Goal: Task Accomplishment & Management: Manage account settings

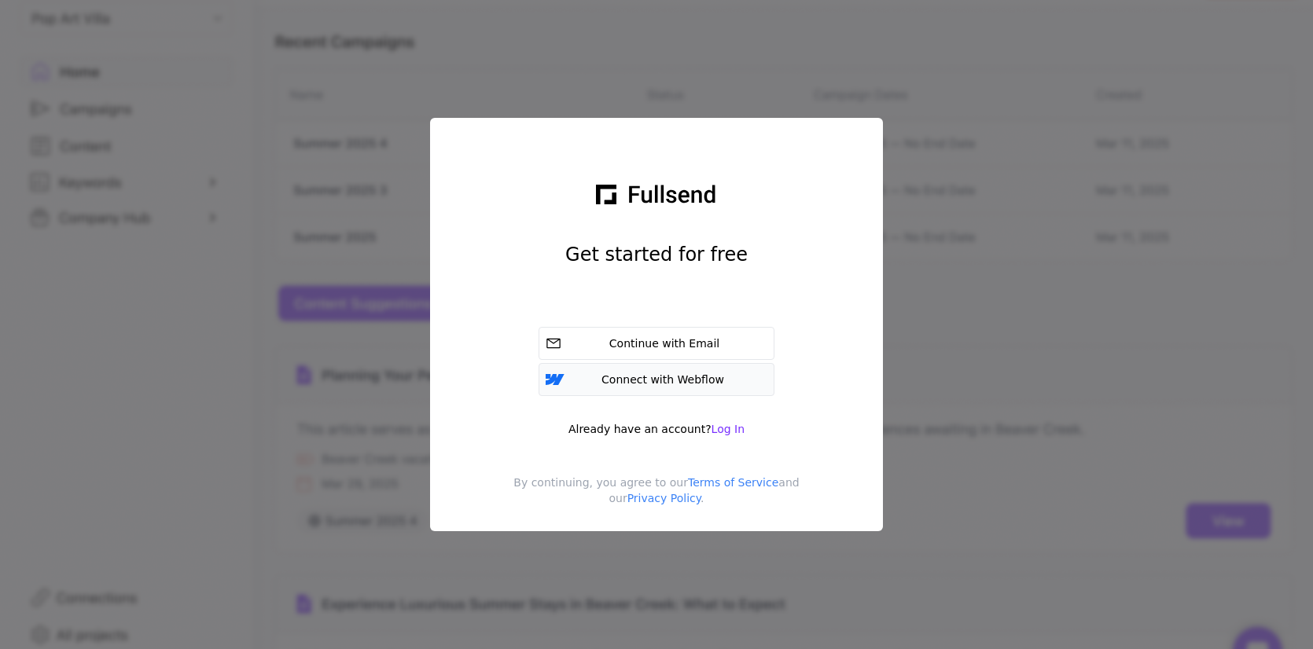
click at [713, 378] on div "Connect with Webflow" at bounding box center [665, 380] width 203 height 16
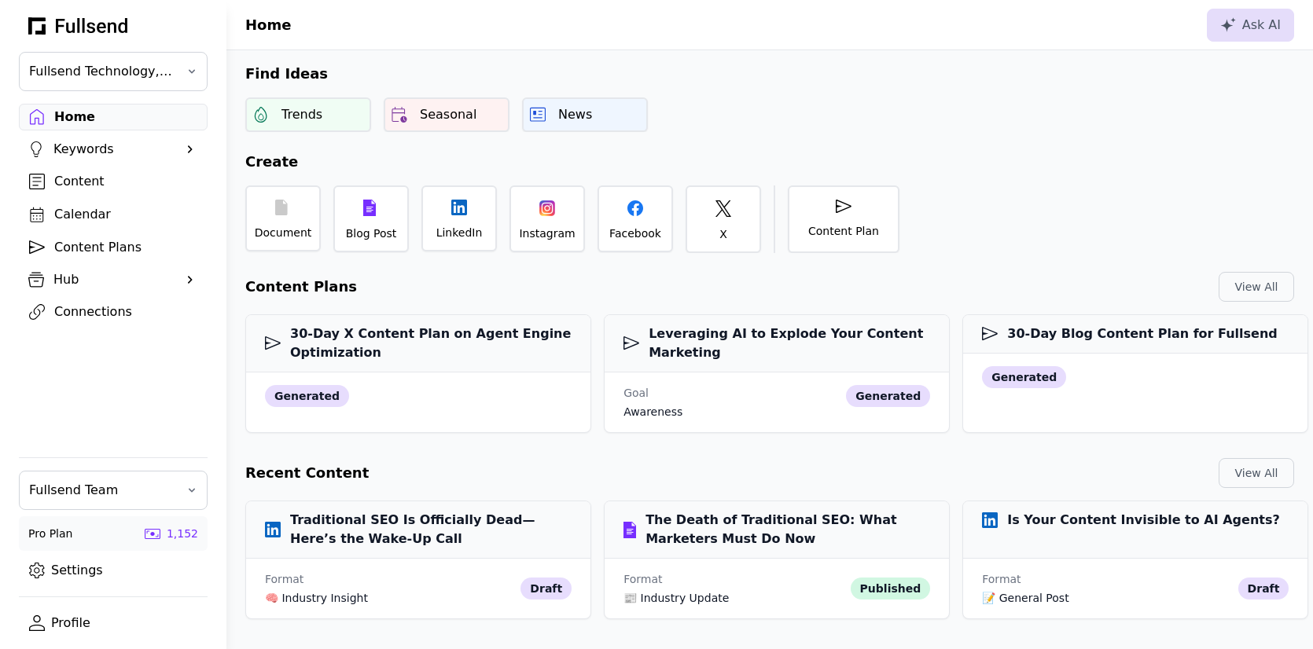
click at [83, 303] on div "Connections" at bounding box center [125, 312] width 143 height 19
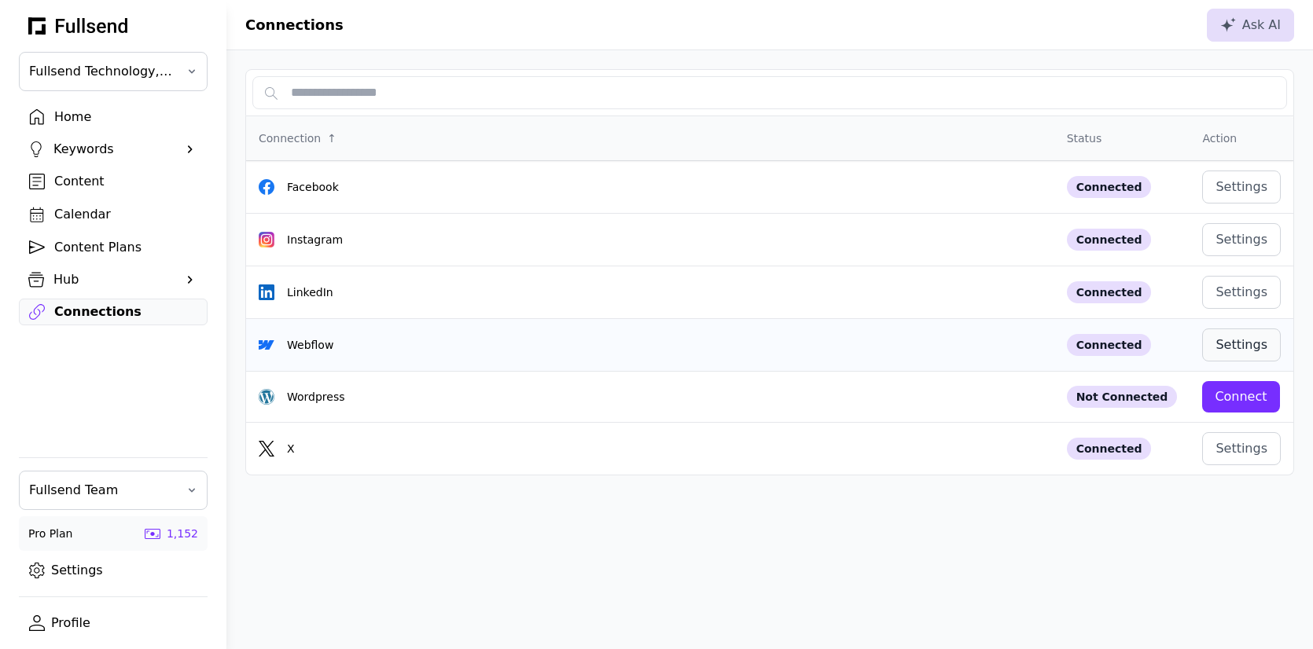
click at [1244, 338] on div "Settings" at bounding box center [1241, 345] width 52 height 19
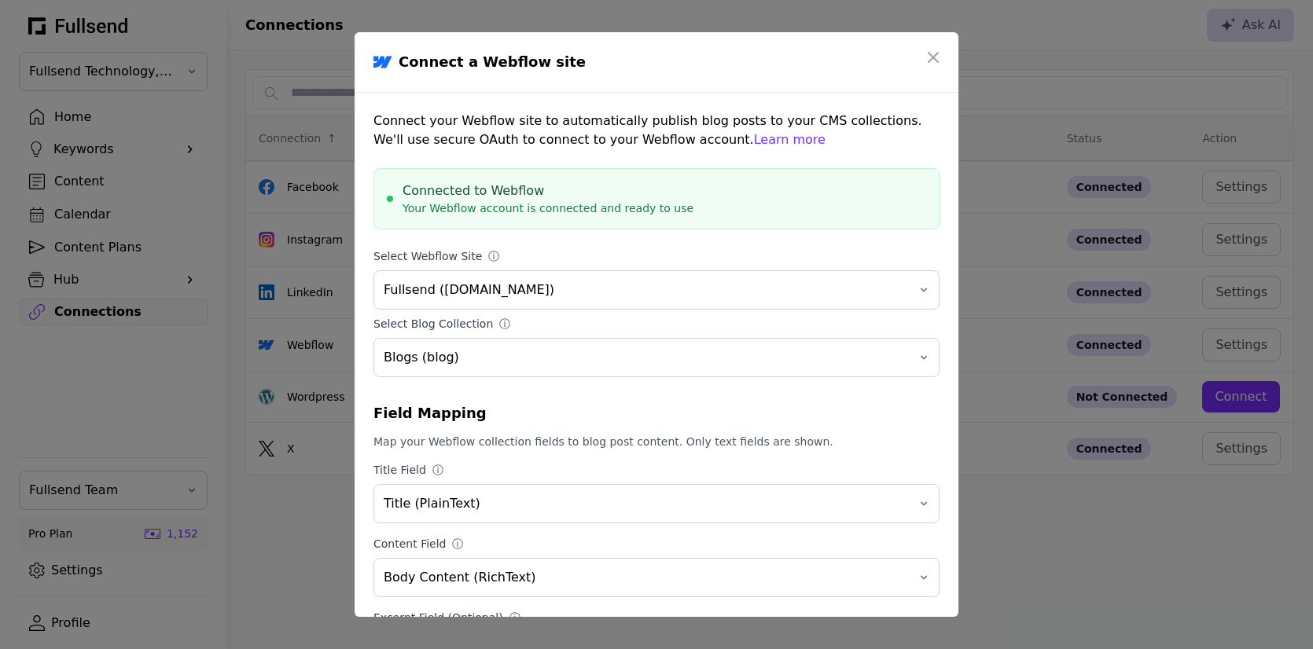
scroll to position [118, 0]
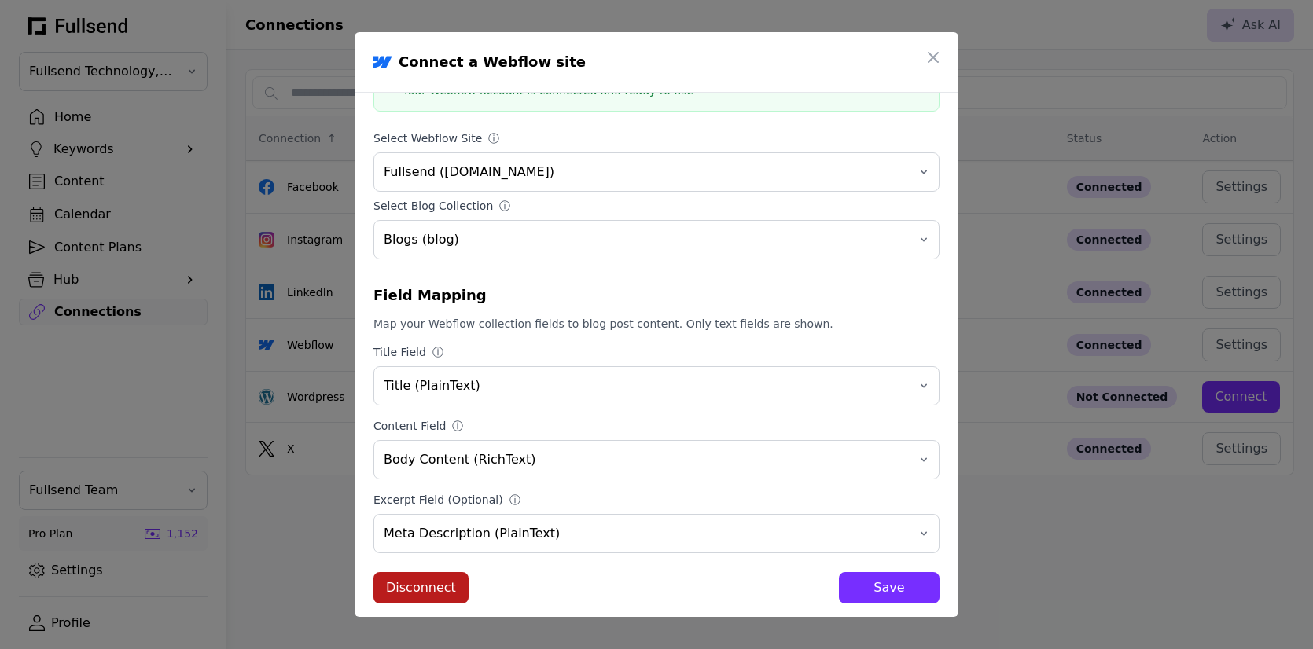
click at [438, 579] on div "Disconnect" at bounding box center [421, 588] width 70 height 19
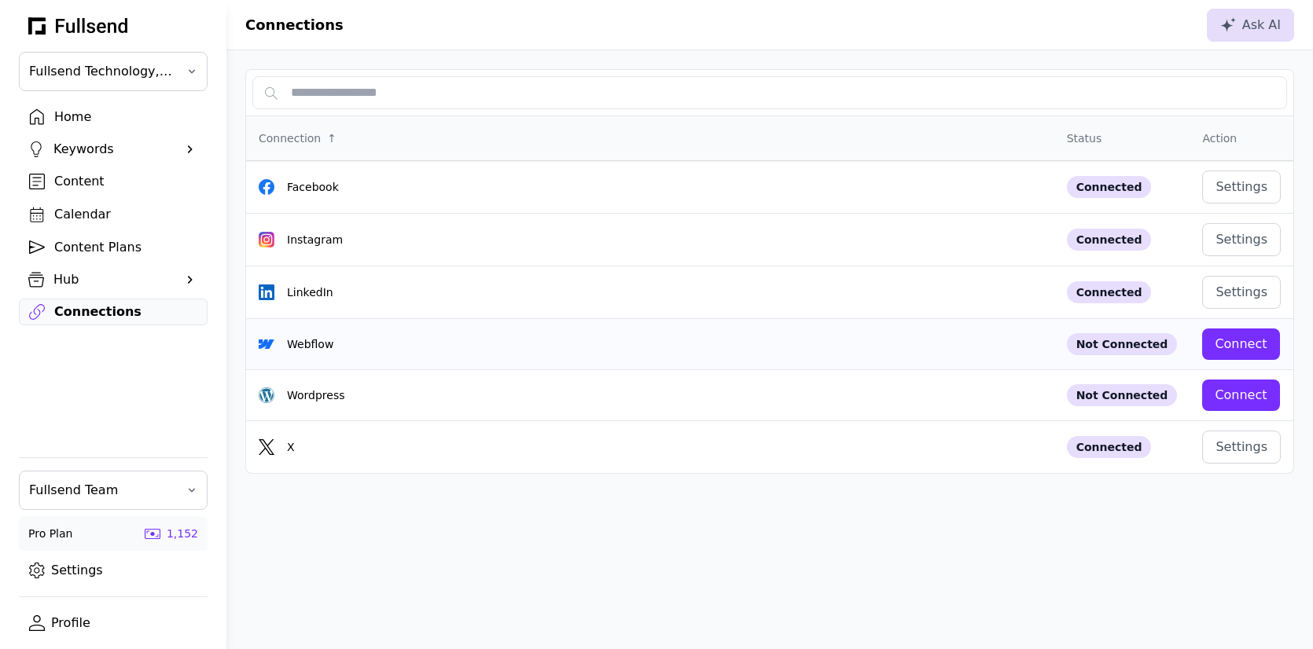
click at [1225, 352] on button "Connect" at bounding box center [1240, 344] width 77 height 31
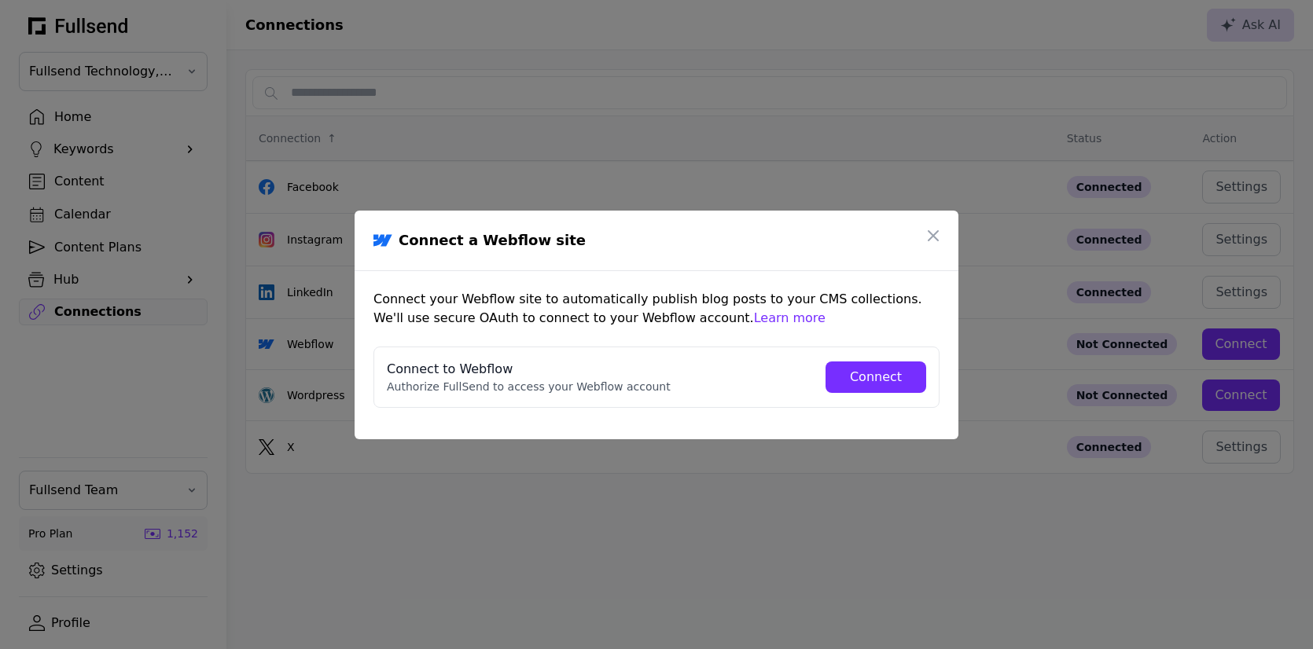
click at [868, 370] on div "Connect" at bounding box center [875, 377] width 75 height 19
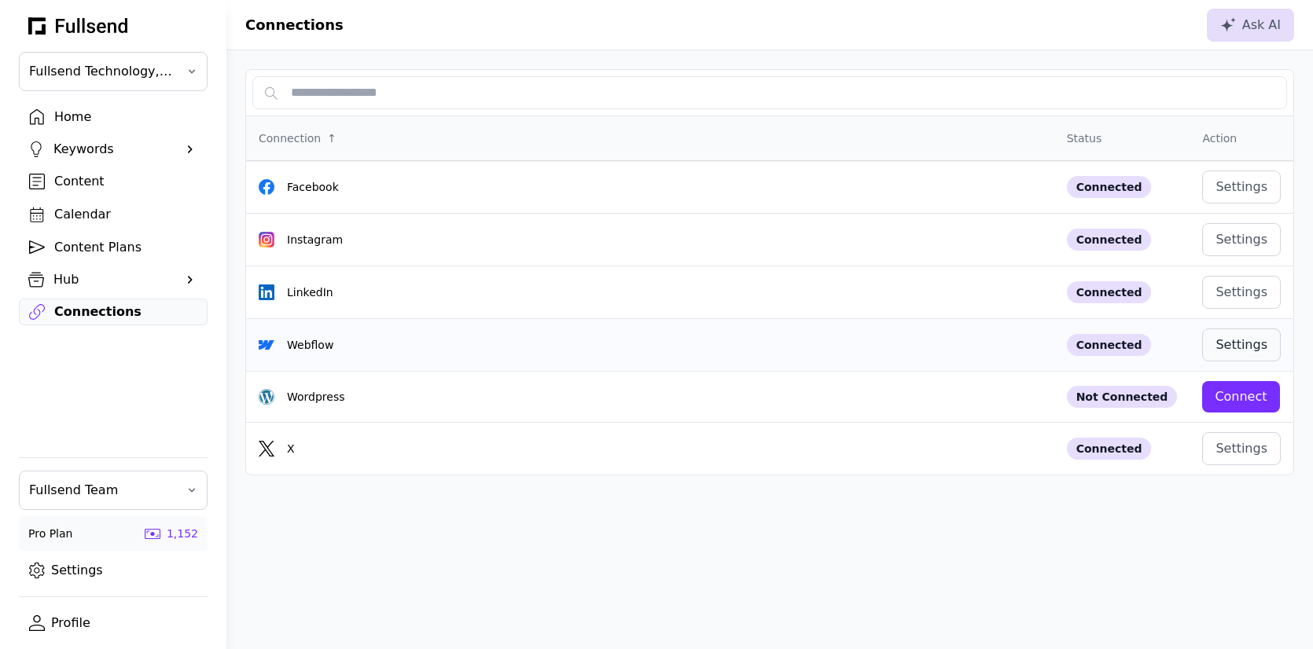
click at [1223, 349] on div "Settings" at bounding box center [1241, 345] width 52 height 19
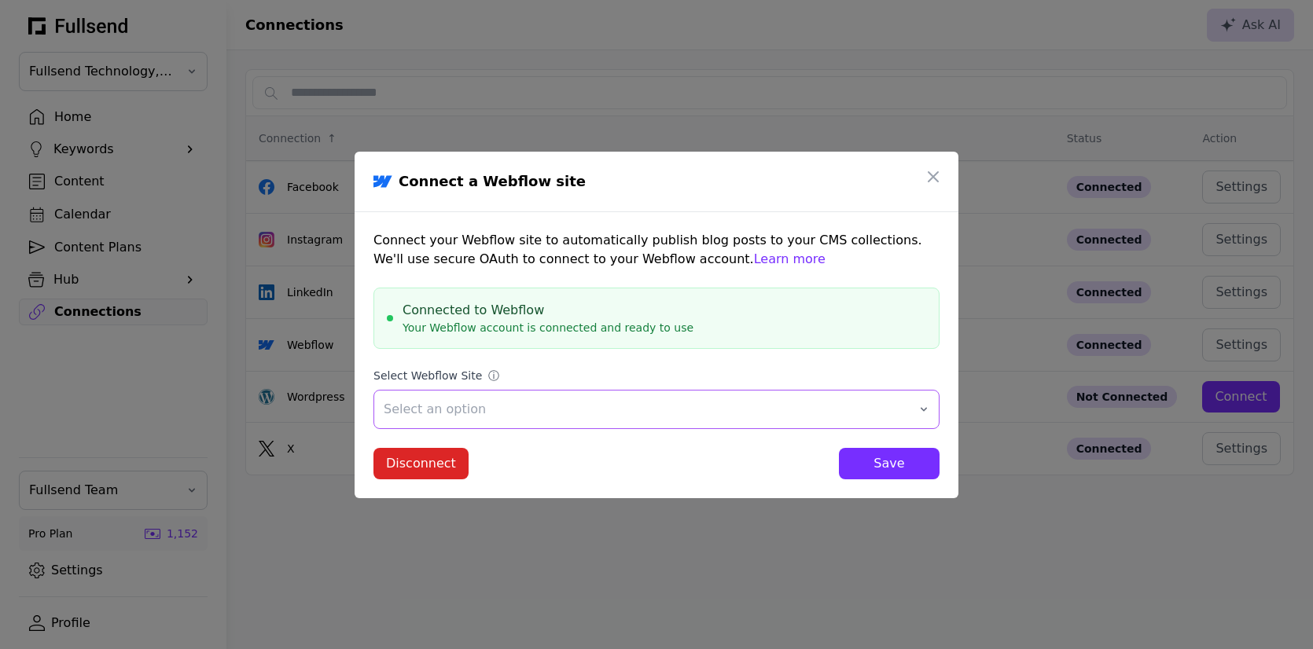
click at [490, 419] on button "Select an option" at bounding box center [656, 409] width 566 height 39
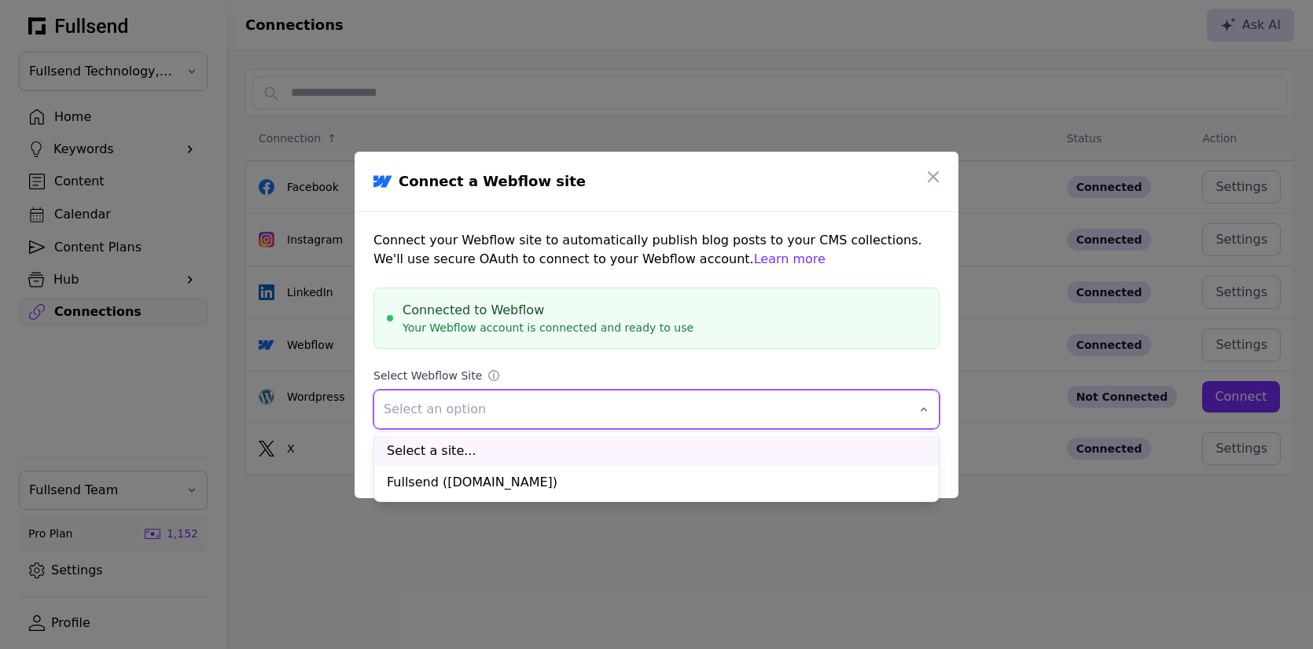
click at [545, 362] on form "Connect your Webflow site to automatically publish blog posts to your CMS colle…" at bounding box center [656, 355] width 566 height 248
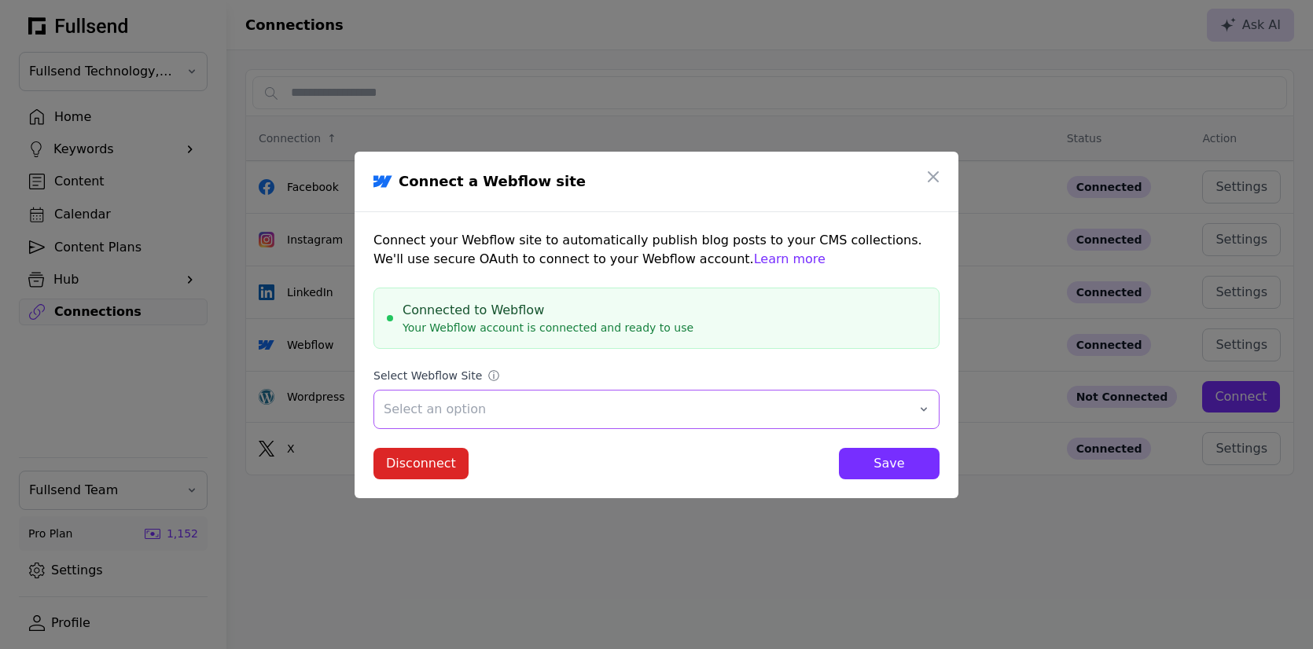
click at [822, 406] on span "Select an option" at bounding box center [646, 409] width 524 height 19
click at [825, 362] on form "Connect your Webflow site to automatically publish blog posts to your CMS colle…" at bounding box center [656, 355] width 566 height 248
click at [931, 187] on button "button" at bounding box center [932, 176] width 31 height 31
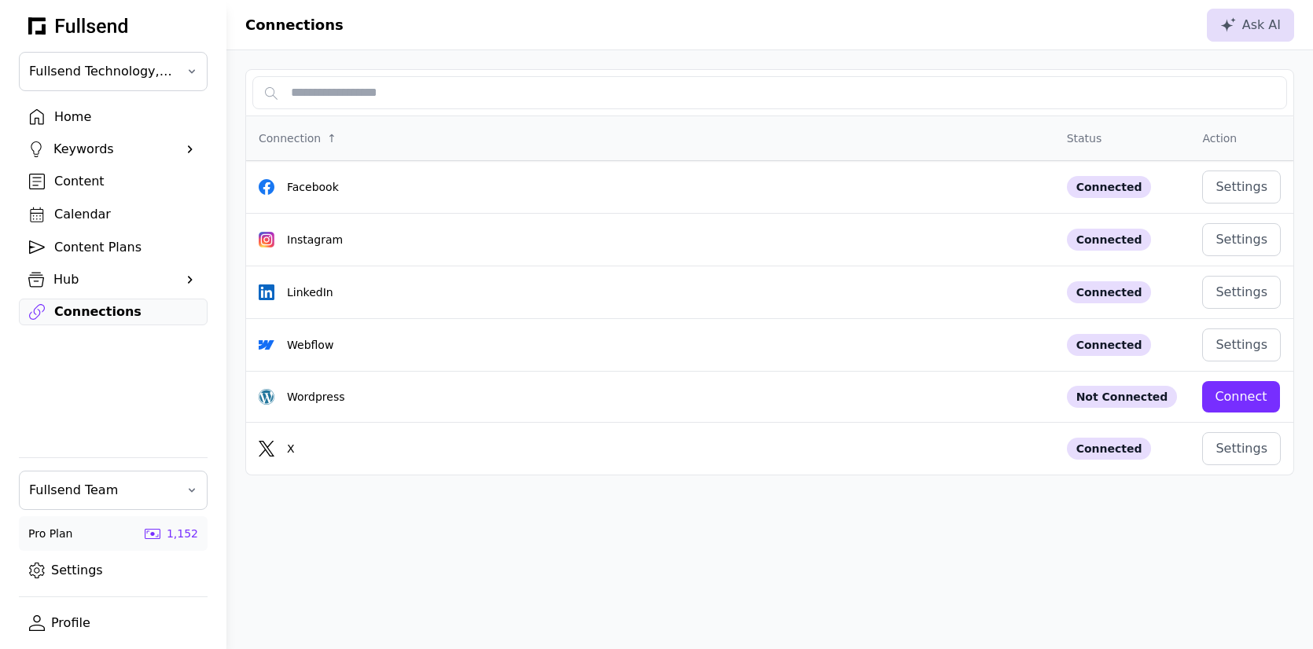
click at [94, 183] on div "Content" at bounding box center [125, 181] width 143 height 19
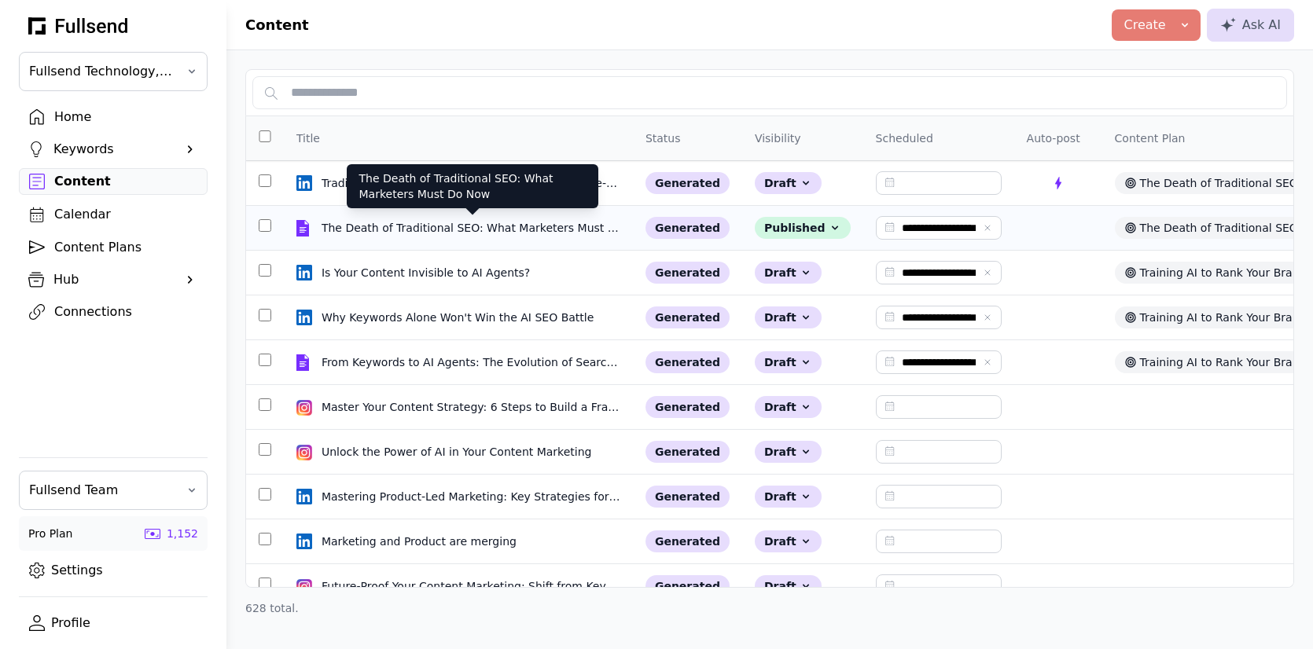
click at [377, 226] on div "The Death of Traditional SEO: What Marketers Must Do Now" at bounding box center [473, 228] width 302 height 16
select select "**"
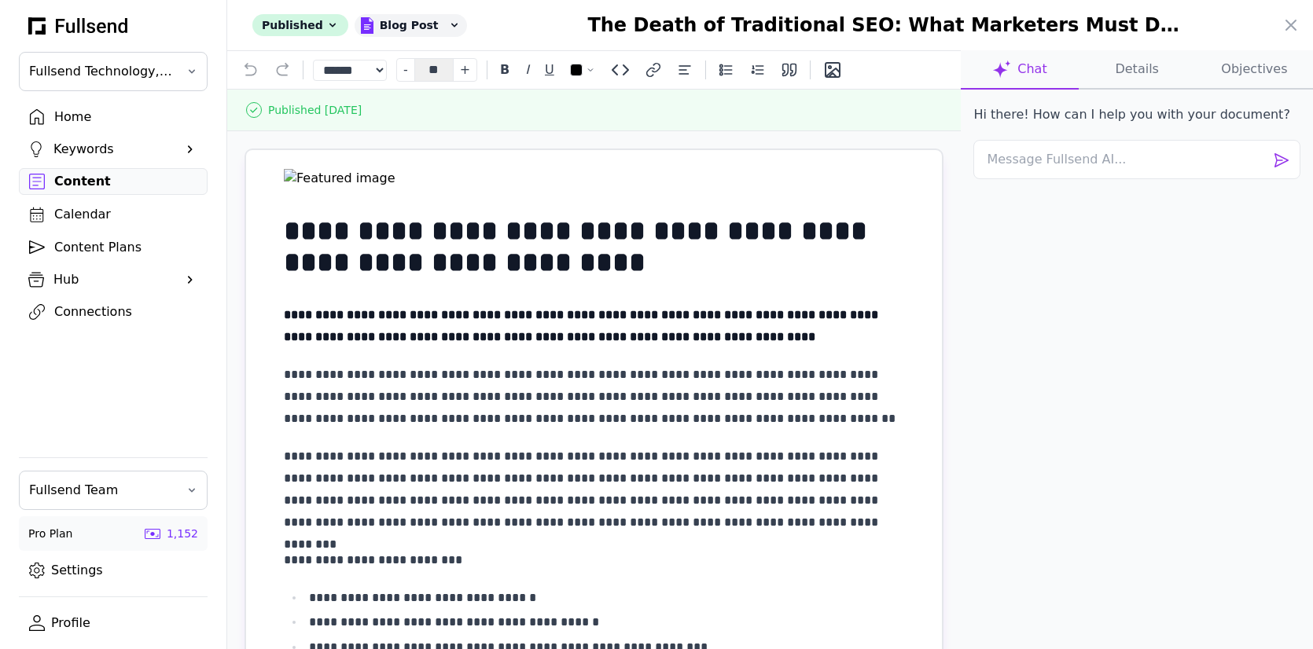
click at [1129, 79] on button "Details" at bounding box center [1137, 69] width 117 height 39
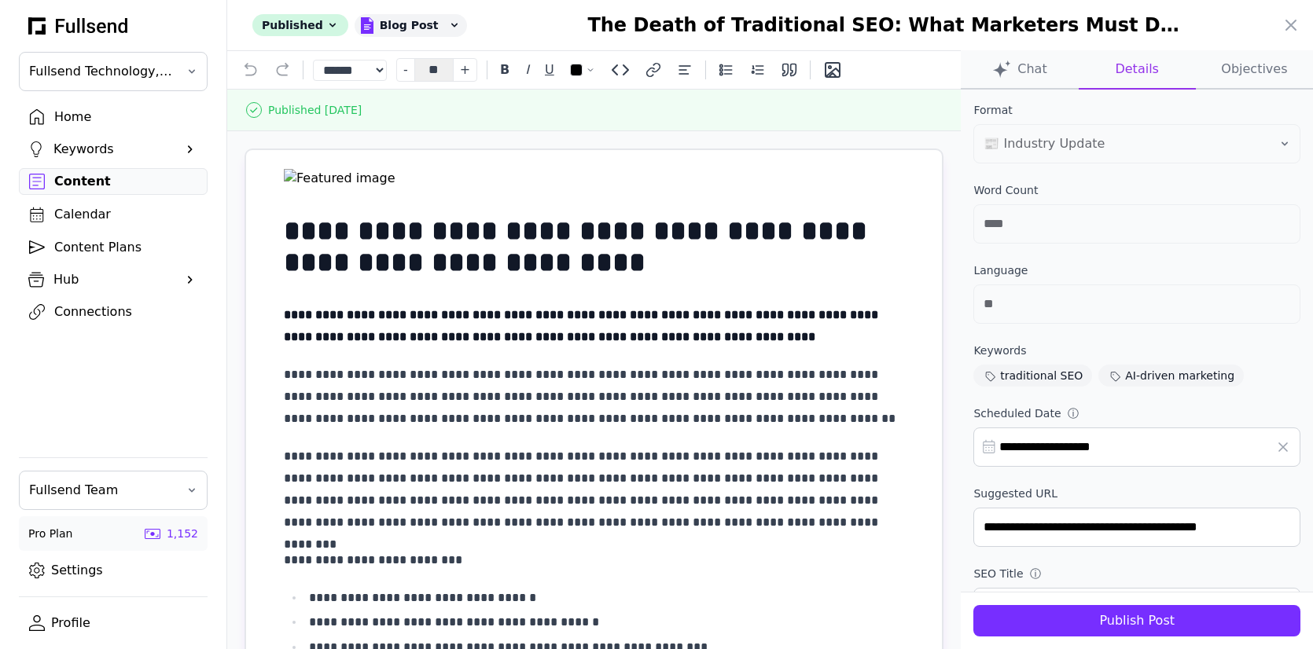
click at [1116, 626] on div "Publish Post" at bounding box center [1137, 621] width 302 height 19
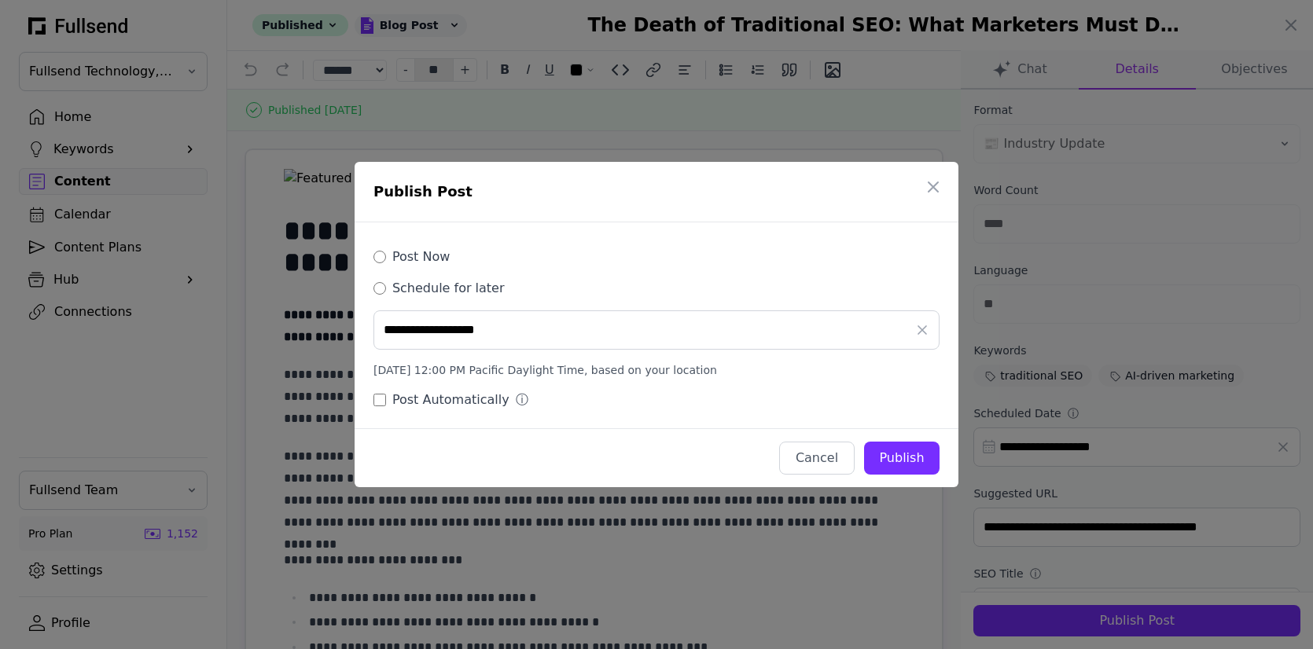
click at [430, 259] on label "Post Now" at bounding box center [420, 257] width 57 height 19
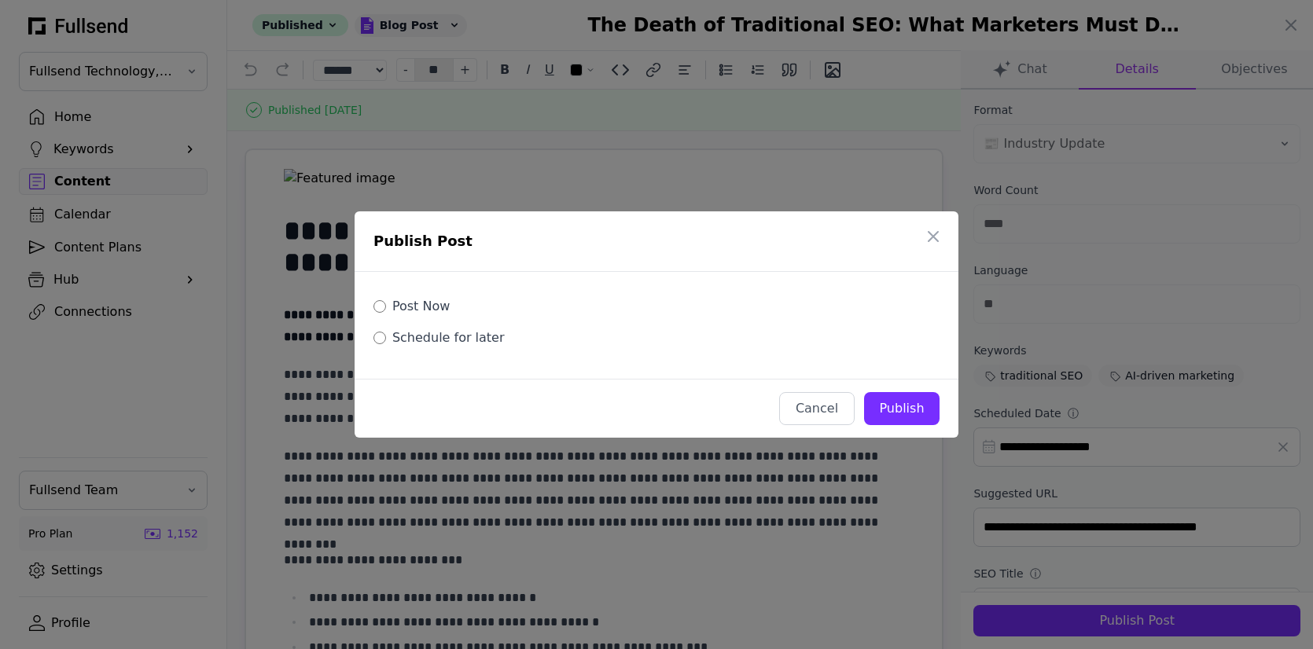
click at [903, 409] on div "Publish" at bounding box center [902, 408] width 50 height 19
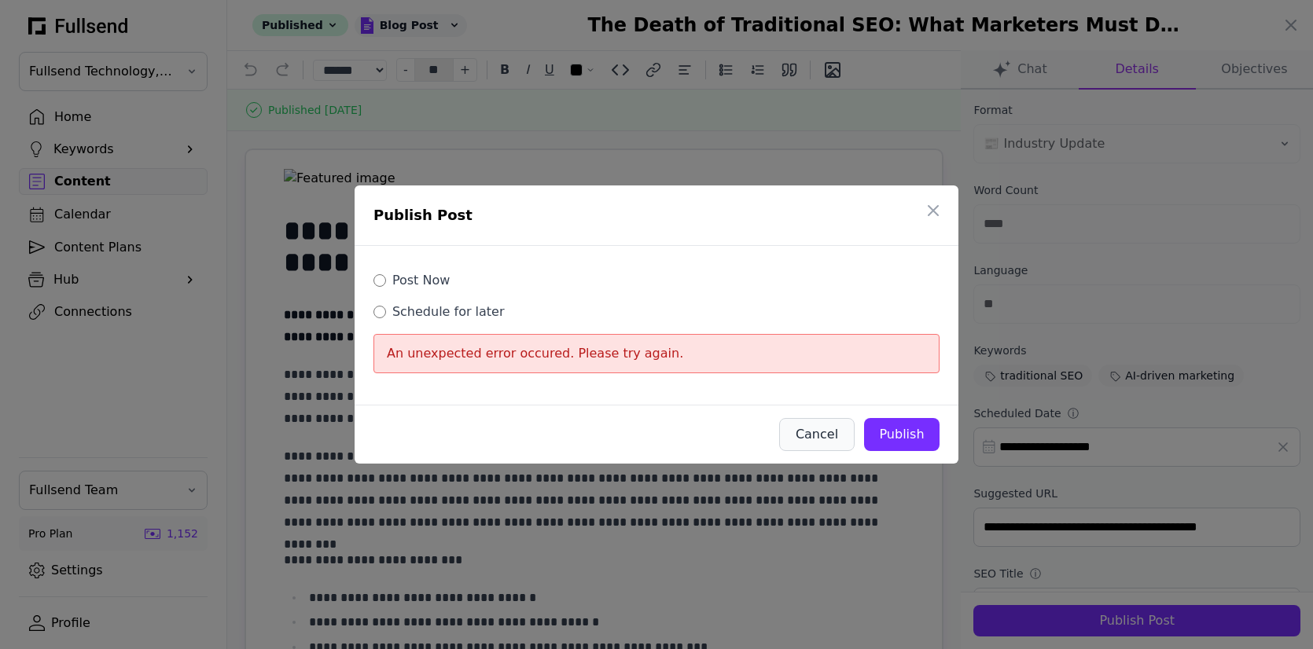
click at [802, 432] on div "Cancel" at bounding box center [816, 434] width 49 height 19
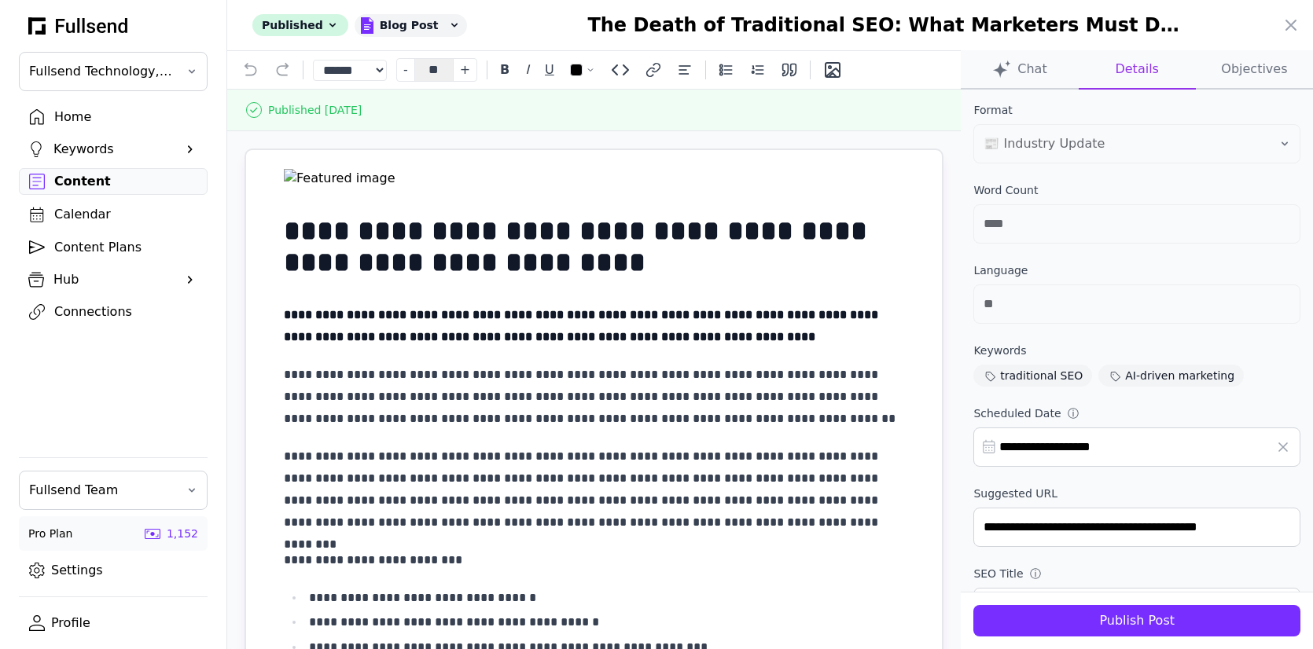
click at [83, 303] on div at bounding box center [656, 324] width 1313 height 649
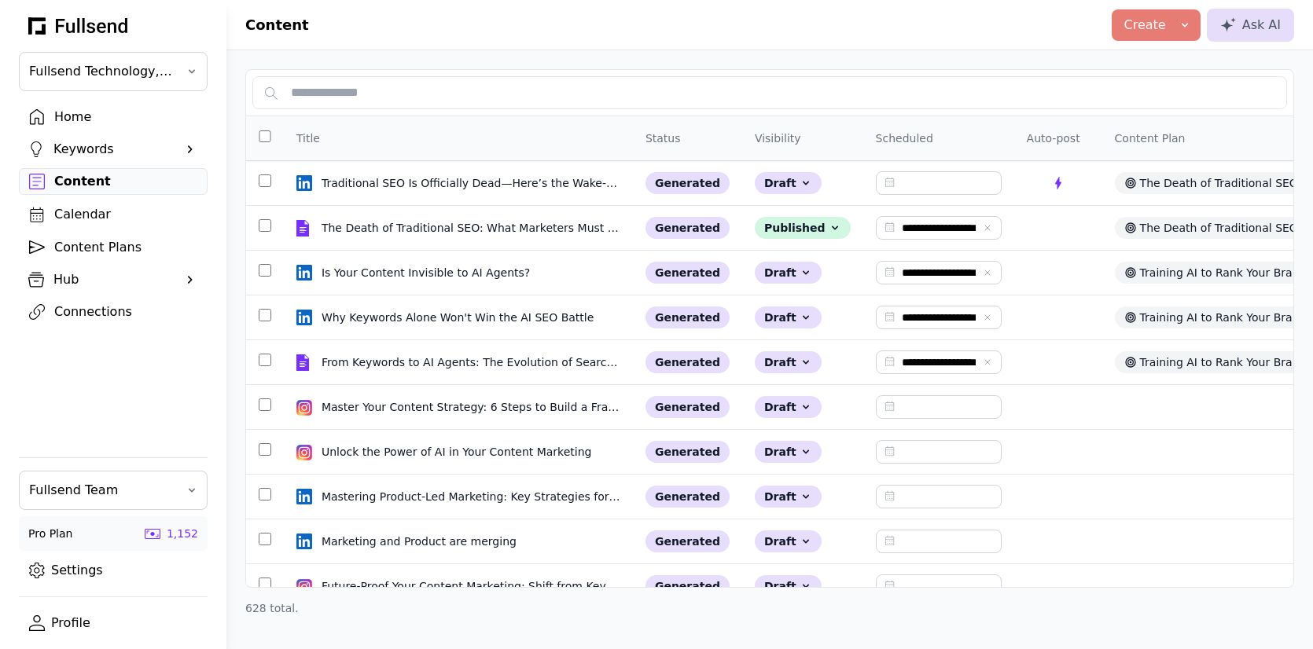
click at [82, 311] on div "Connections" at bounding box center [125, 312] width 143 height 19
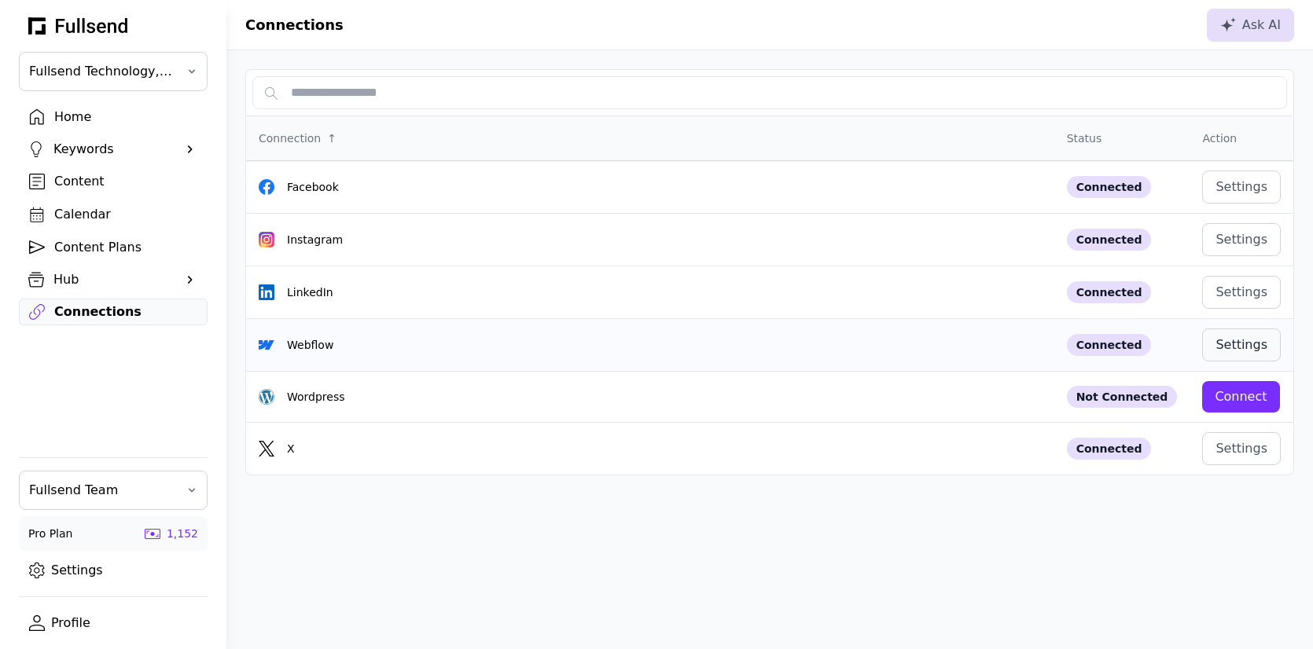
click at [1243, 338] on div "Settings" at bounding box center [1241, 345] width 52 height 19
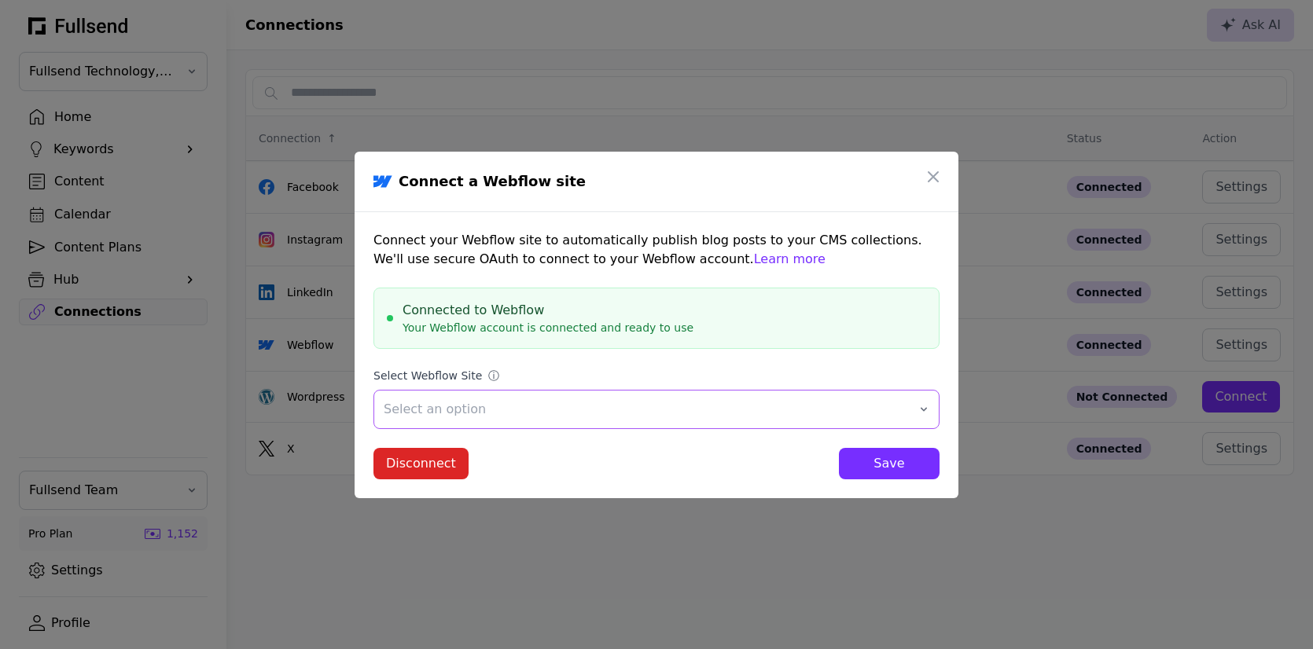
click at [542, 414] on span "Select an option" at bounding box center [646, 409] width 524 height 19
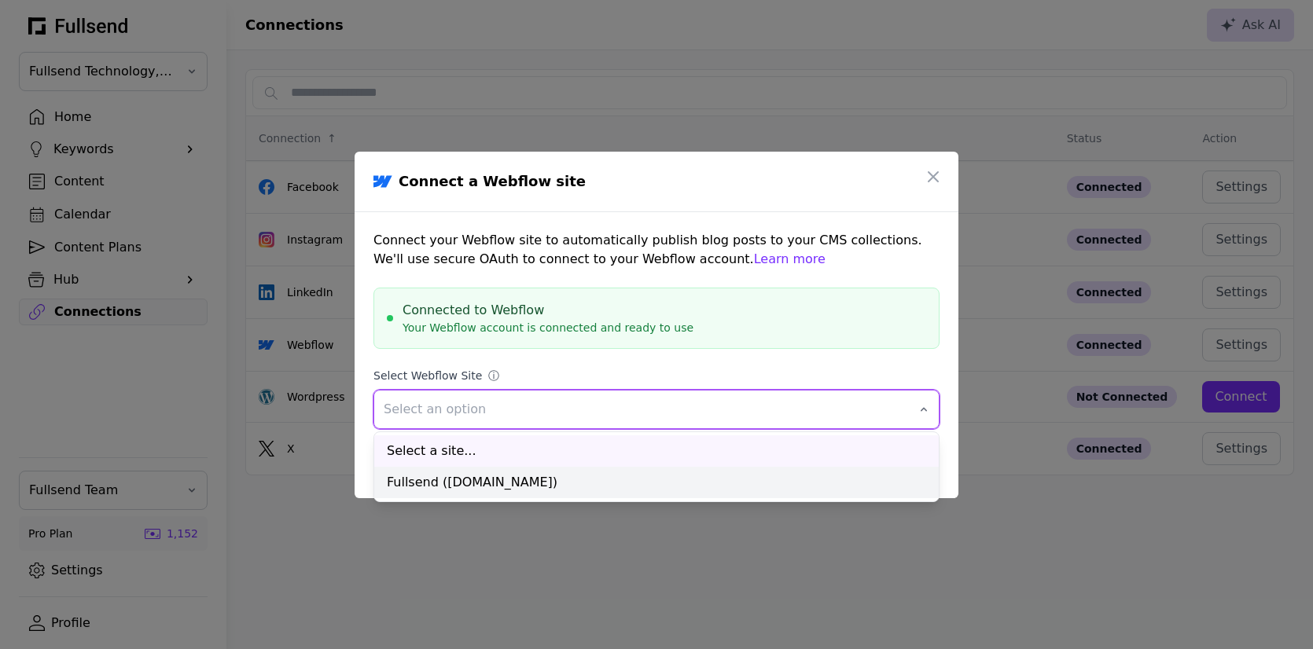
click at [501, 481] on div "Fullsend ([DOMAIN_NAME])" at bounding box center [656, 482] width 564 height 31
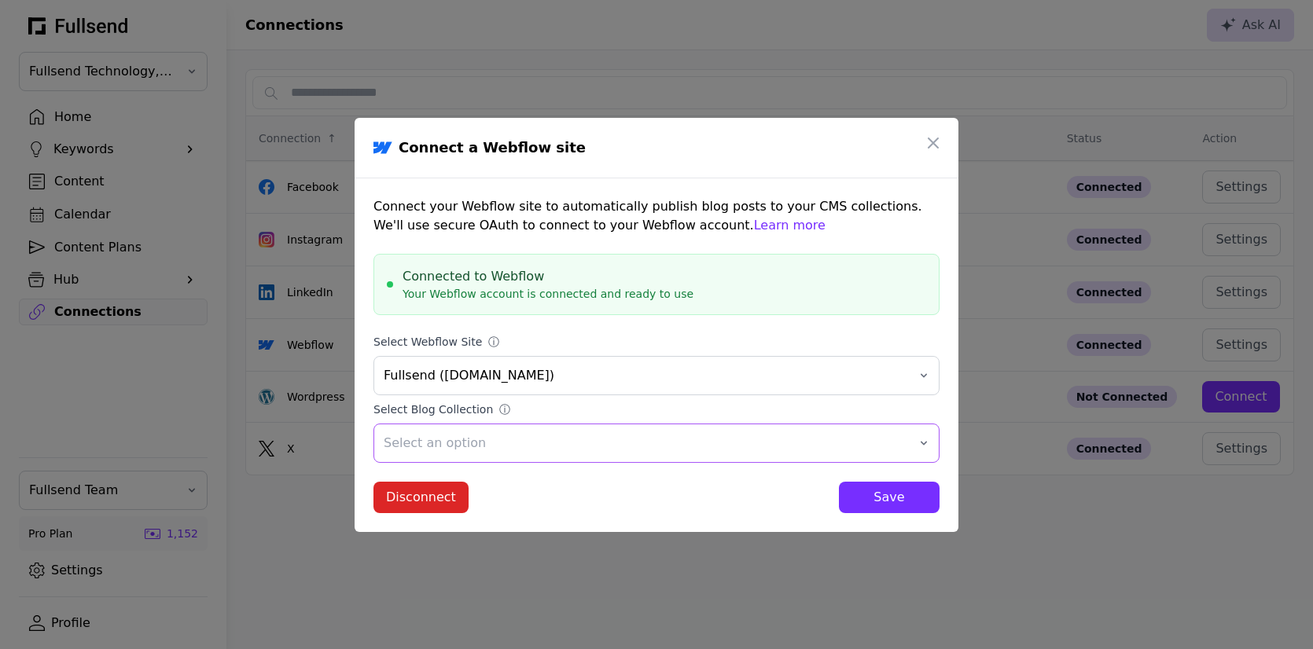
click at [735, 439] on span "Select an option" at bounding box center [646, 443] width 524 height 19
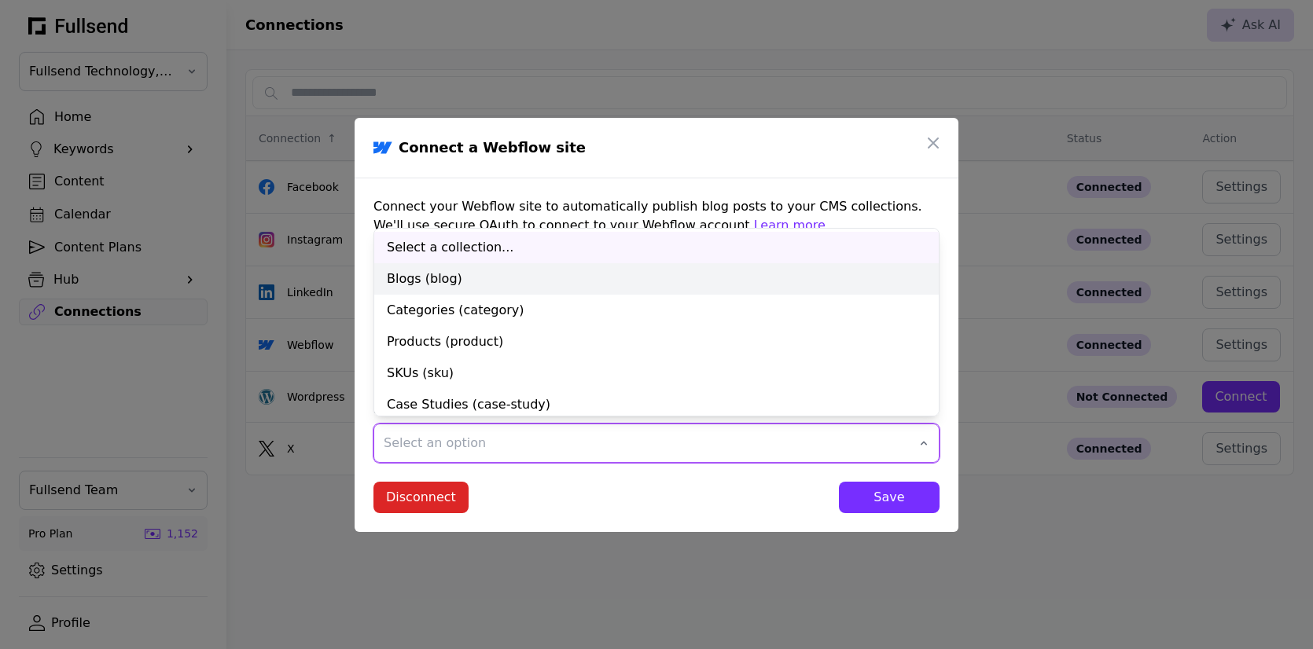
click at [664, 269] on div "Blogs (blog)" at bounding box center [656, 278] width 564 height 31
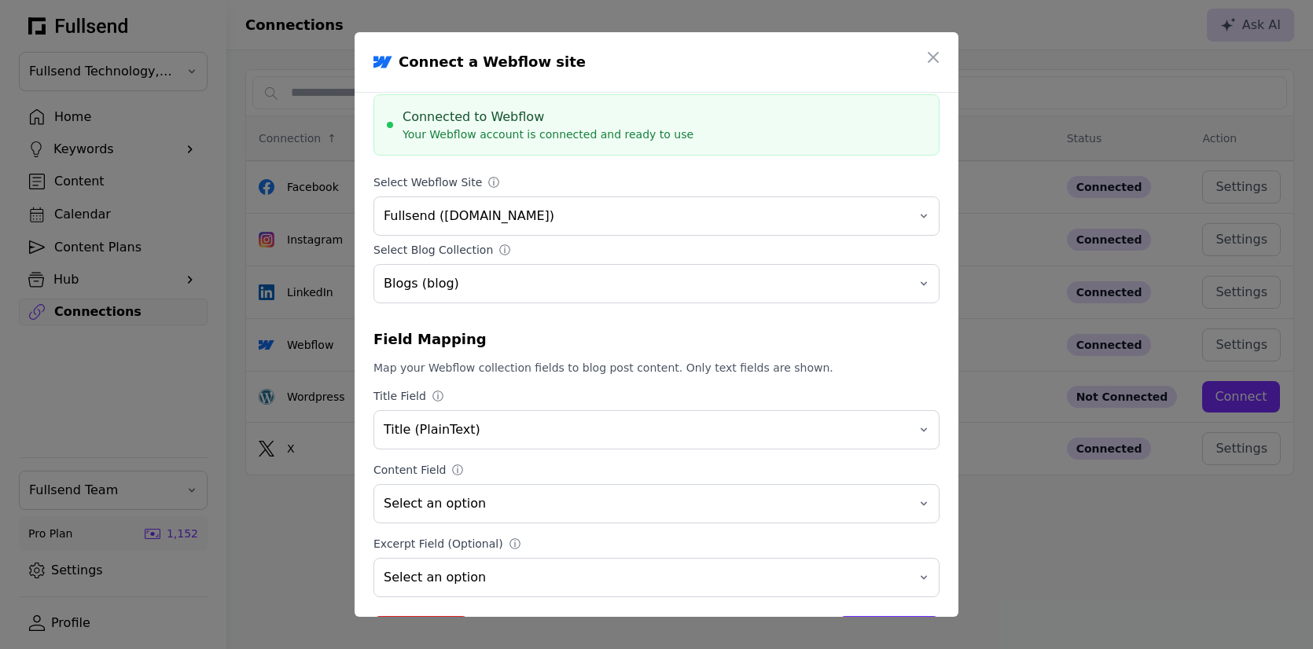
scroll to position [118, 0]
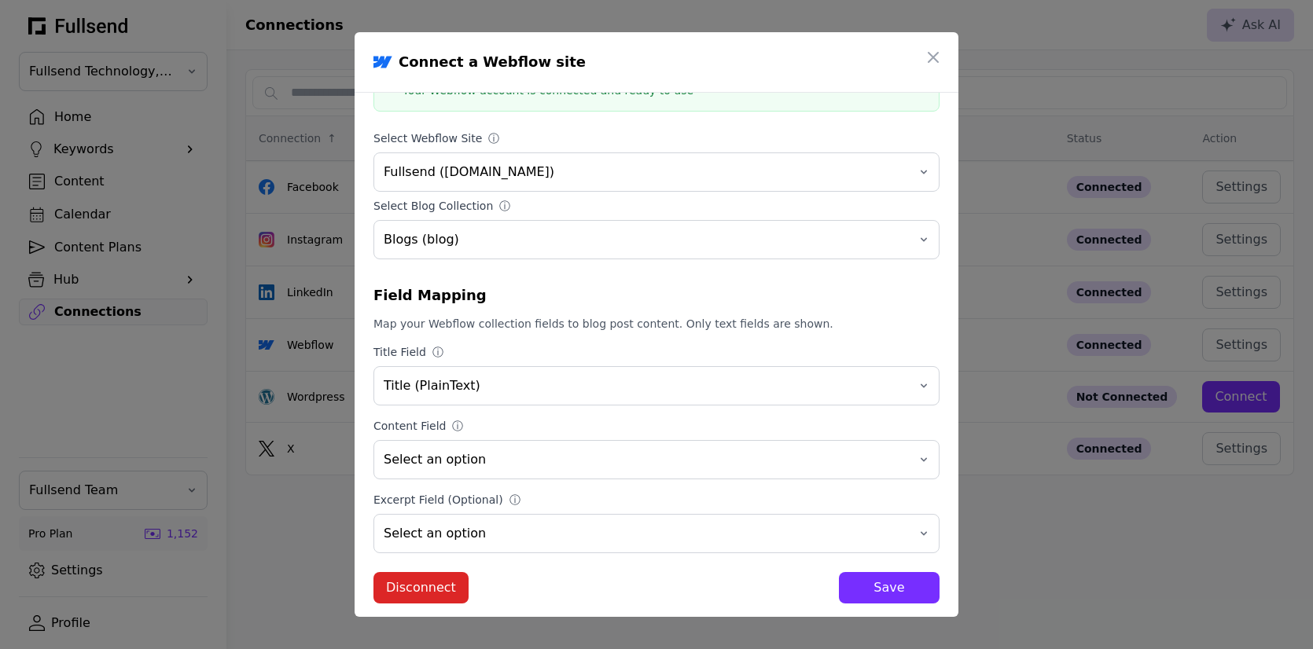
click at [884, 589] on div "Save" at bounding box center [888, 588] width 75 height 19
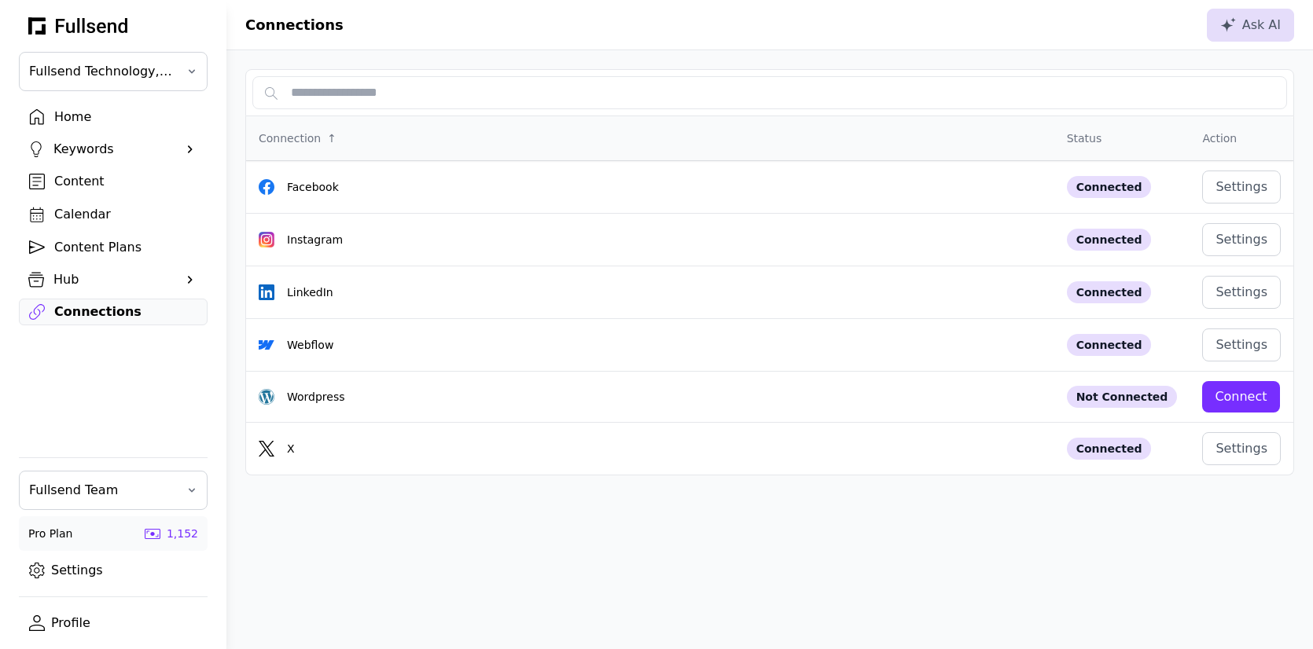
click at [80, 169] on link "Content" at bounding box center [113, 181] width 189 height 27
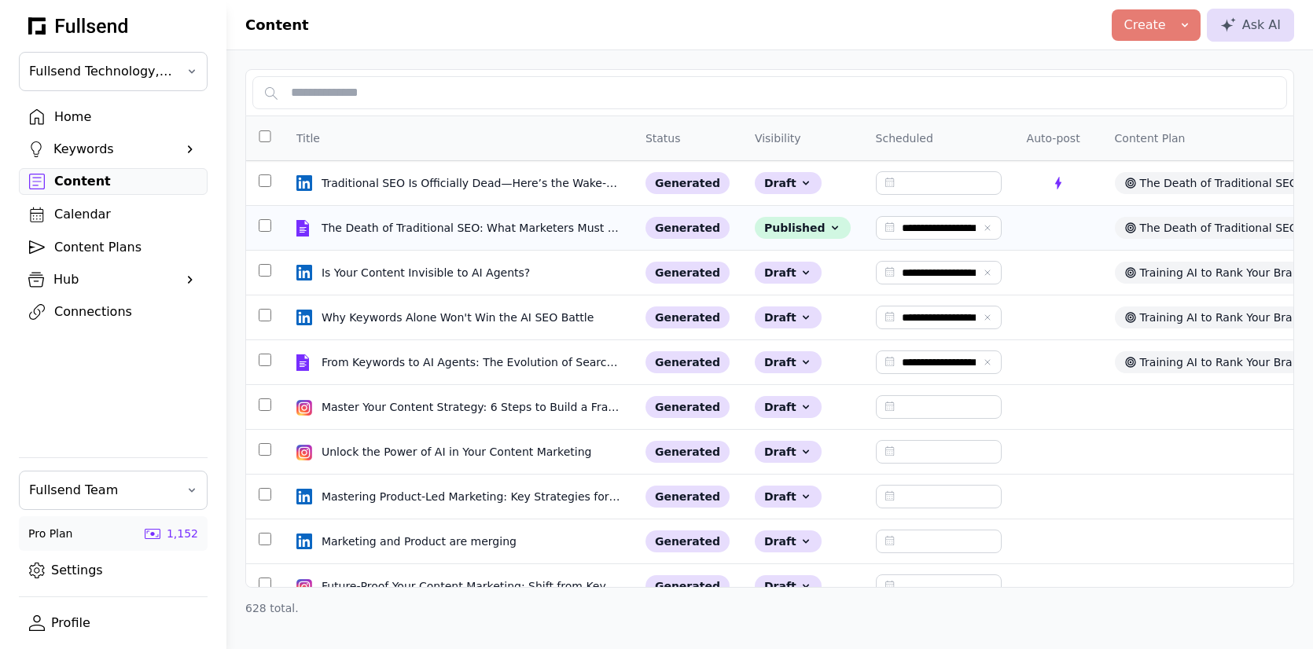
click at [368, 209] on td "The Death of Traditional SEO: What Marketers Must Do Now The Death of Tradition…" at bounding box center [458, 228] width 349 height 45
select select "**"
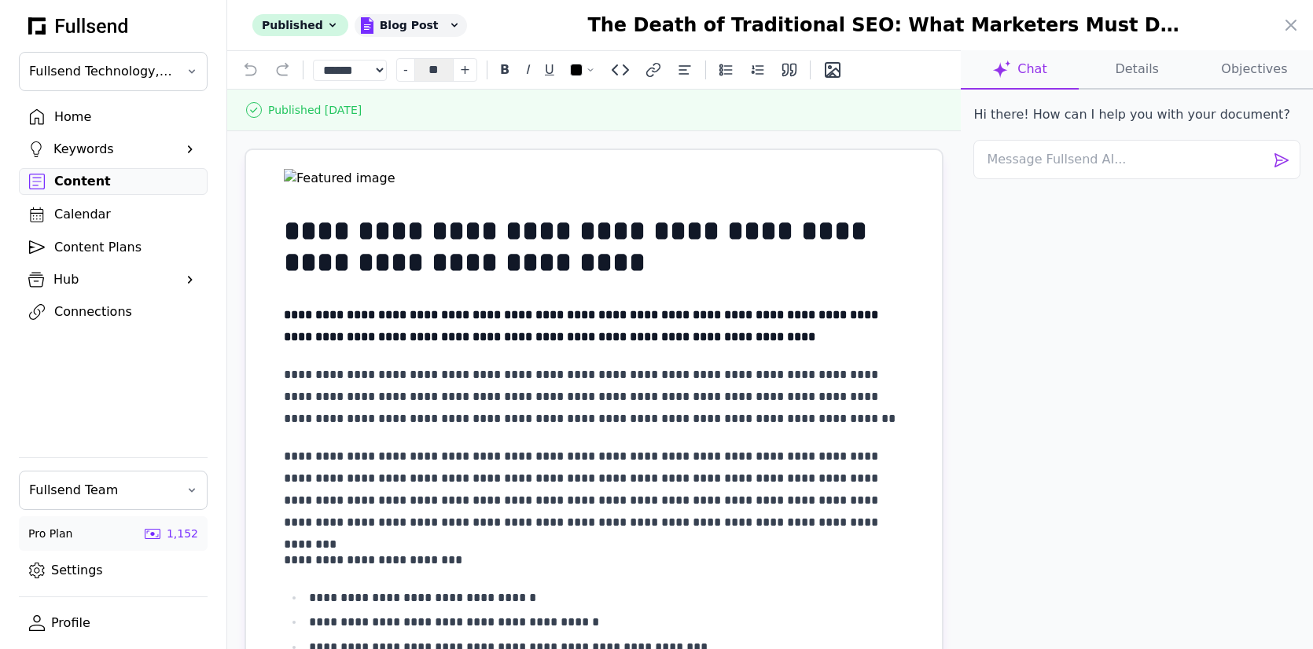
click at [1123, 64] on button "Details" at bounding box center [1137, 69] width 117 height 39
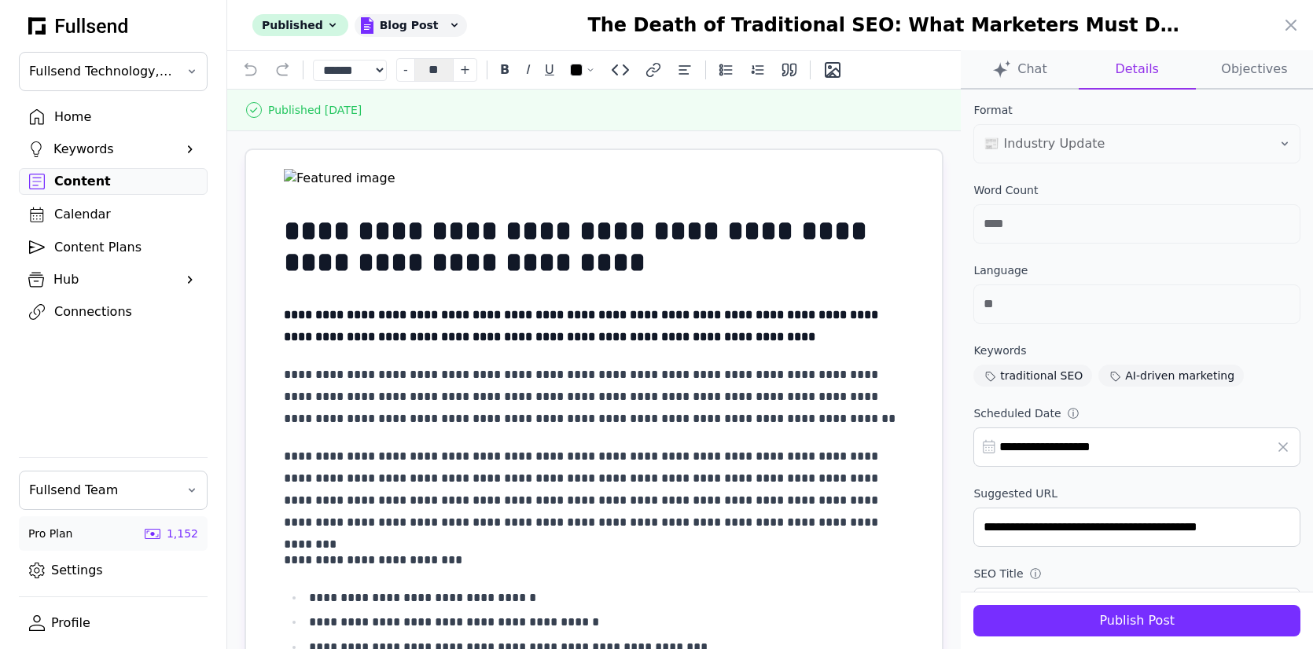
click at [1090, 623] on div "Publish Post" at bounding box center [1137, 621] width 302 height 19
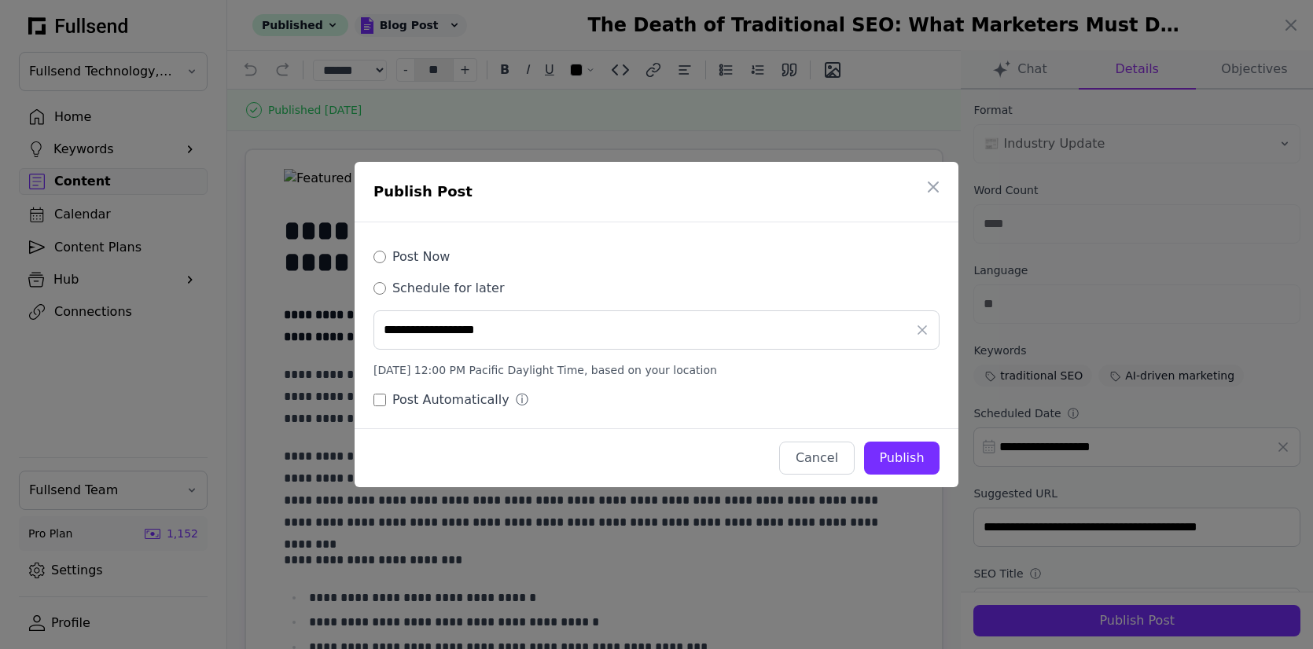
click at [439, 256] on label "Post Now" at bounding box center [420, 257] width 57 height 19
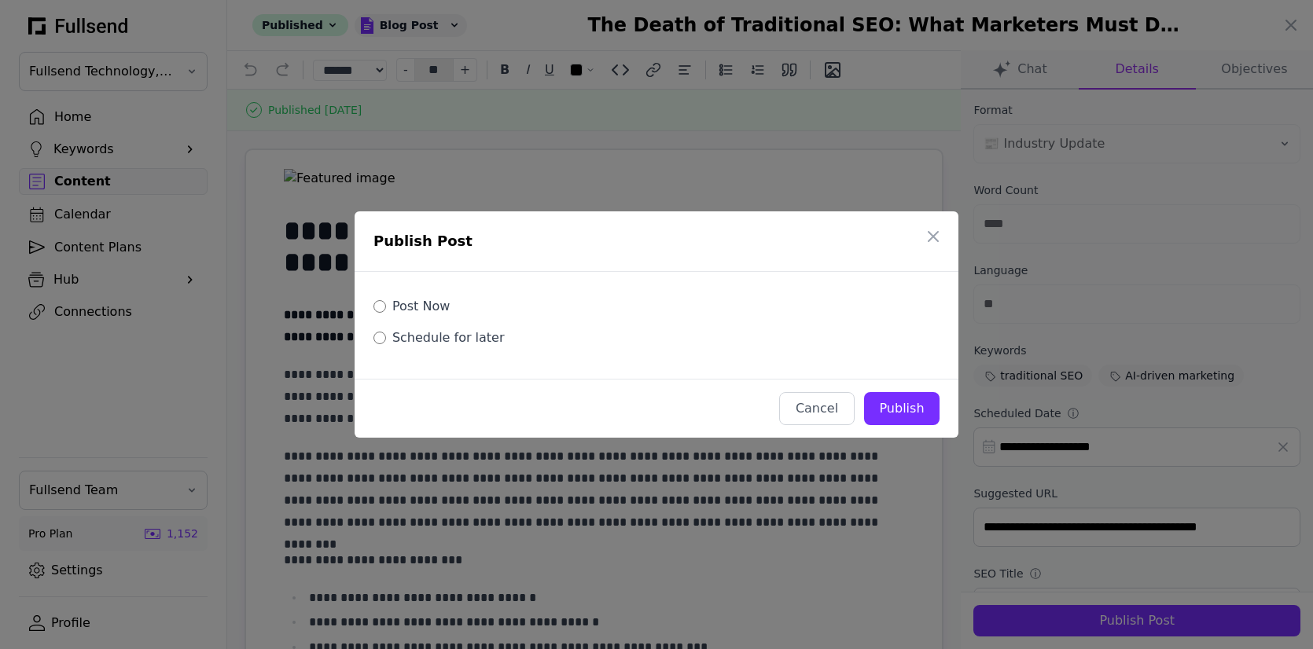
click at [903, 393] on button "Publish" at bounding box center [901, 408] width 75 height 33
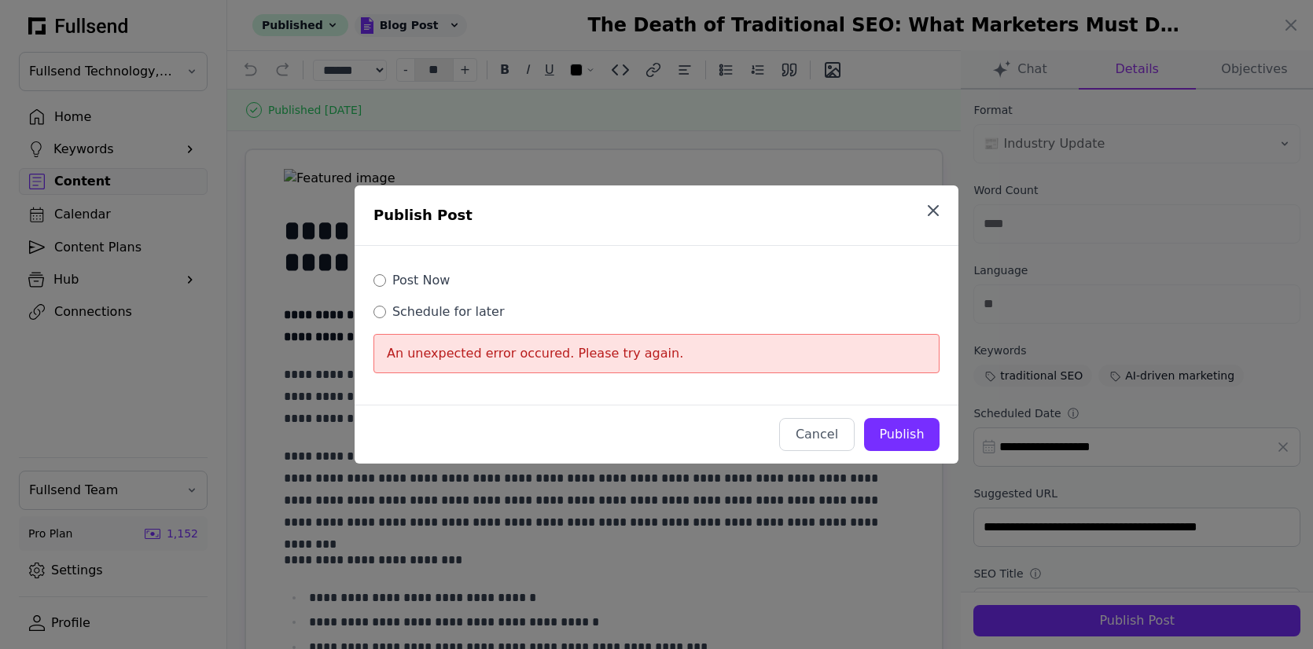
click at [936, 212] on icon "button" at bounding box center [933, 210] width 19 height 19
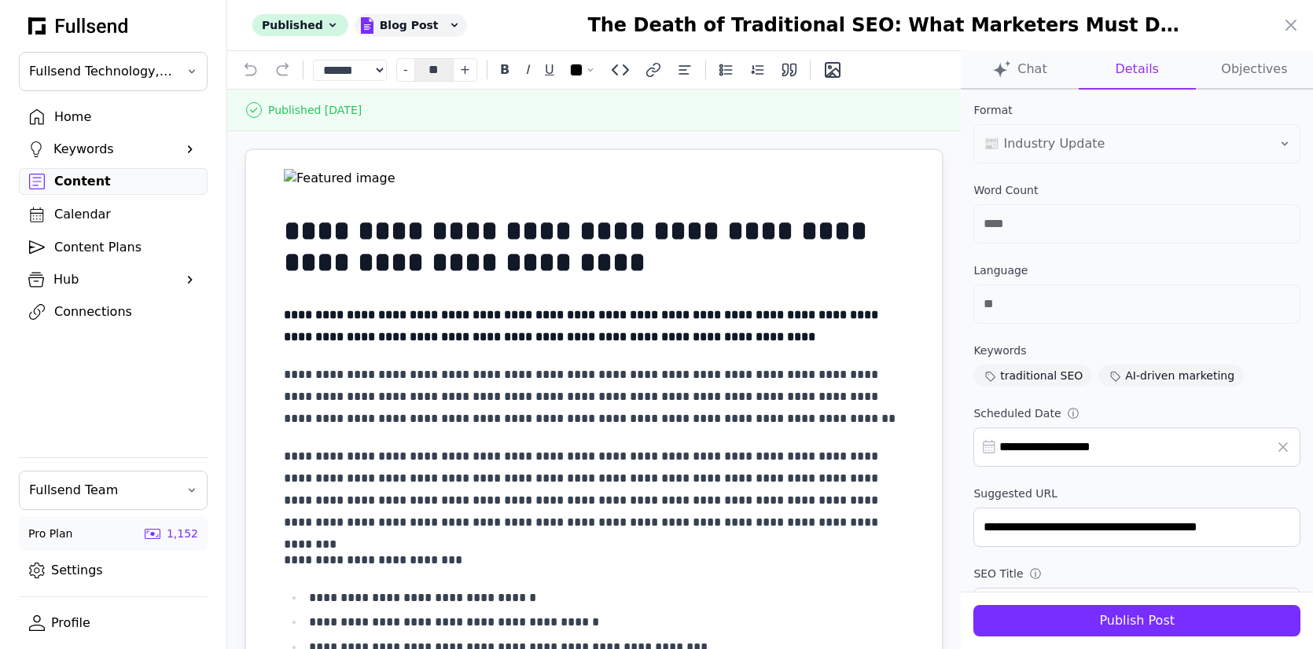
click at [105, 308] on div at bounding box center [656, 324] width 1313 height 649
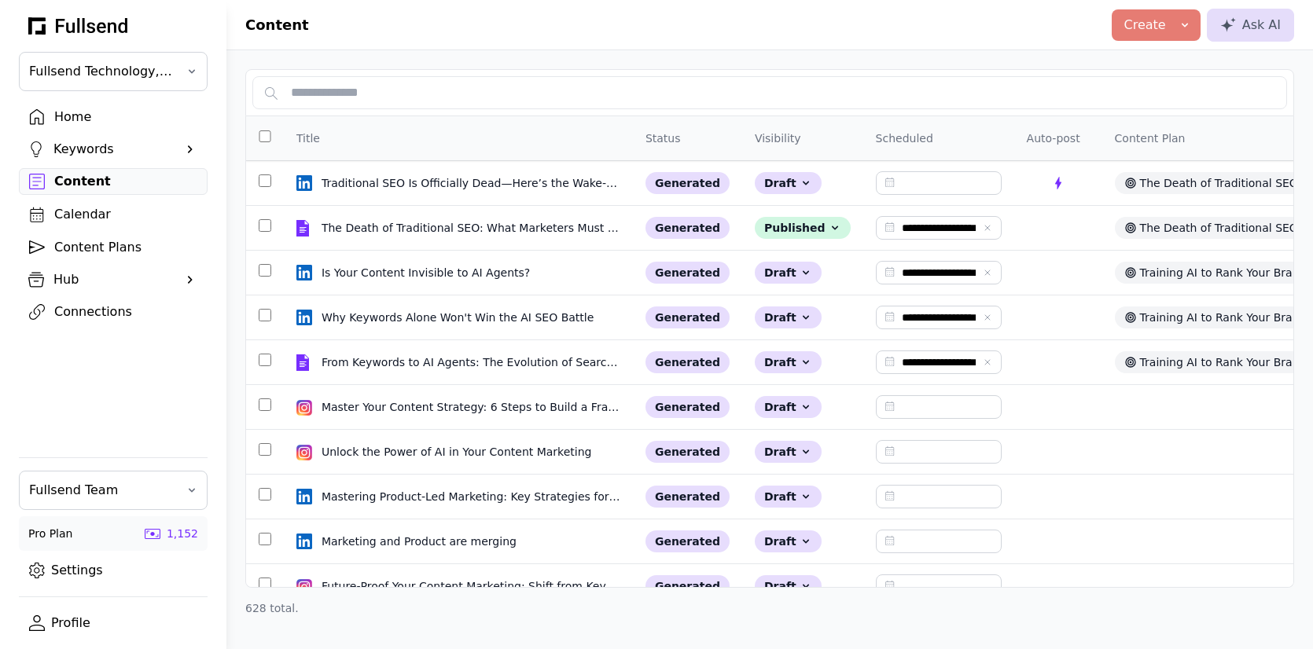
click at [99, 308] on div "Connections" at bounding box center [125, 312] width 143 height 19
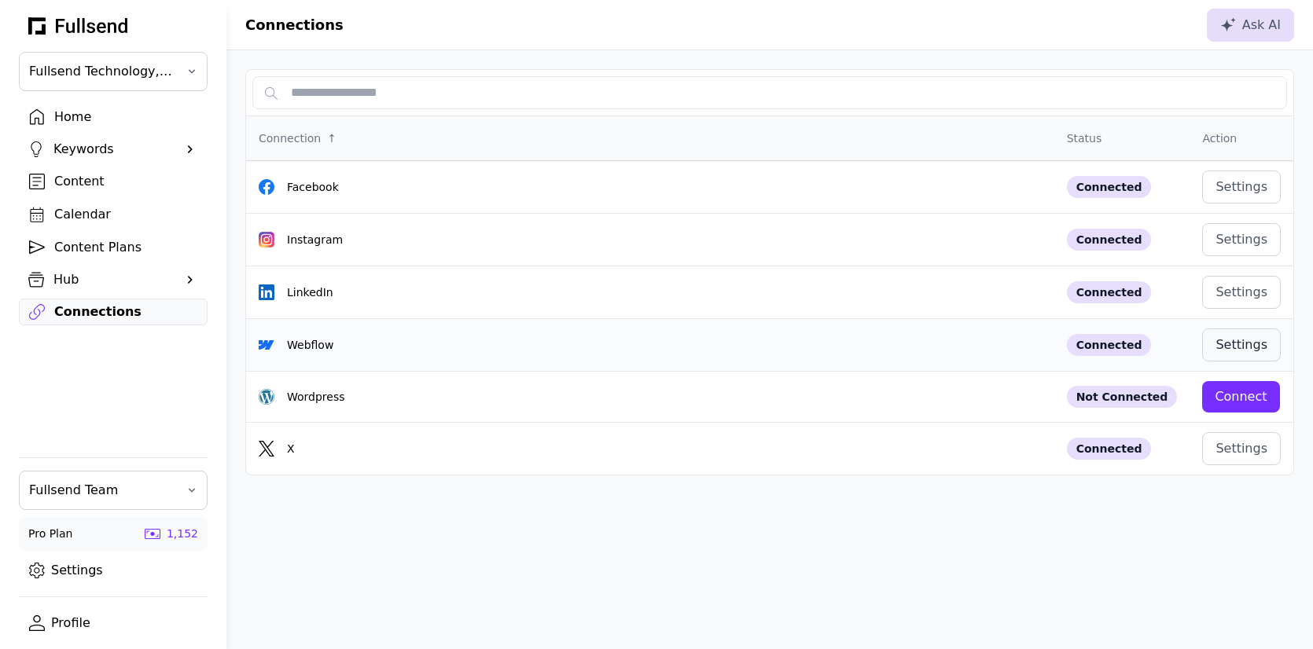
click at [1230, 344] on div "Settings" at bounding box center [1241, 345] width 52 height 19
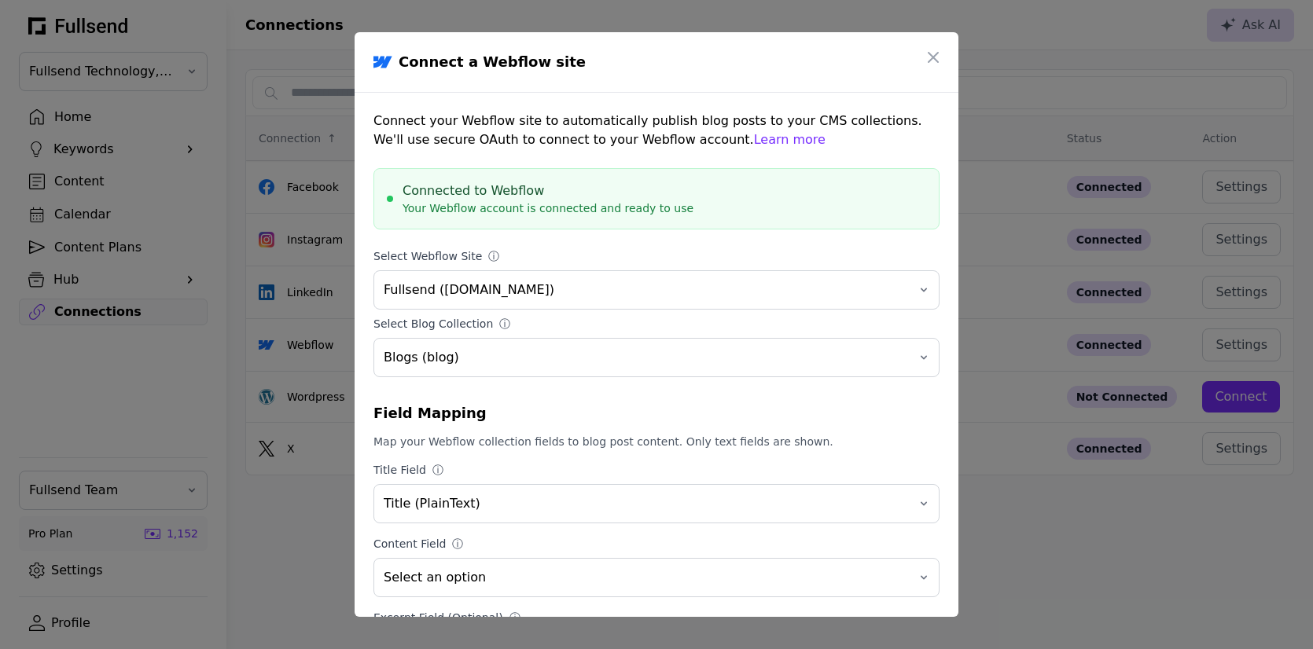
scroll to position [118, 0]
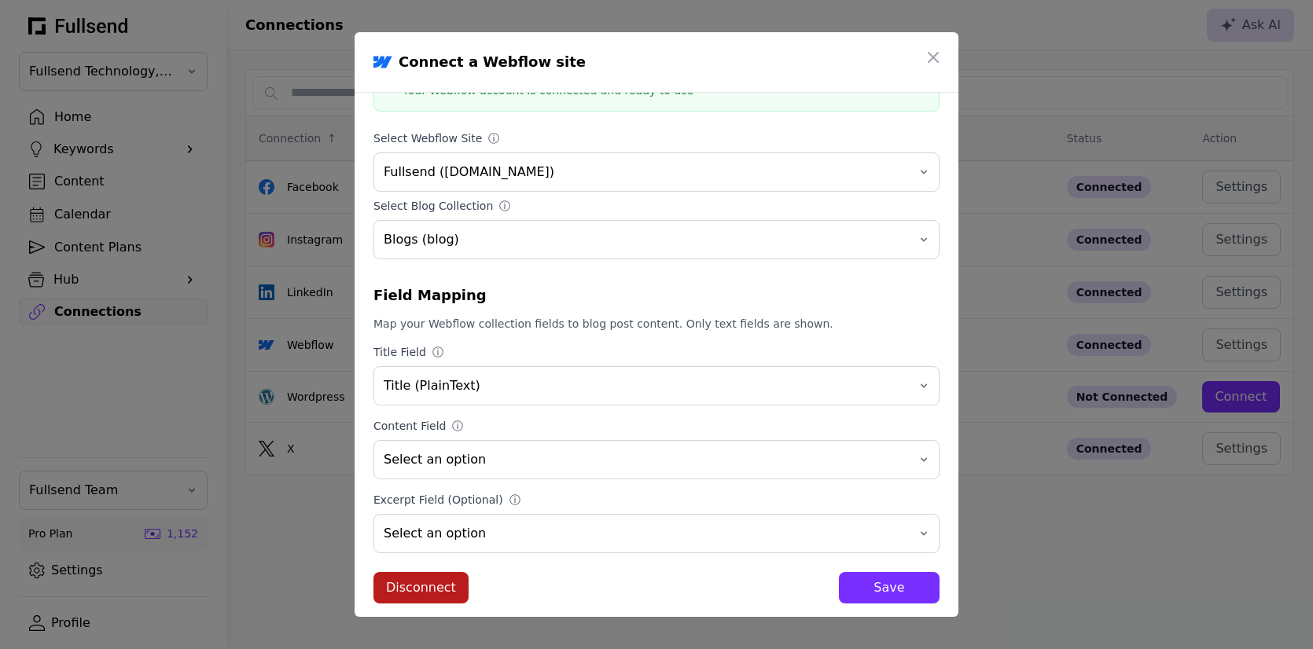
click at [439, 579] on div "Disconnect" at bounding box center [421, 588] width 70 height 19
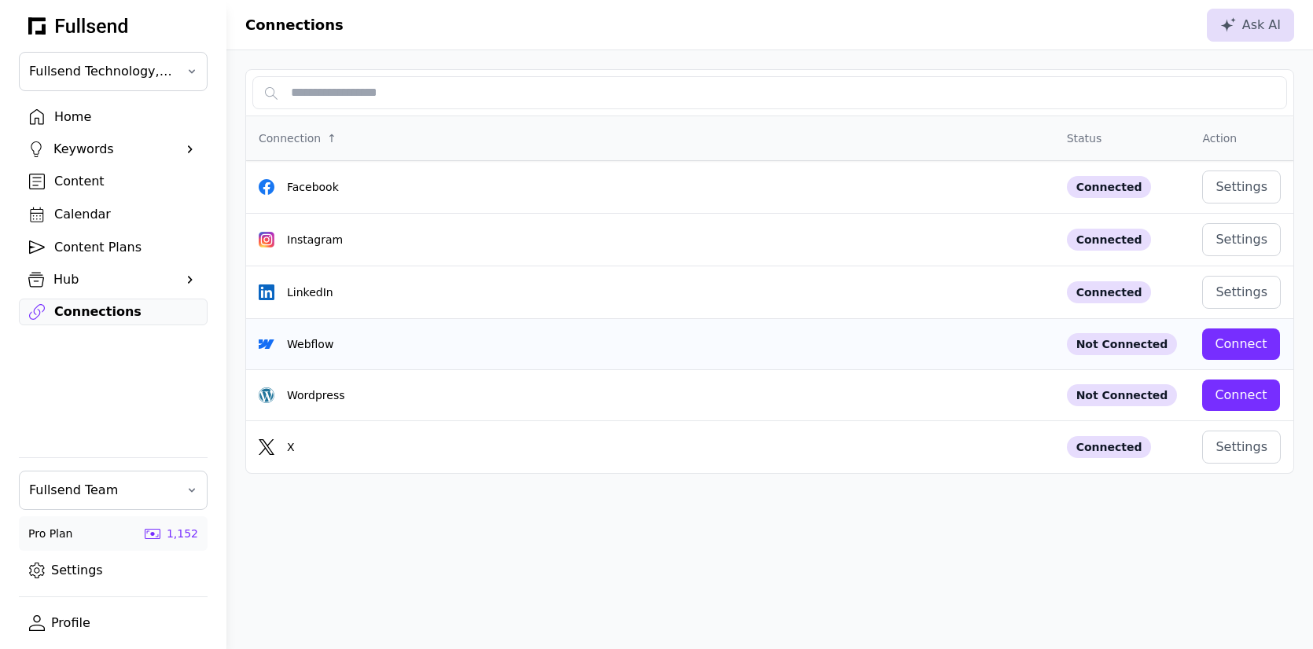
click at [1243, 345] on div "Connect" at bounding box center [1241, 344] width 52 height 19
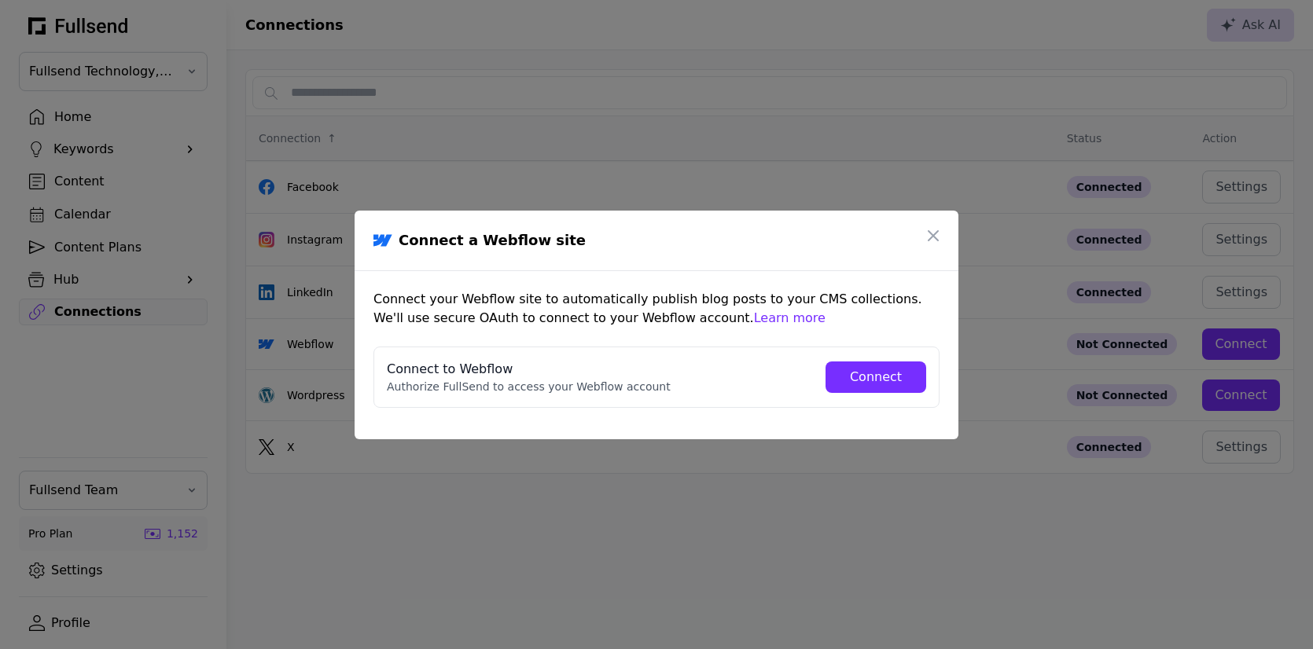
click at [865, 370] on div "Connect" at bounding box center [875, 377] width 75 height 19
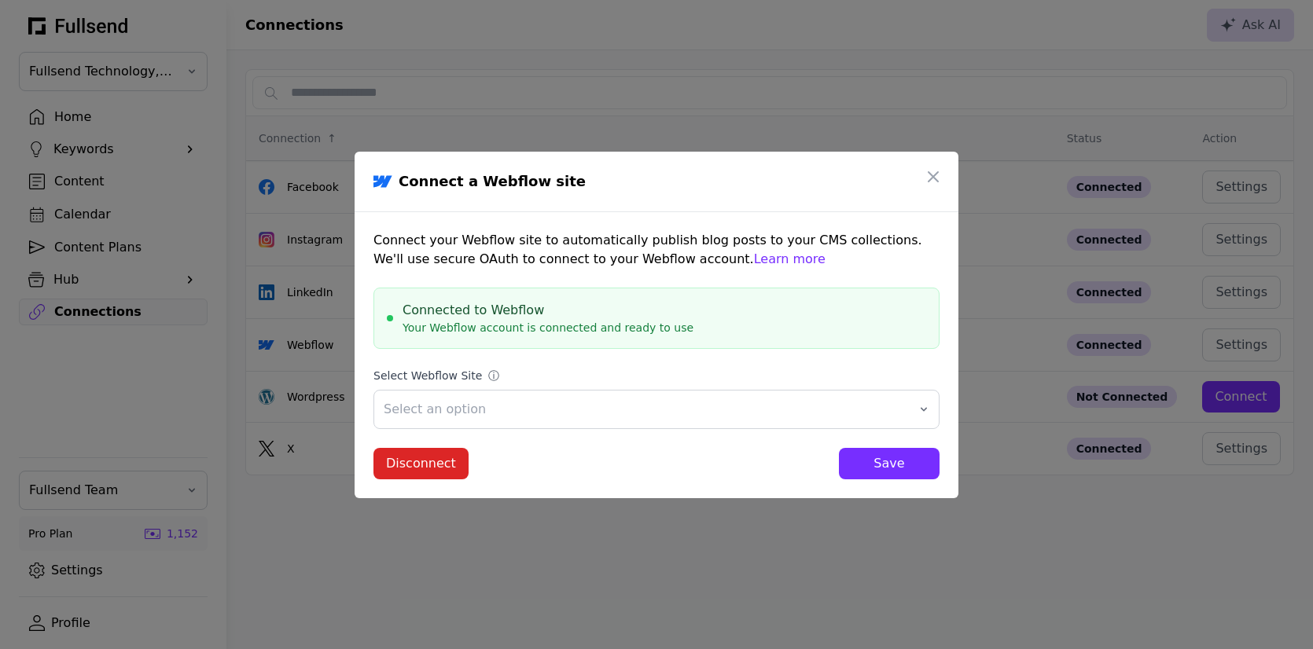
click at [878, 465] on div "Save" at bounding box center [888, 463] width 75 height 19
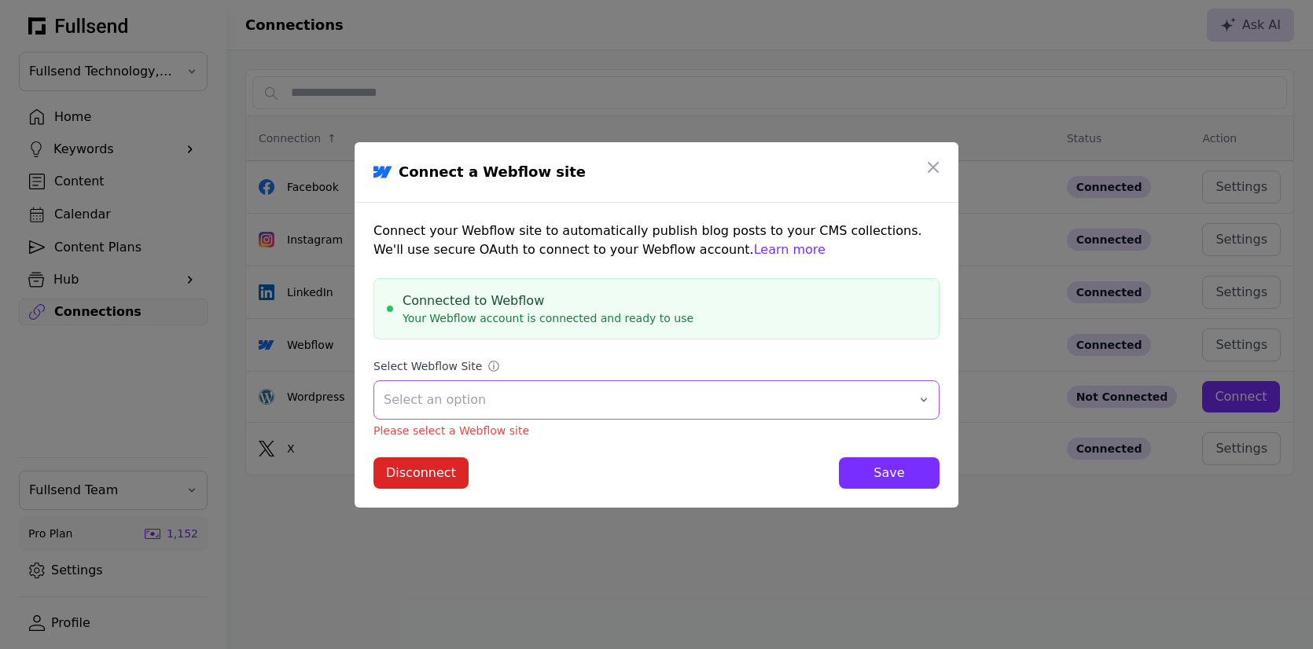
click at [833, 406] on span "Select an option" at bounding box center [646, 400] width 524 height 19
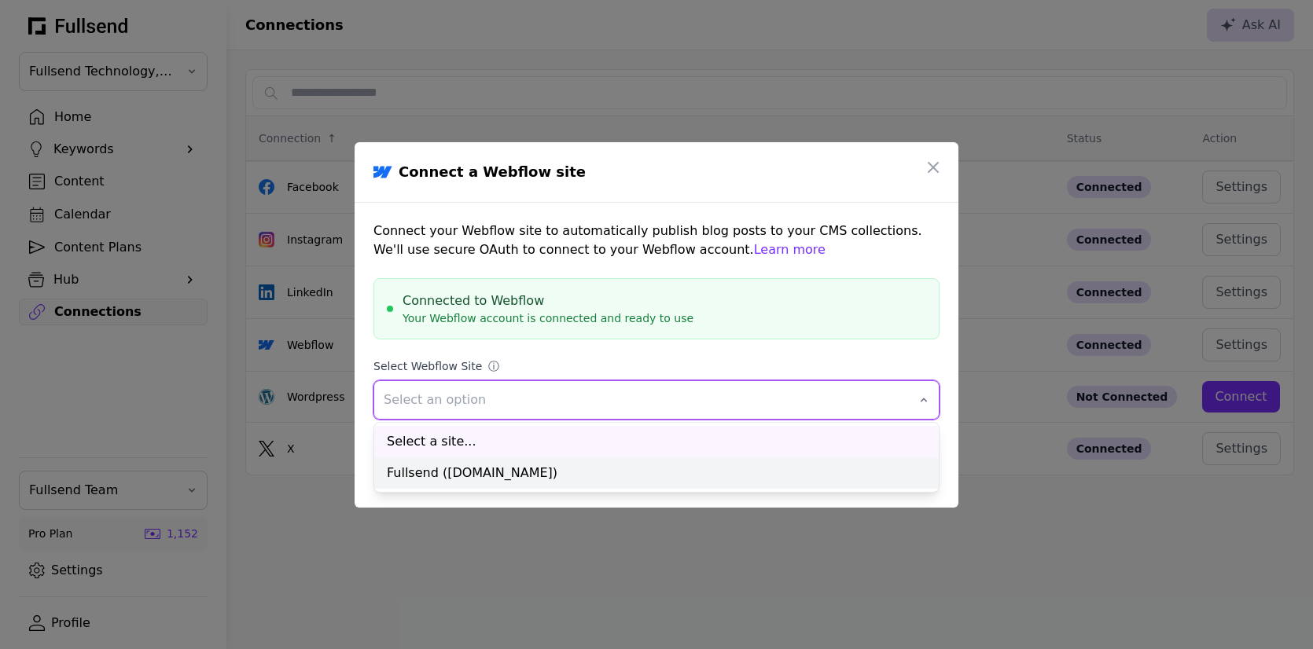
click at [758, 470] on div "Fullsend ([DOMAIN_NAME])" at bounding box center [656, 473] width 564 height 31
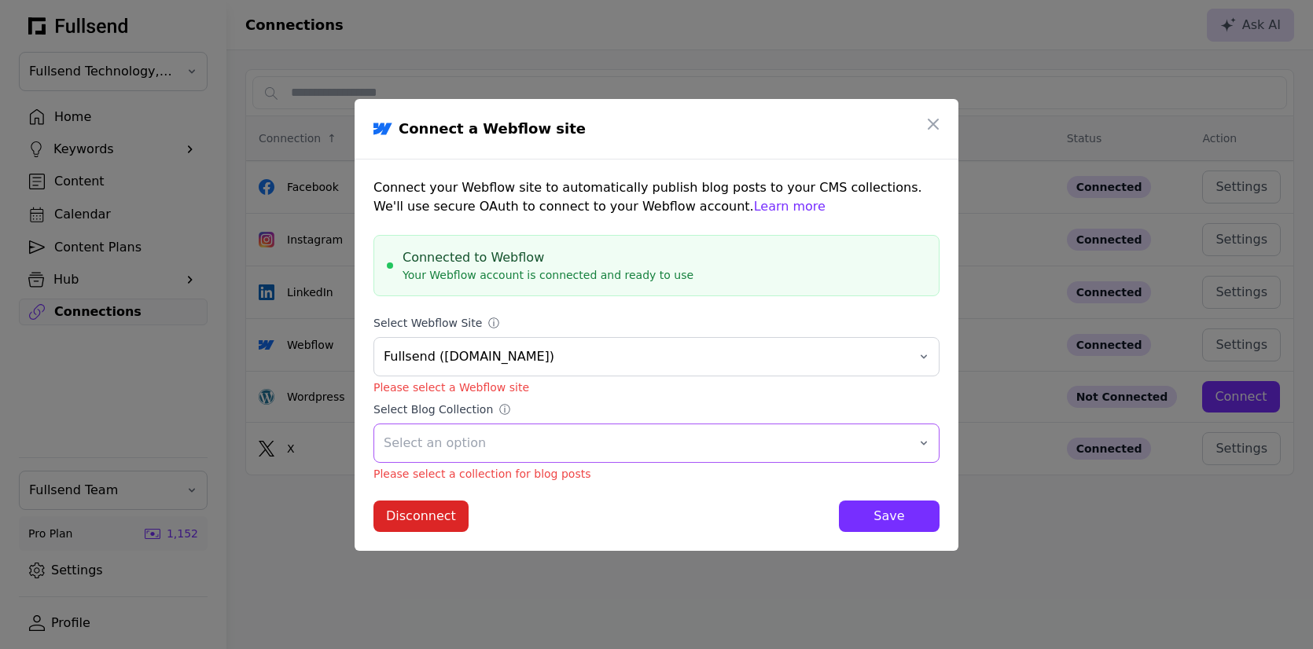
click at [759, 439] on span "Select an option" at bounding box center [646, 443] width 524 height 19
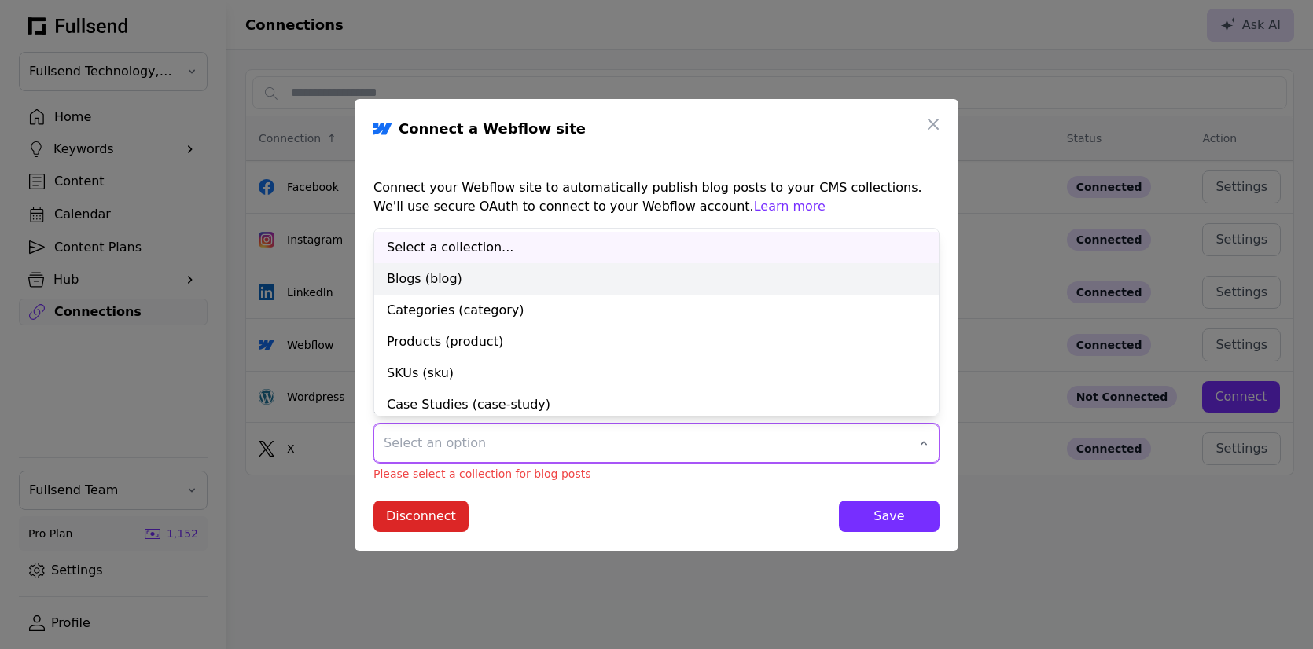
click at [660, 276] on div "Blogs (blog)" at bounding box center [656, 278] width 564 height 31
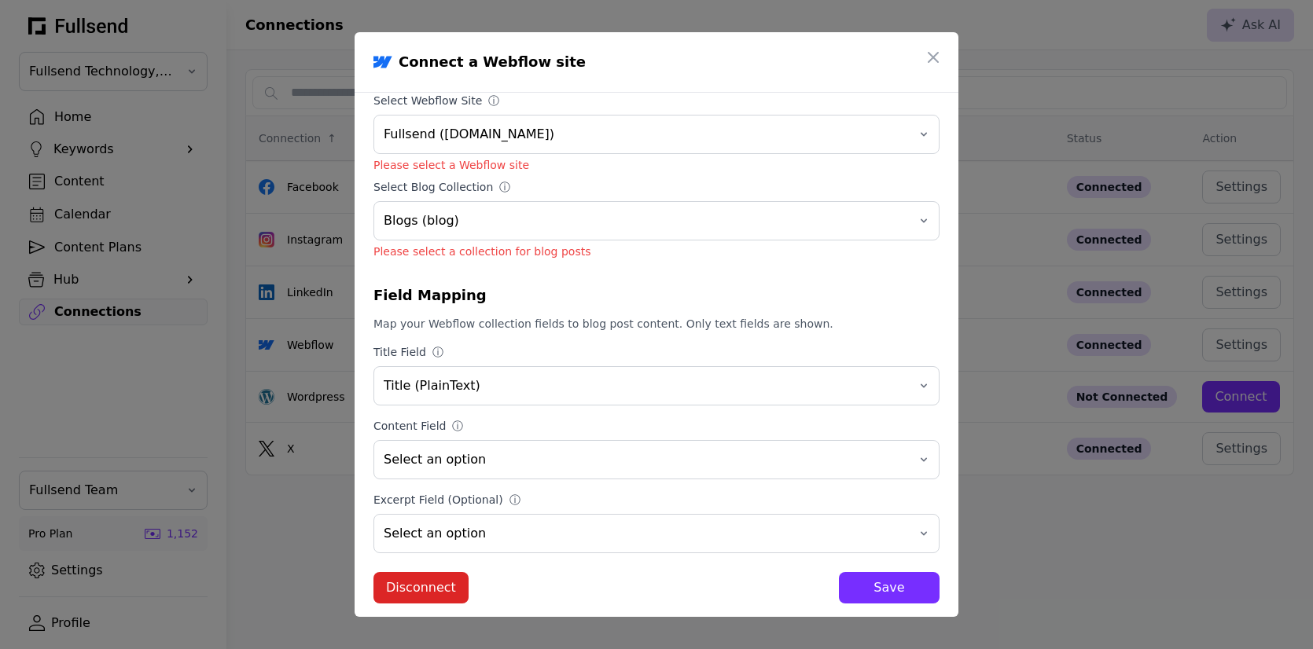
click at [888, 594] on button "Save" at bounding box center [889, 587] width 101 height 31
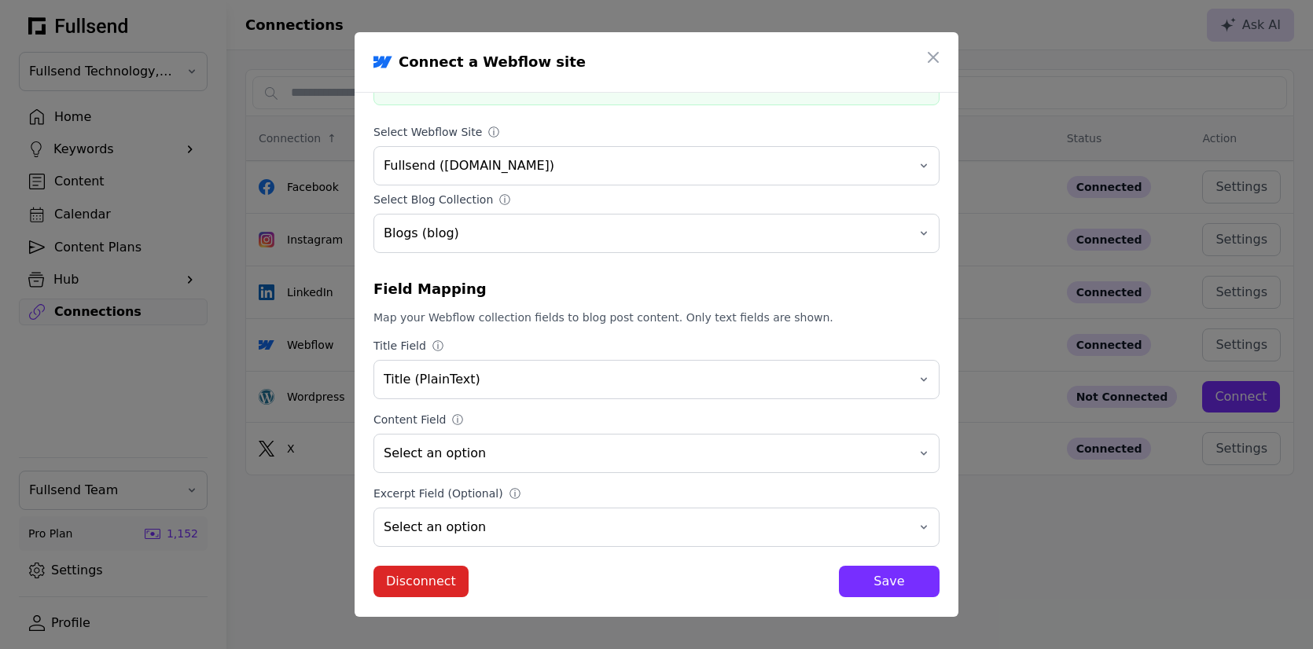
scroll to position [119, 0]
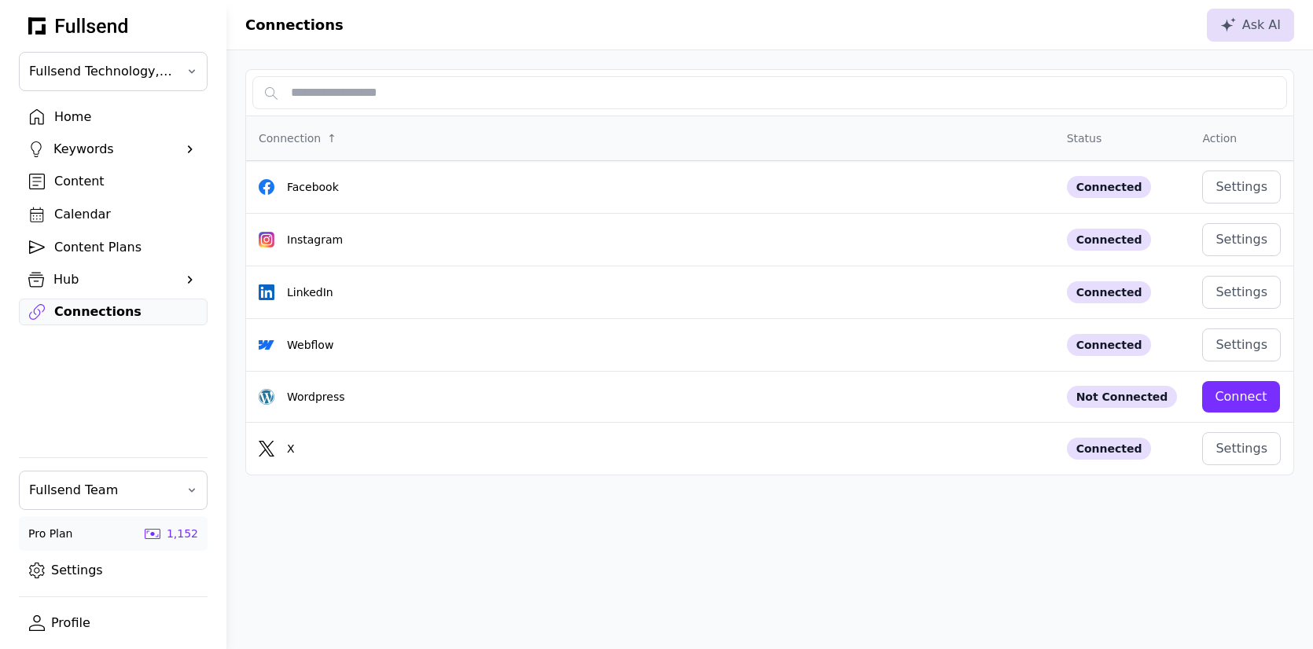
click at [101, 172] on div "Content" at bounding box center [125, 181] width 143 height 19
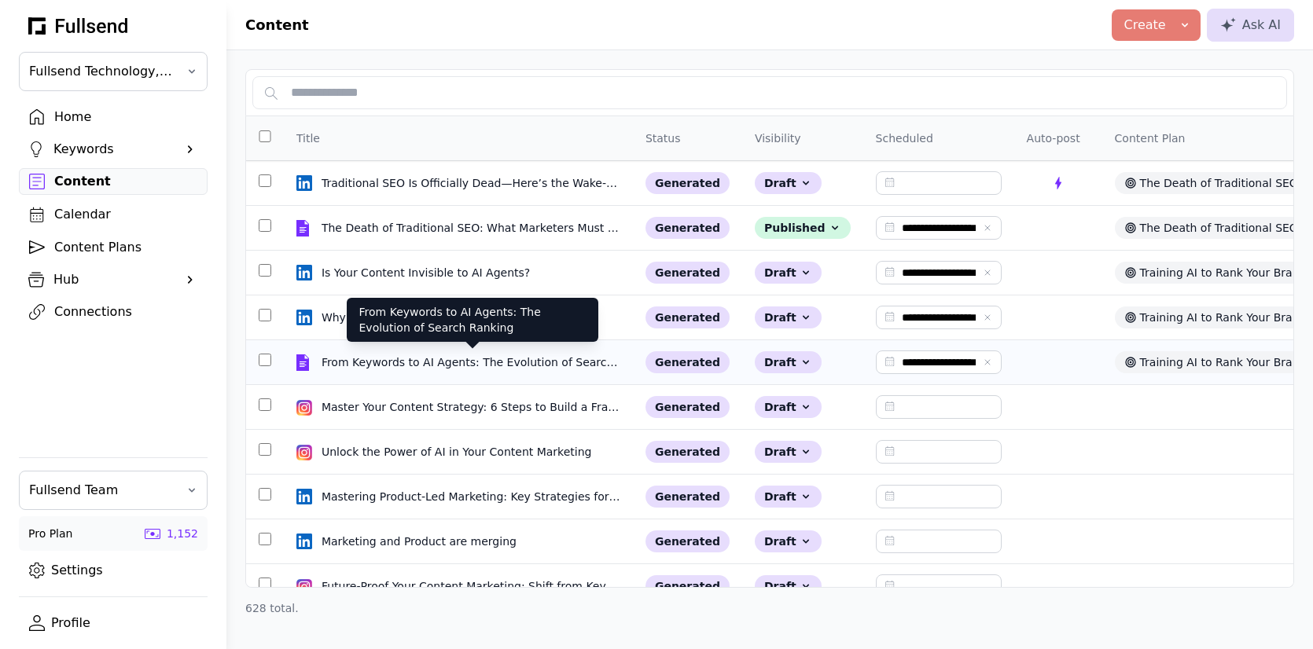
click at [426, 359] on div "From Keywords to AI Agents: The Evolution of Search Ranking" at bounding box center [473, 363] width 302 height 16
select select "**"
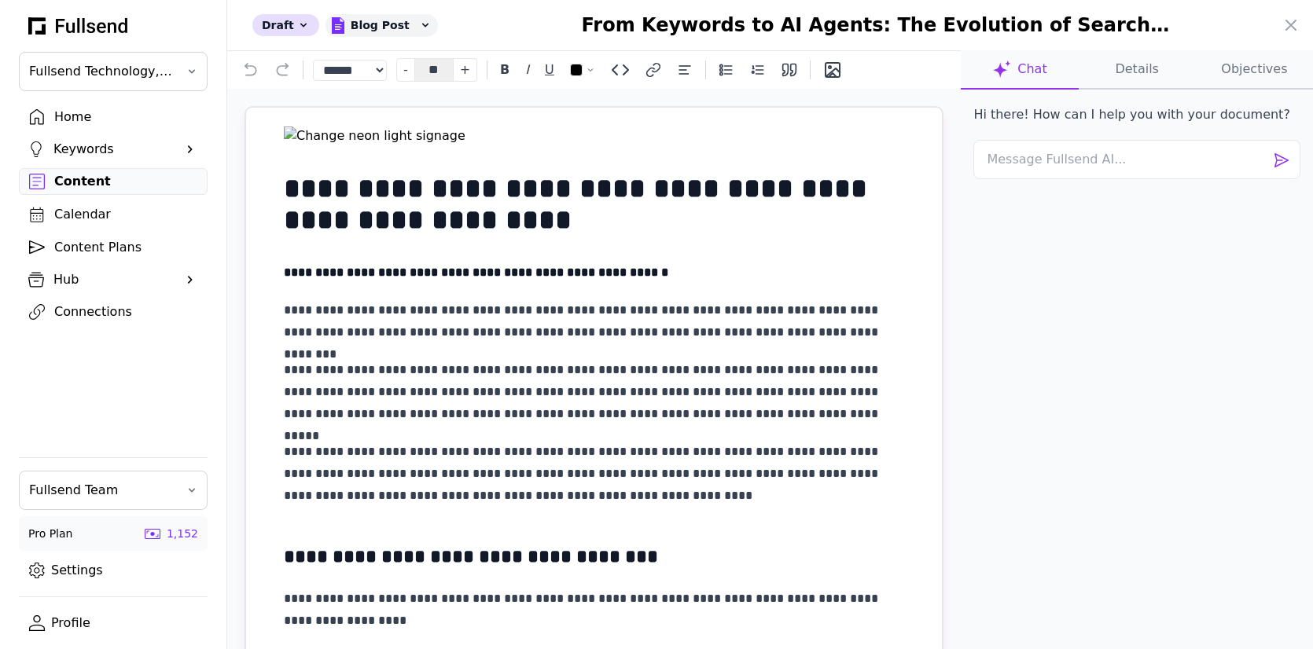
click at [1140, 71] on button "Details" at bounding box center [1137, 69] width 117 height 39
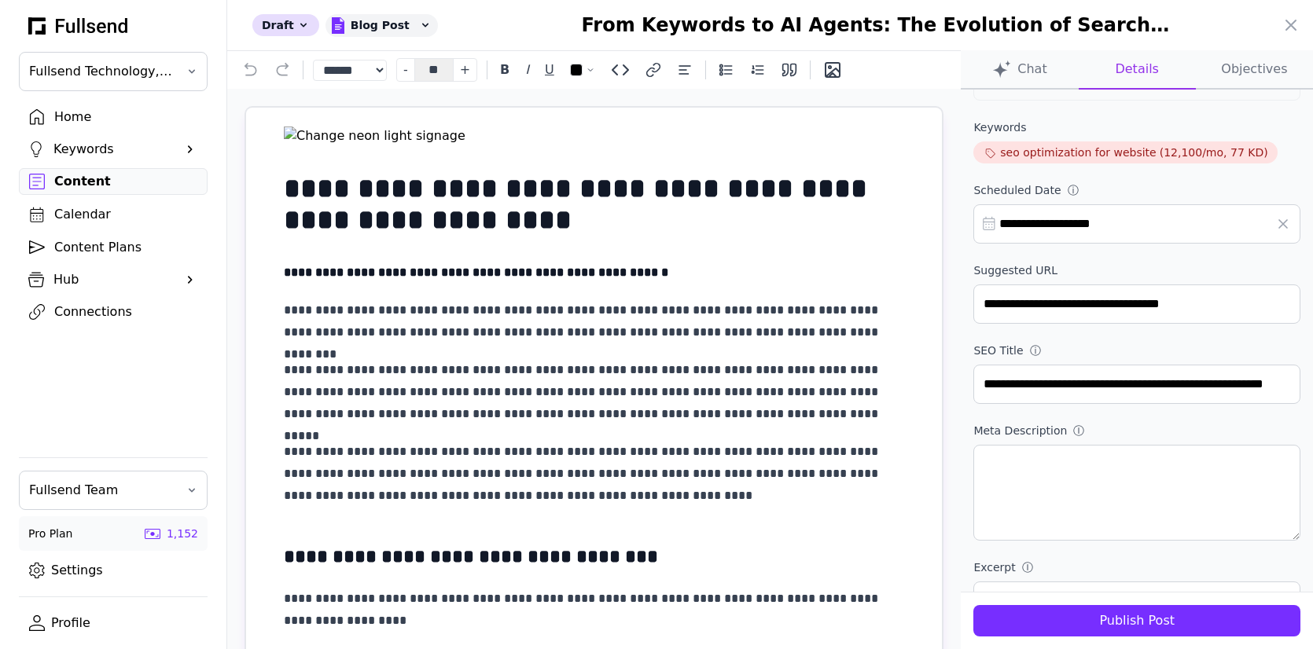
scroll to position [231, 0]
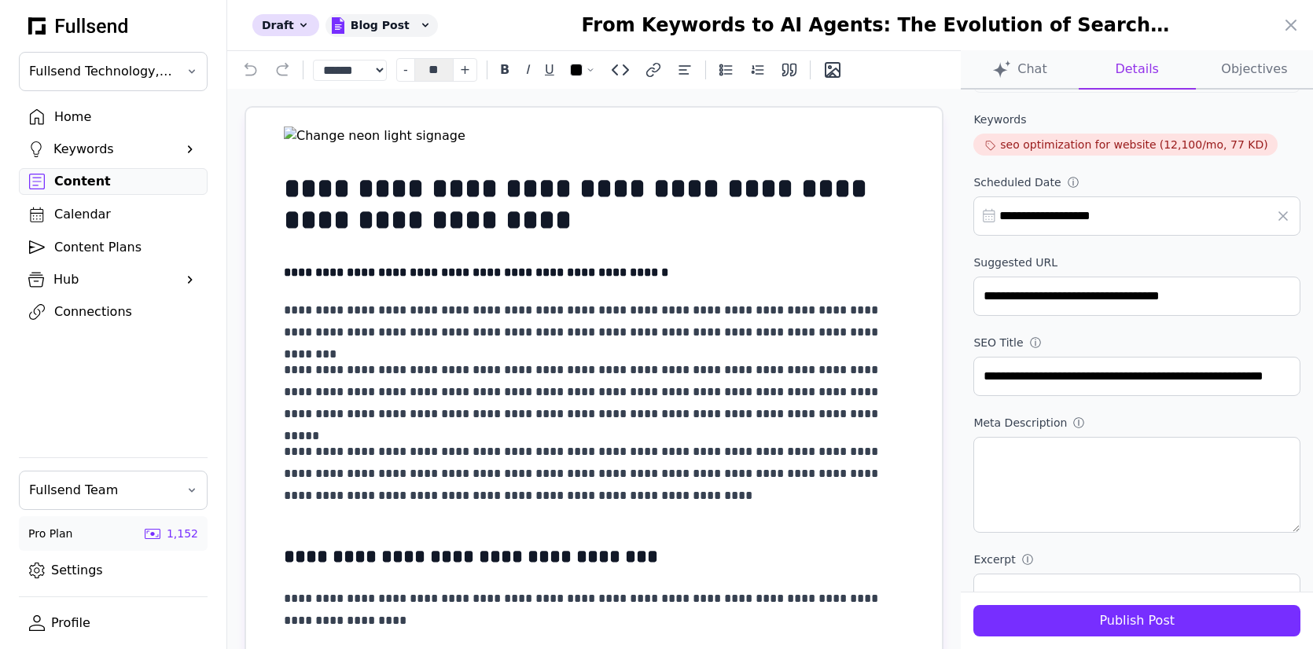
click at [1129, 618] on div "Publish Post" at bounding box center [1137, 621] width 302 height 19
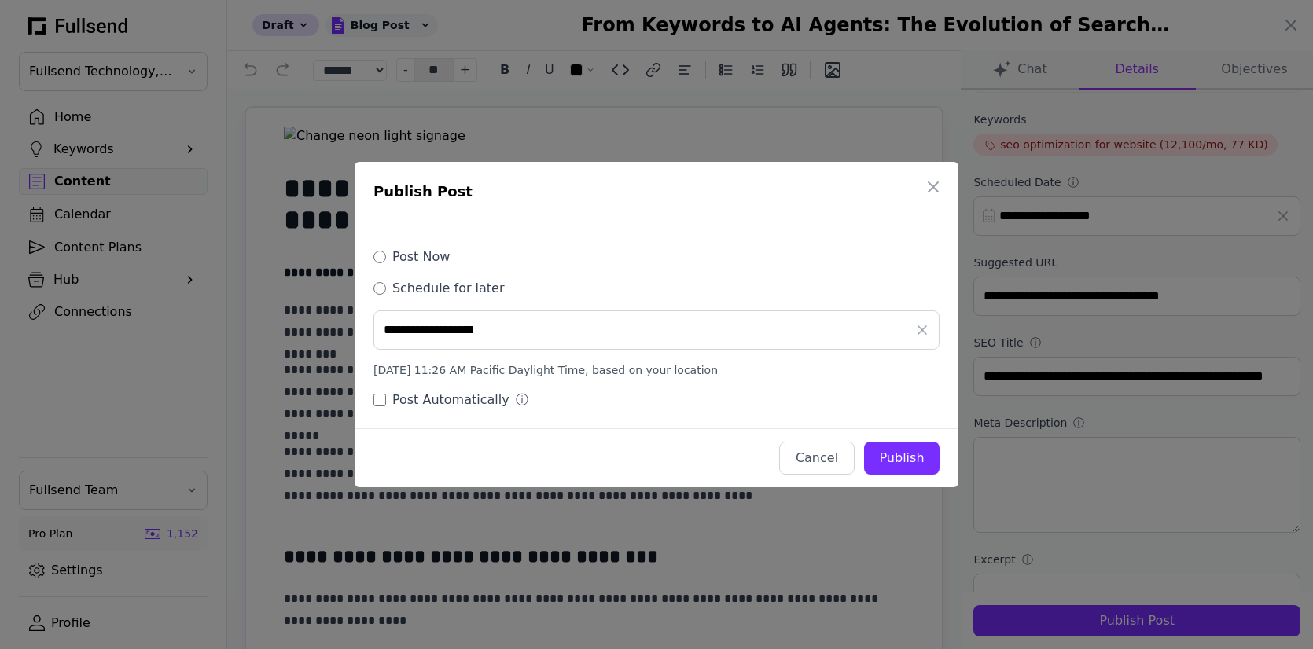
click at [434, 261] on label "Post Now" at bounding box center [420, 257] width 57 height 19
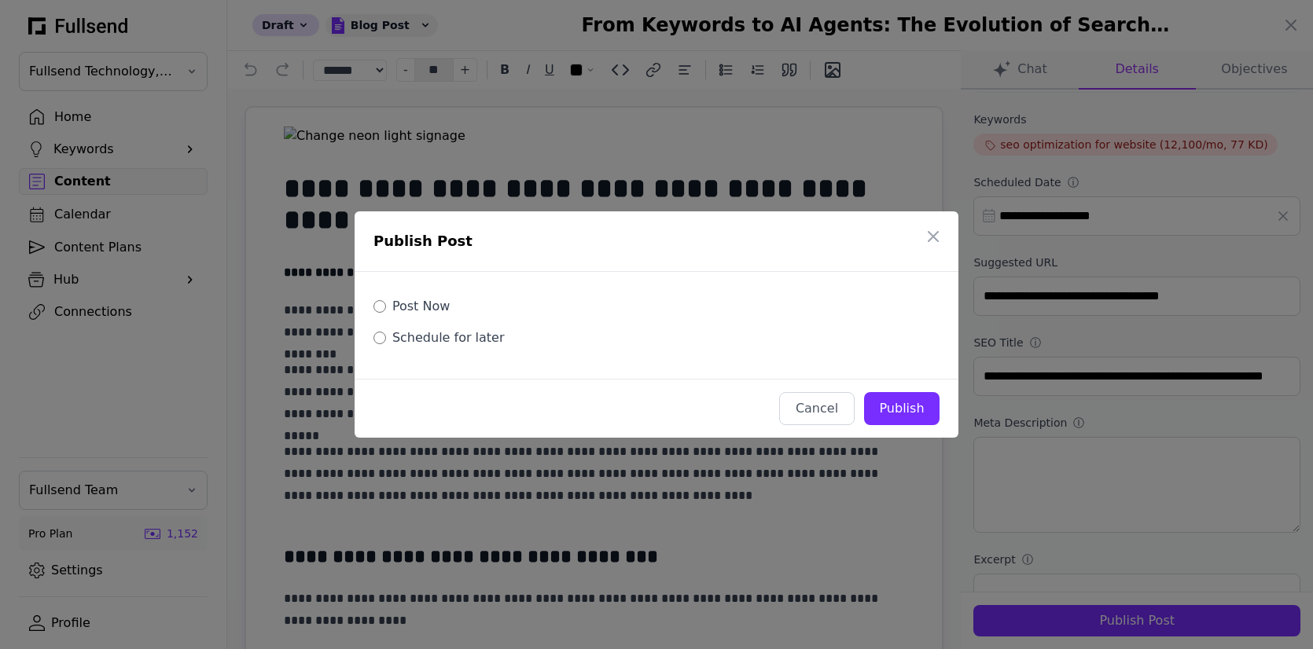
click at [903, 404] on div "Publish" at bounding box center [902, 408] width 50 height 19
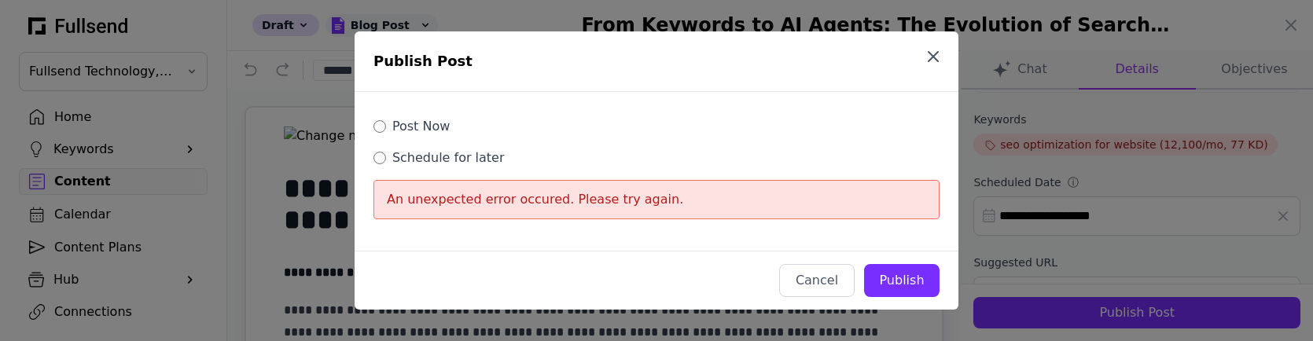
click at [934, 51] on icon "button" at bounding box center [933, 56] width 19 height 19
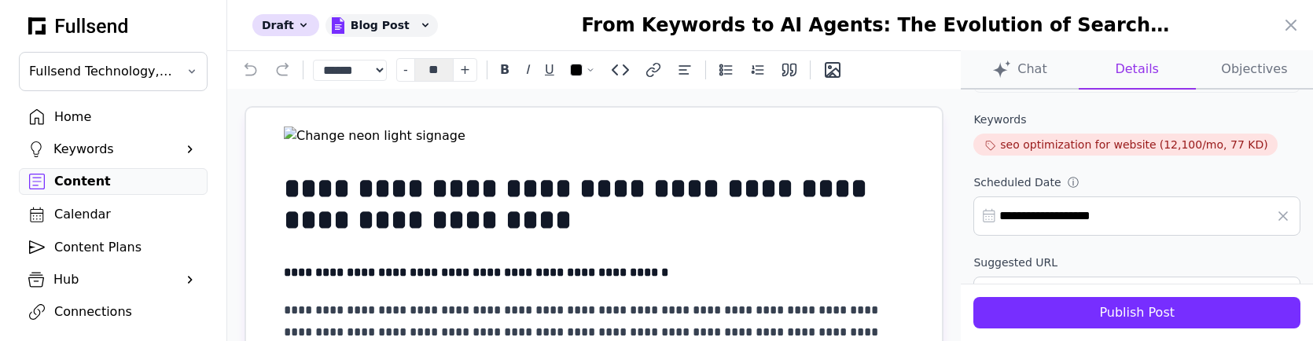
click at [1146, 313] on div "Publish Post" at bounding box center [1137, 312] width 302 height 19
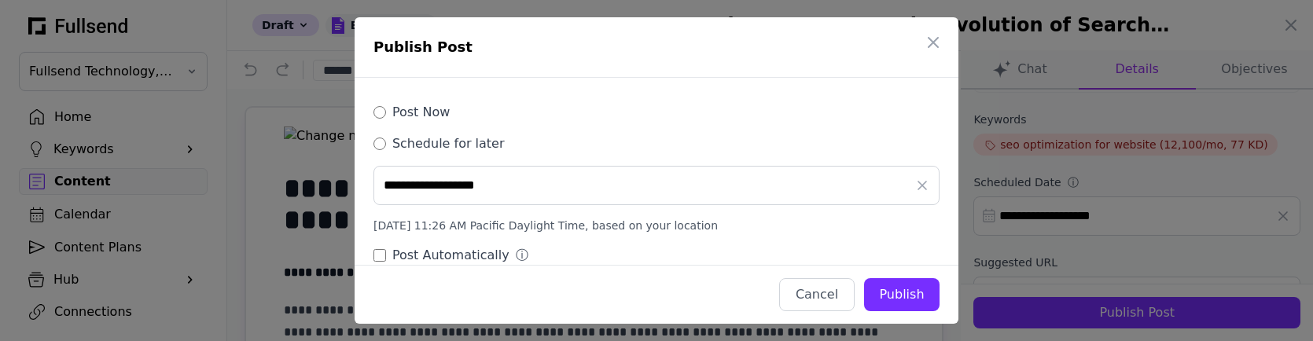
click at [403, 116] on label "Post Now" at bounding box center [420, 112] width 57 height 19
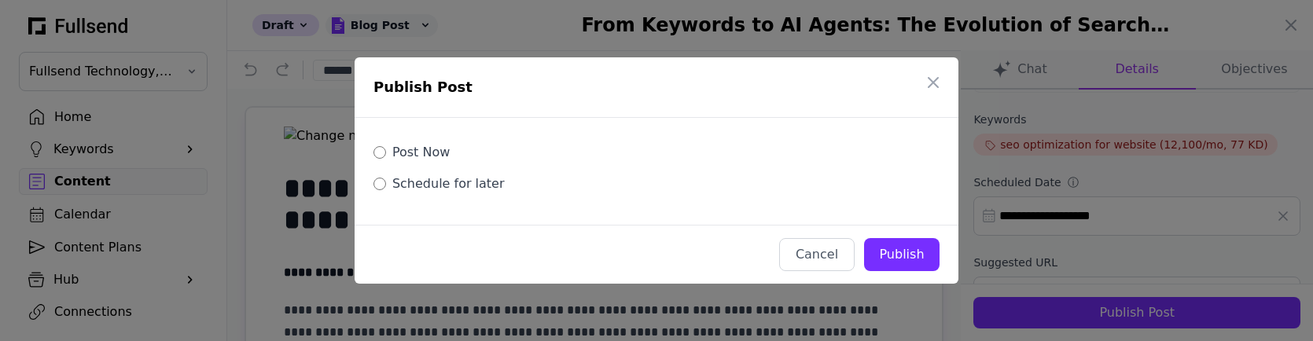
click at [910, 259] on div "Publish" at bounding box center [902, 254] width 50 height 19
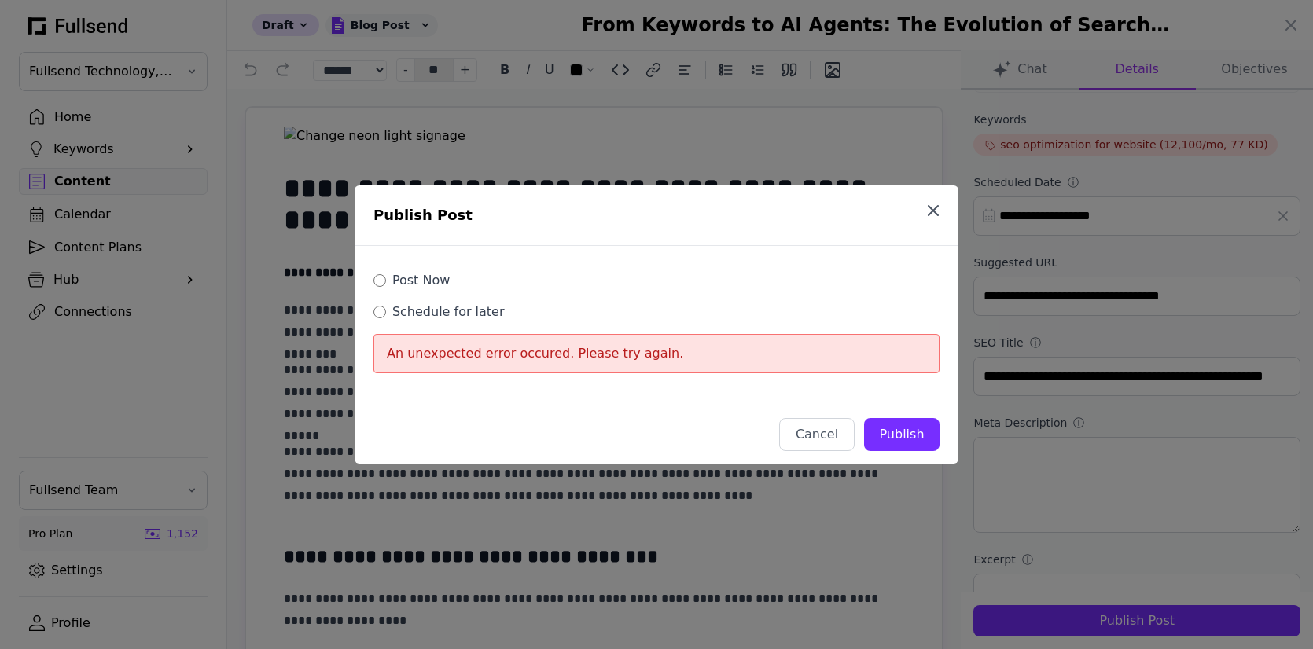
click at [935, 210] on icon "button" at bounding box center [932, 210] width 9 height 9
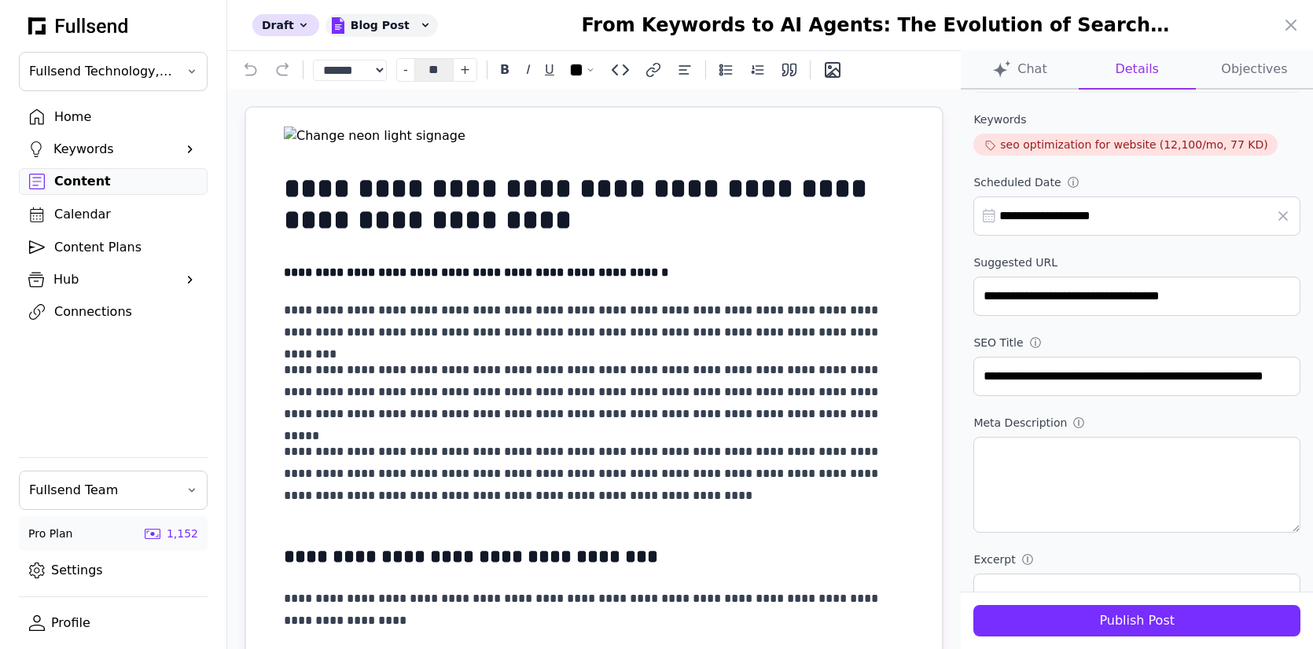
click at [84, 31] on div at bounding box center [656, 324] width 1313 height 649
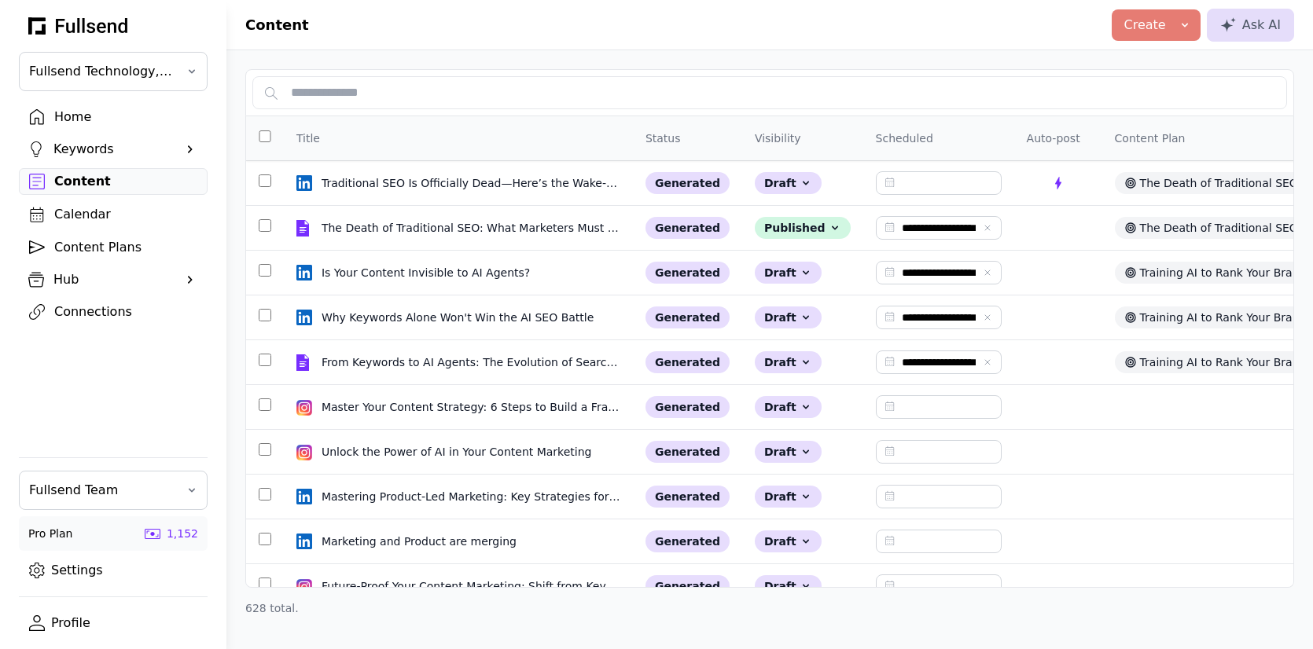
click at [71, 127] on link "Home" at bounding box center [113, 117] width 189 height 27
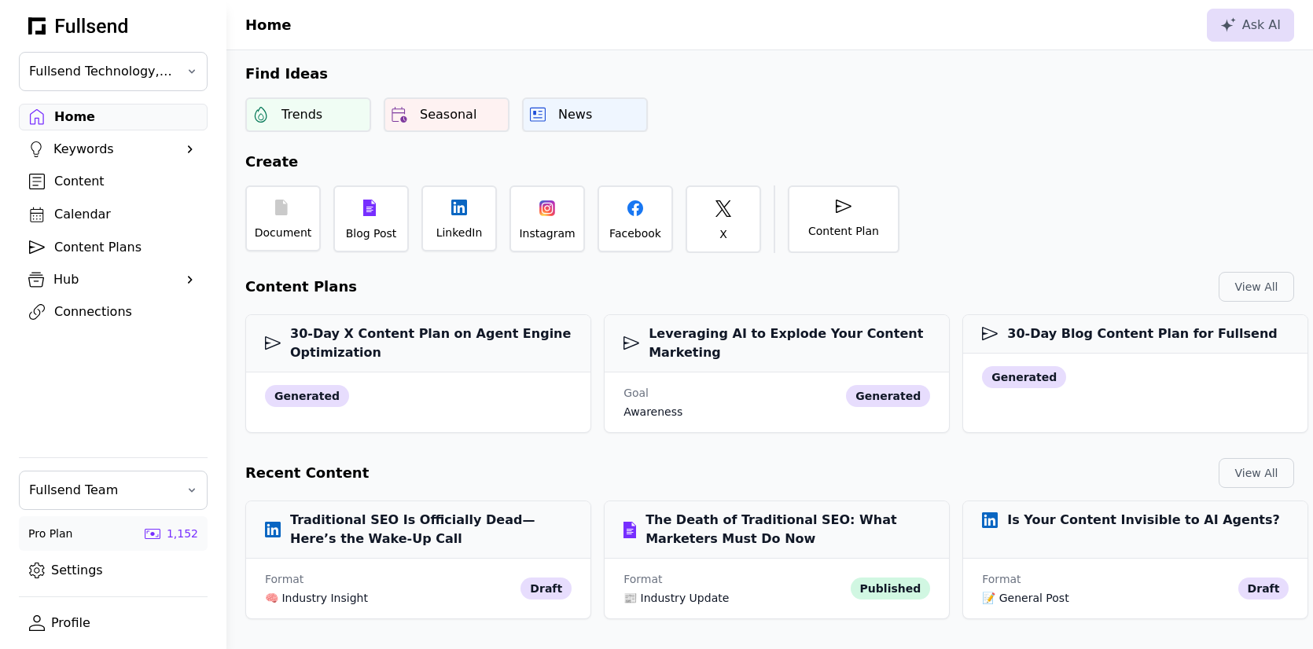
click at [81, 208] on div "Calendar" at bounding box center [125, 214] width 143 height 19
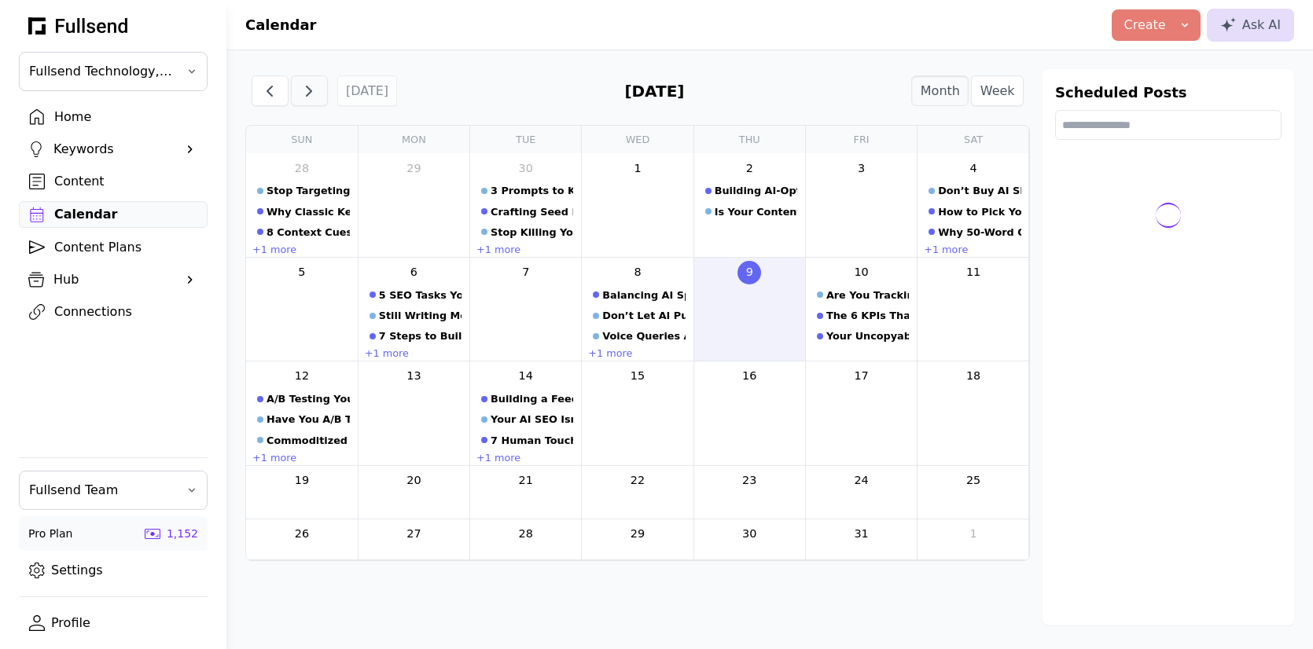
click at [304, 92] on span "button" at bounding box center [309, 91] width 19 height 19
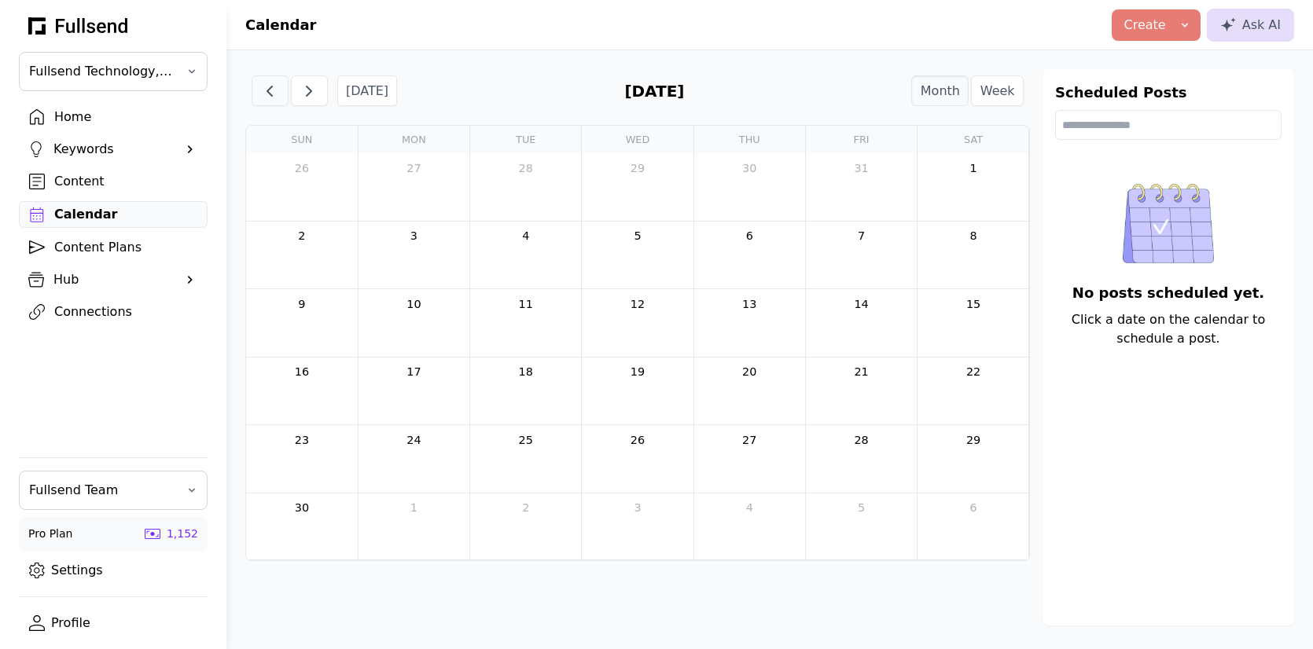
click at [270, 98] on span "button" at bounding box center [269, 91] width 19 height 19
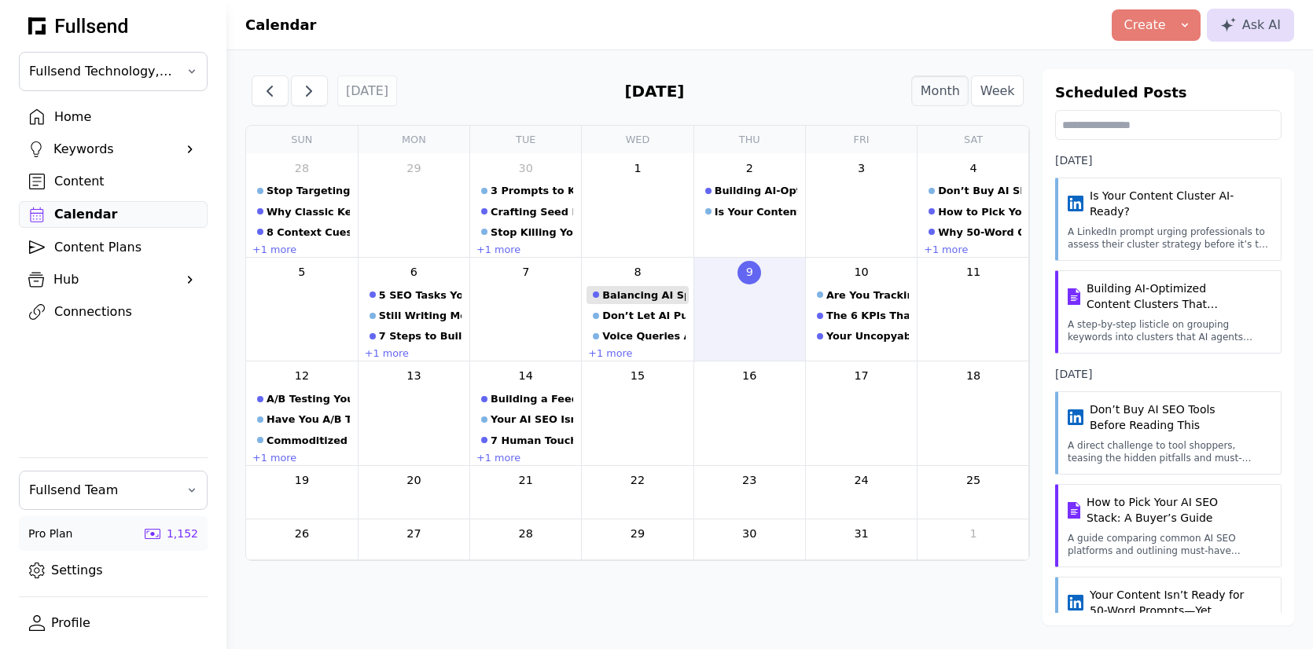
click at [644, 289] on div "Balancing AI Speed with Human Quality in SEO Content" at bounding box center [643, 295] width 83 height 15
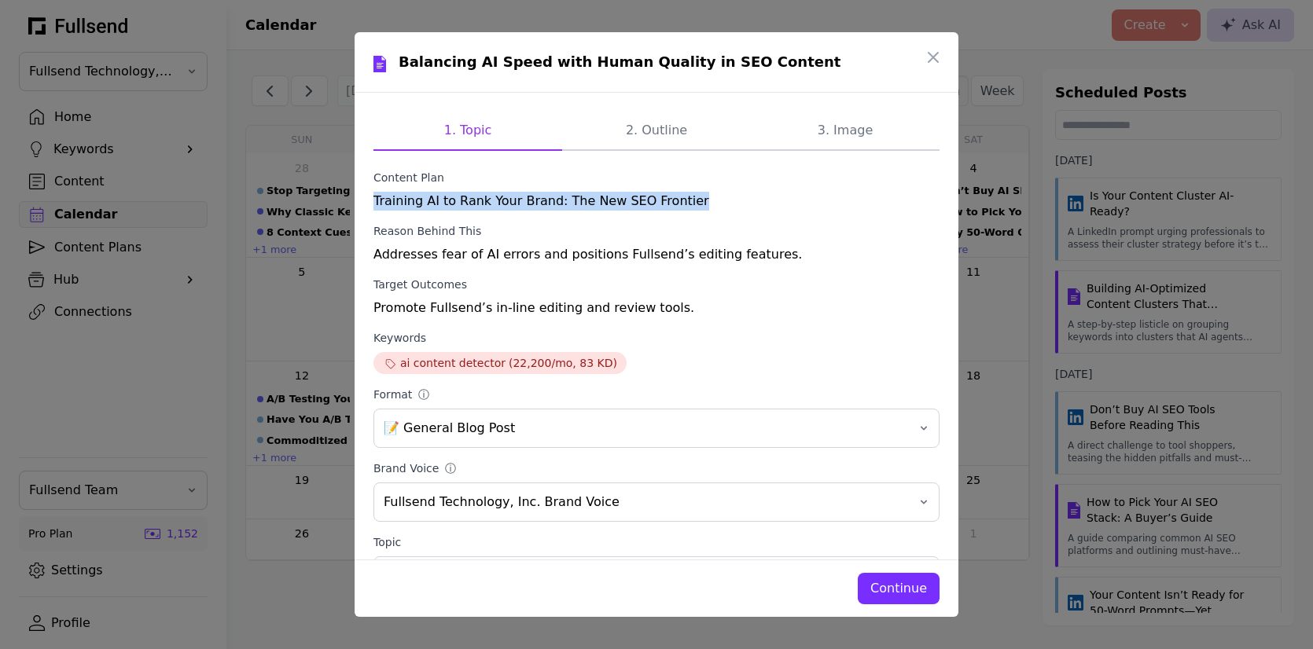
drag, startPoint x: 651, startPoint y: 203, endPoint x: 363, endPoint y: 203, distance: 287.7
click at [363, 203] on div "1. Topic 2. Outline 3. Image Content Plan Training AI to Rank Your Brand: The N…" at bounding box center [657, 326] width 604 height 466
copy div "Training AI to Rank Your Brand: The New SEO Frontier"
click at [929, 53] on icon "button" at bounding box center [932, 57] width 9 height 9
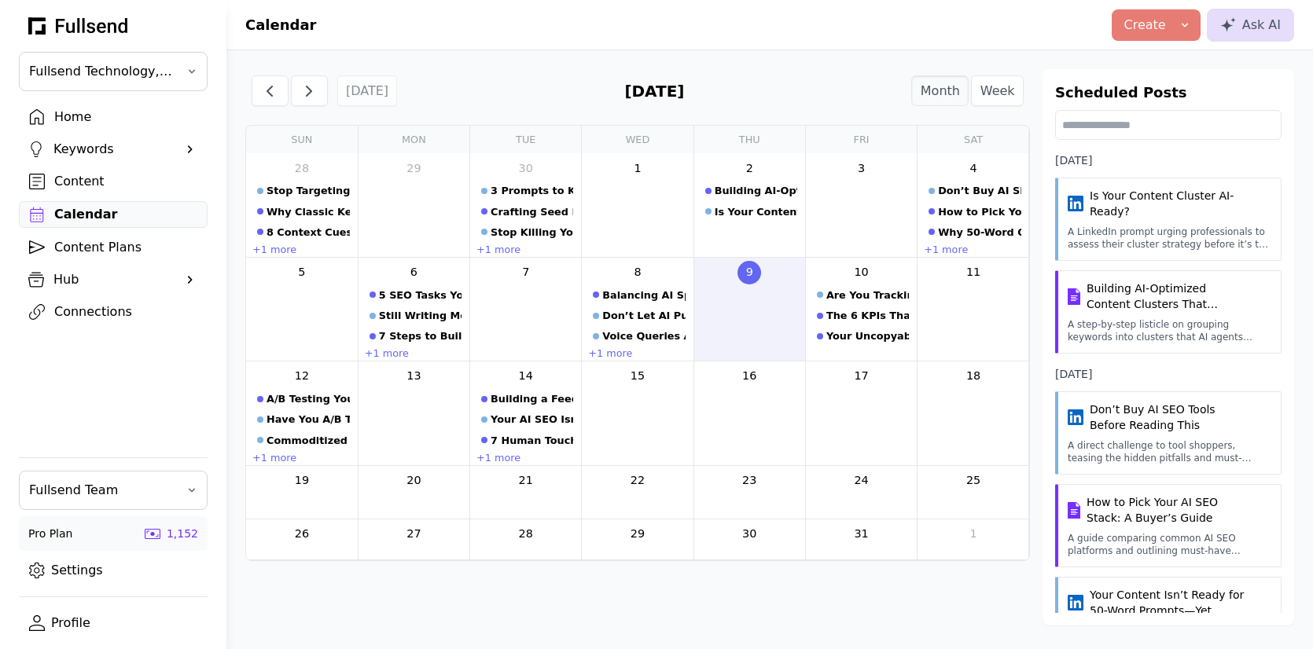
click at [88, 238] on div "Content Plans" at bounding box center [125, 247] width 143 height 19
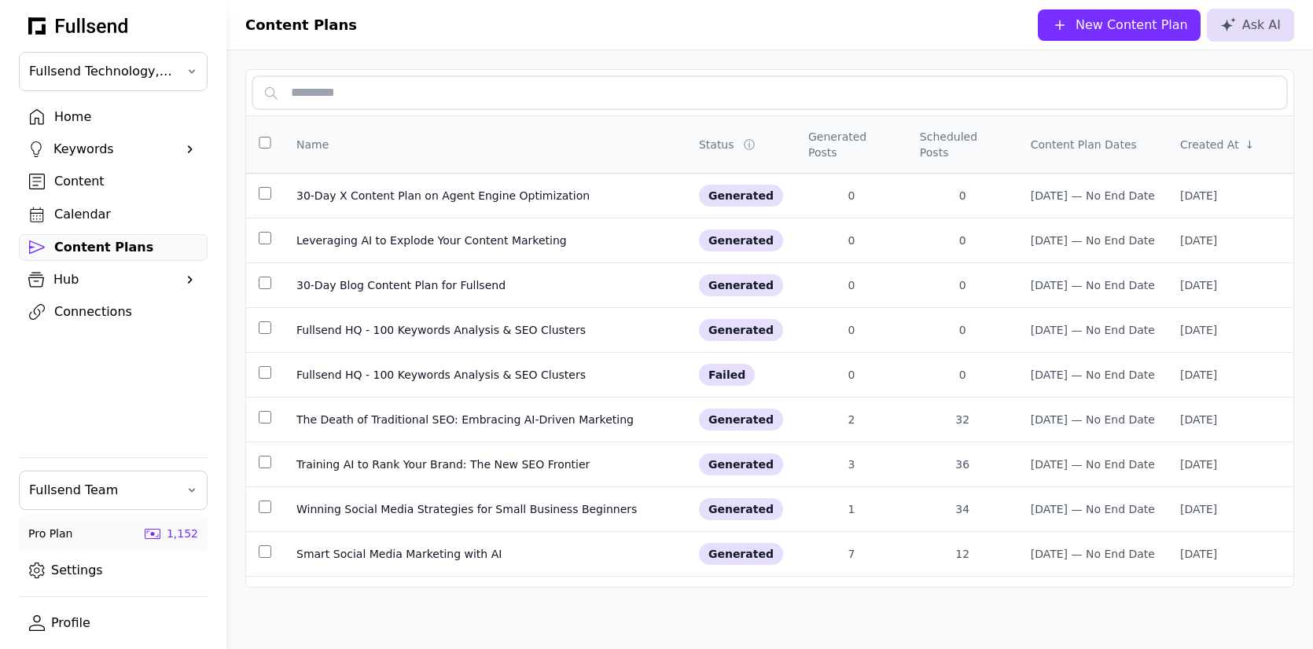
click at [329, 95] on input "text" at bounding box center [769, 92] width 1035 height 33
paste input "**********"
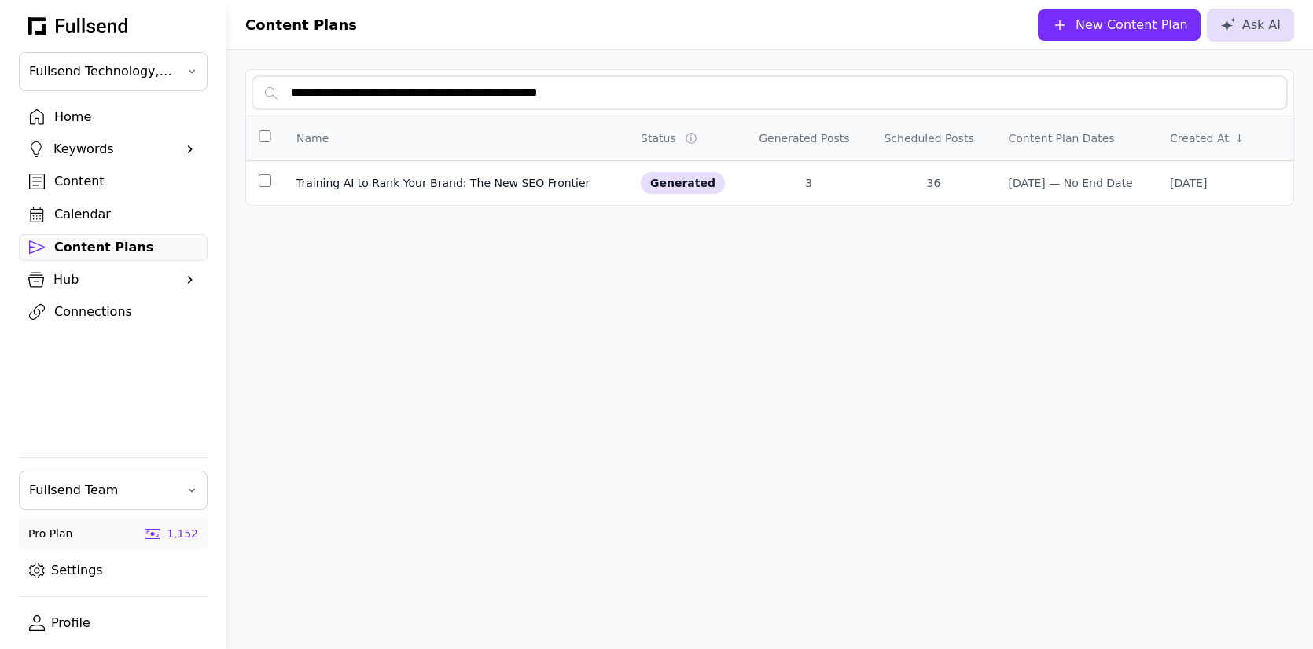
drag, startPoint x: 627, startPoint y: 92, endPoint x: 325, endPoint y: 92, distance: 301.9
click at [325, 92] on input "**********" at bounding box center [769, 92] width 1035 height 33
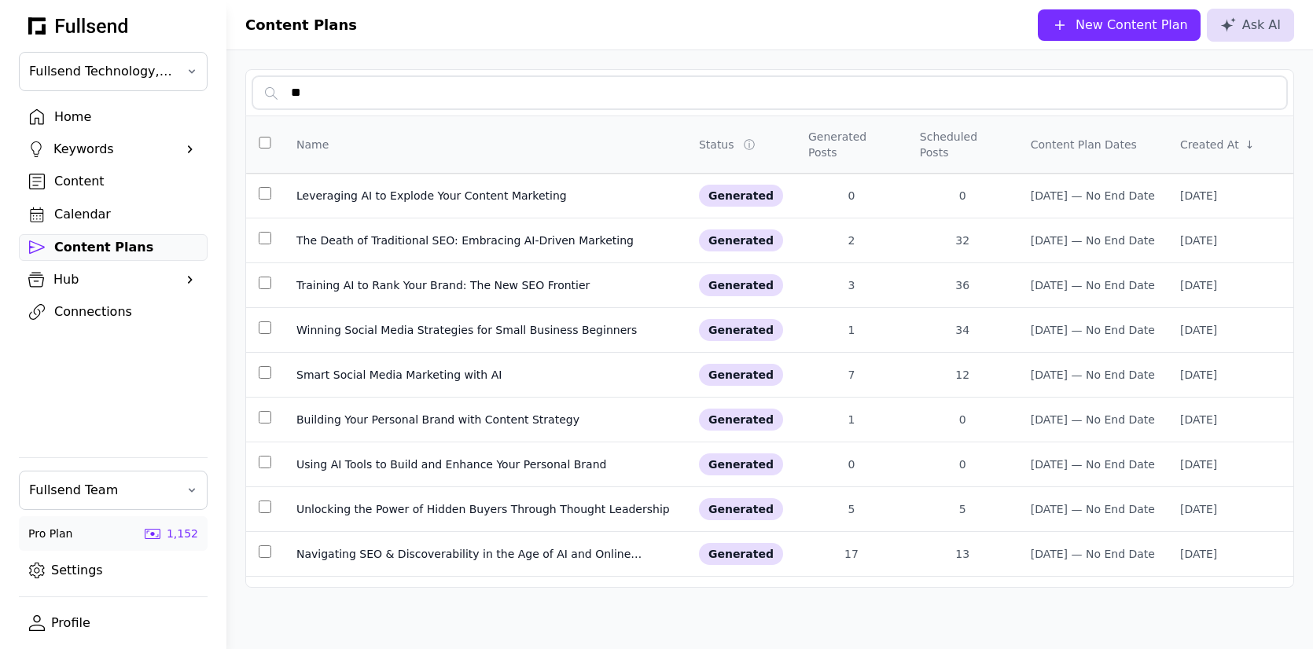
type input "*"
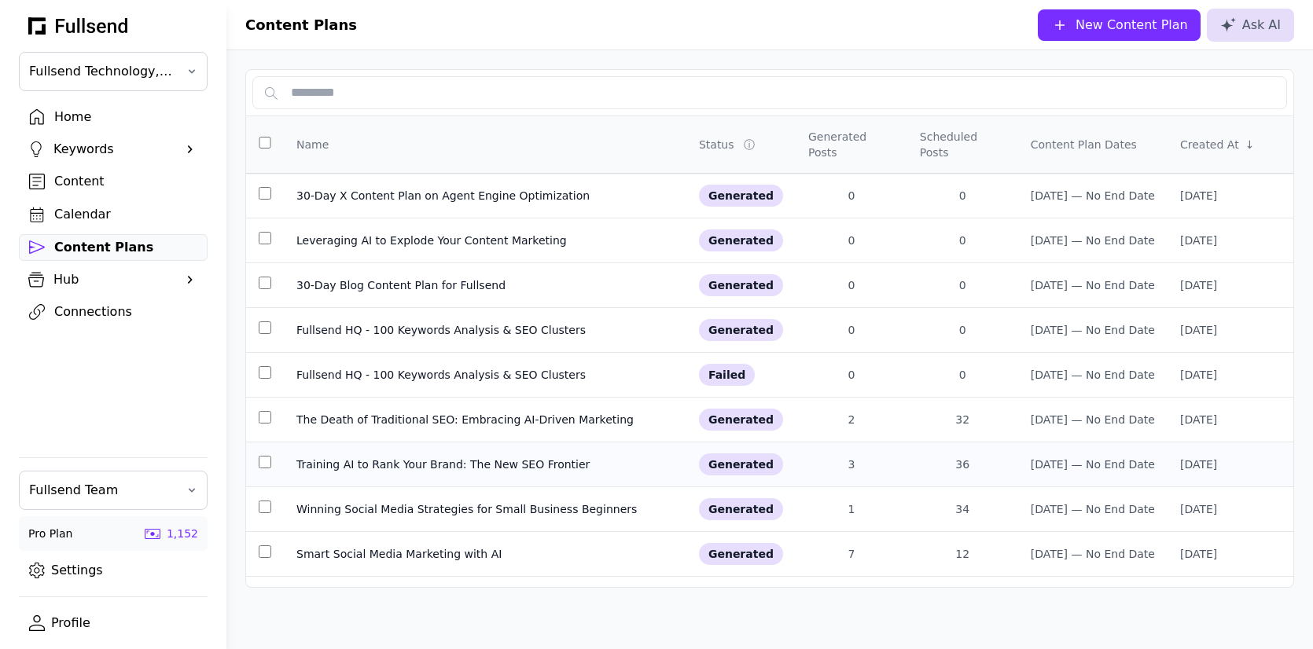
click at [266, 460] on td at bounding box center [265, 465] width 38 height 45
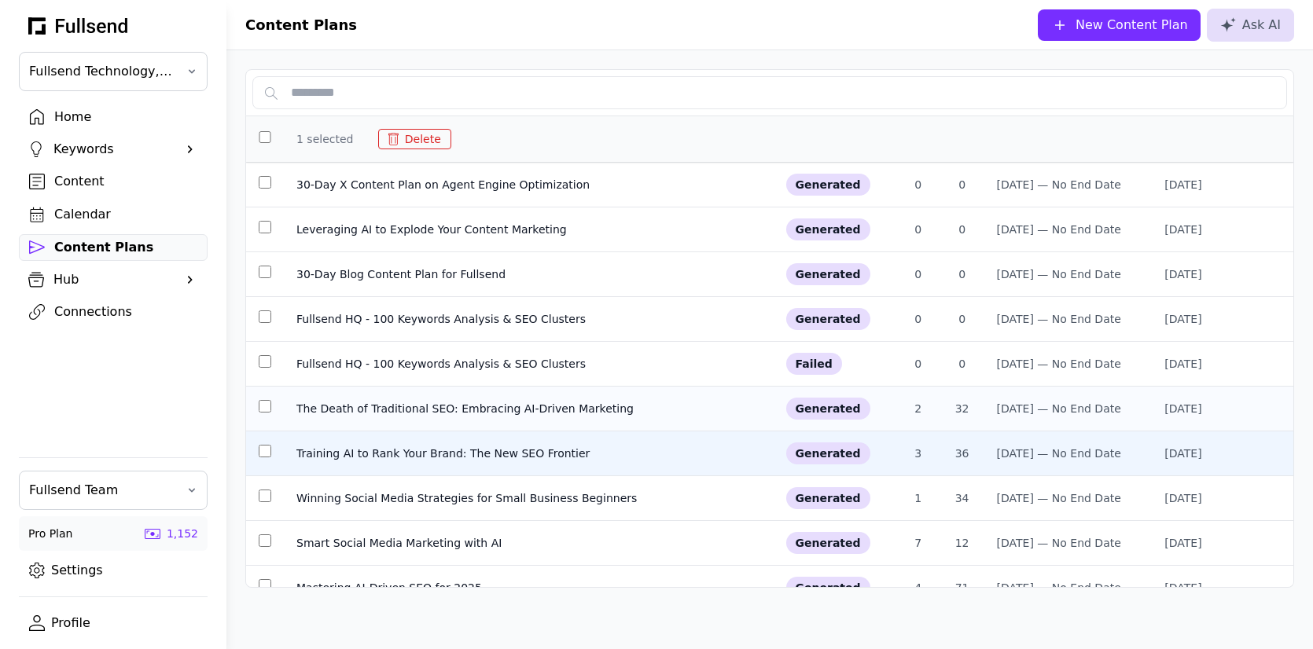
click at [263, 399] on td at bounding box center [265, 409] width 38 height 45
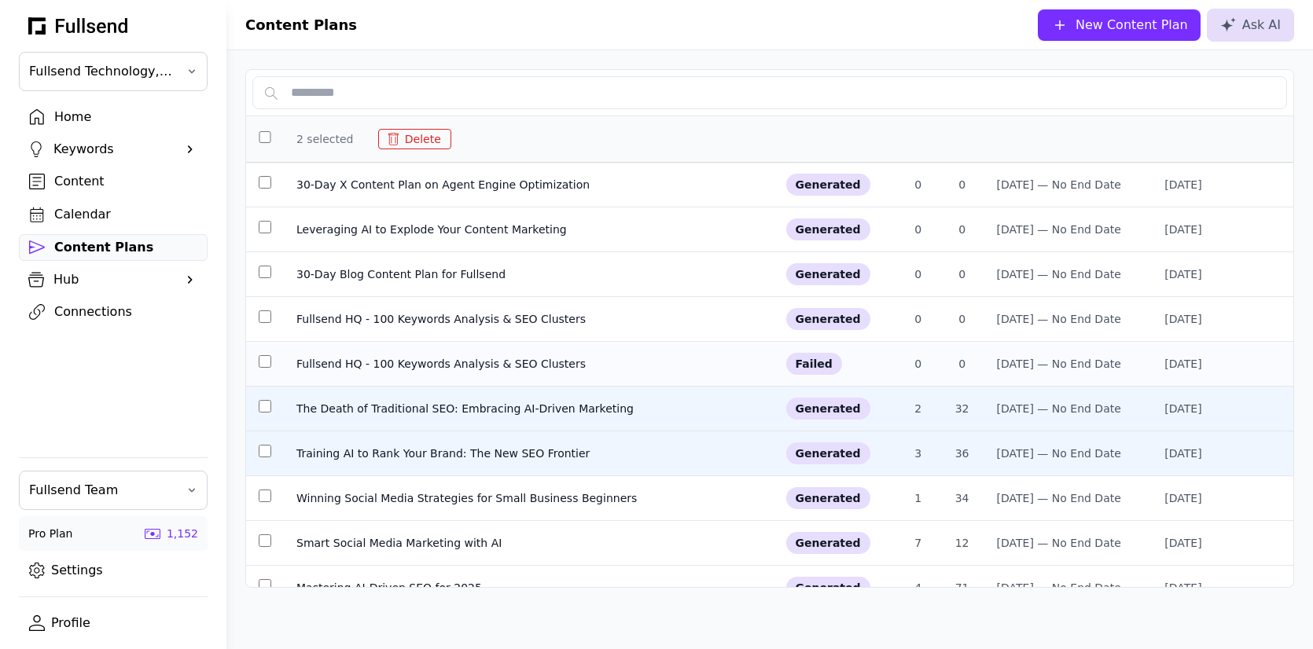
click at [264, 352] on td at bounding box center [265, 364] width 38 height 45
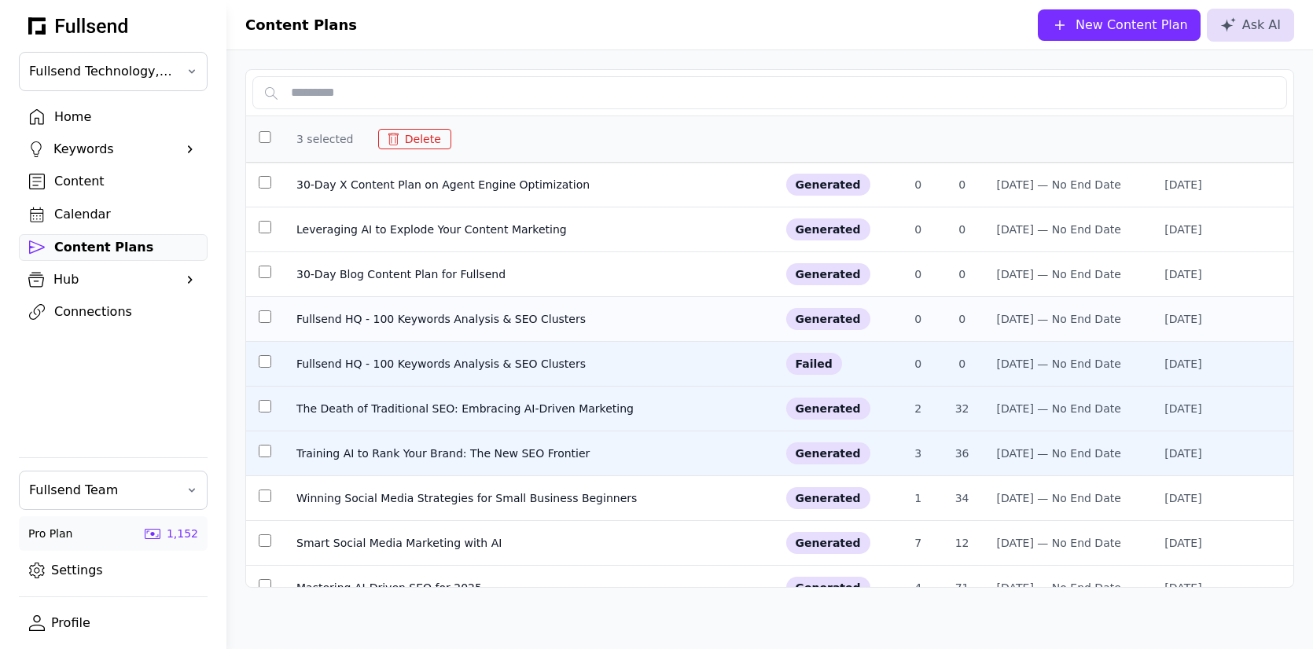
click at [261, 312] on td at bounding box center [265, 319] width 38 height 45
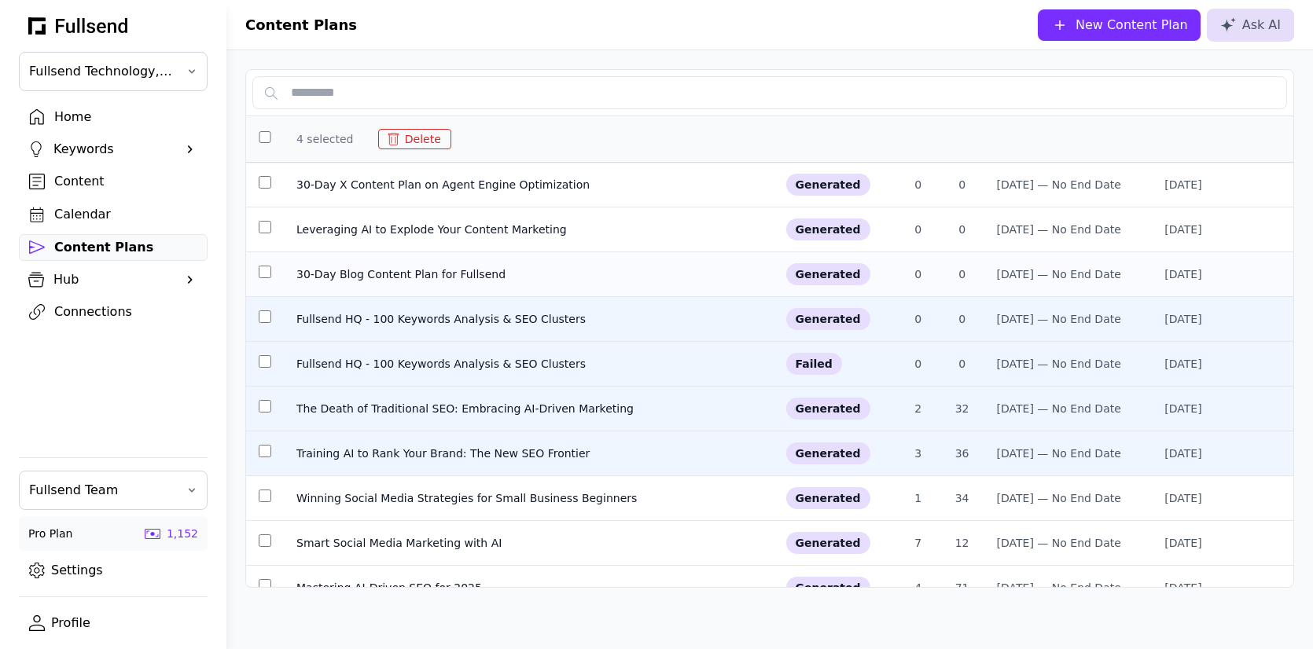
click at [263, 273] on td at bounding box center [265, 274] width 38 height 45
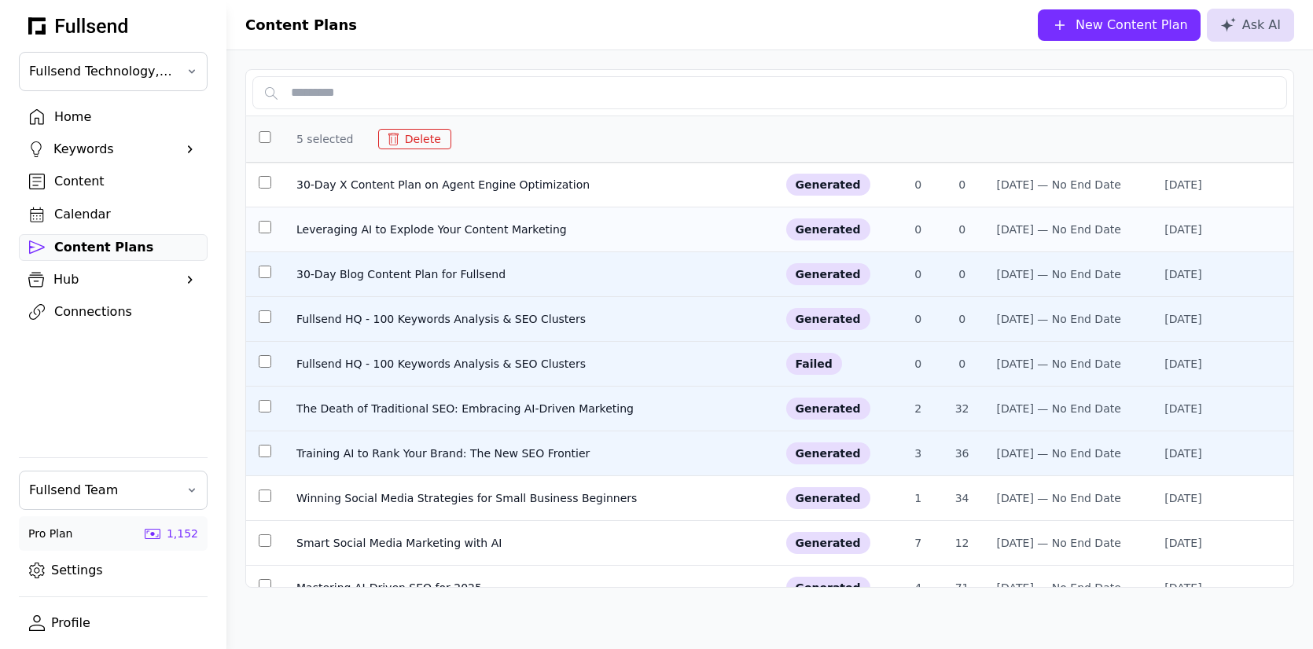
click at [264, 225] on td at bounding box center [265, 230] width 38 height 45
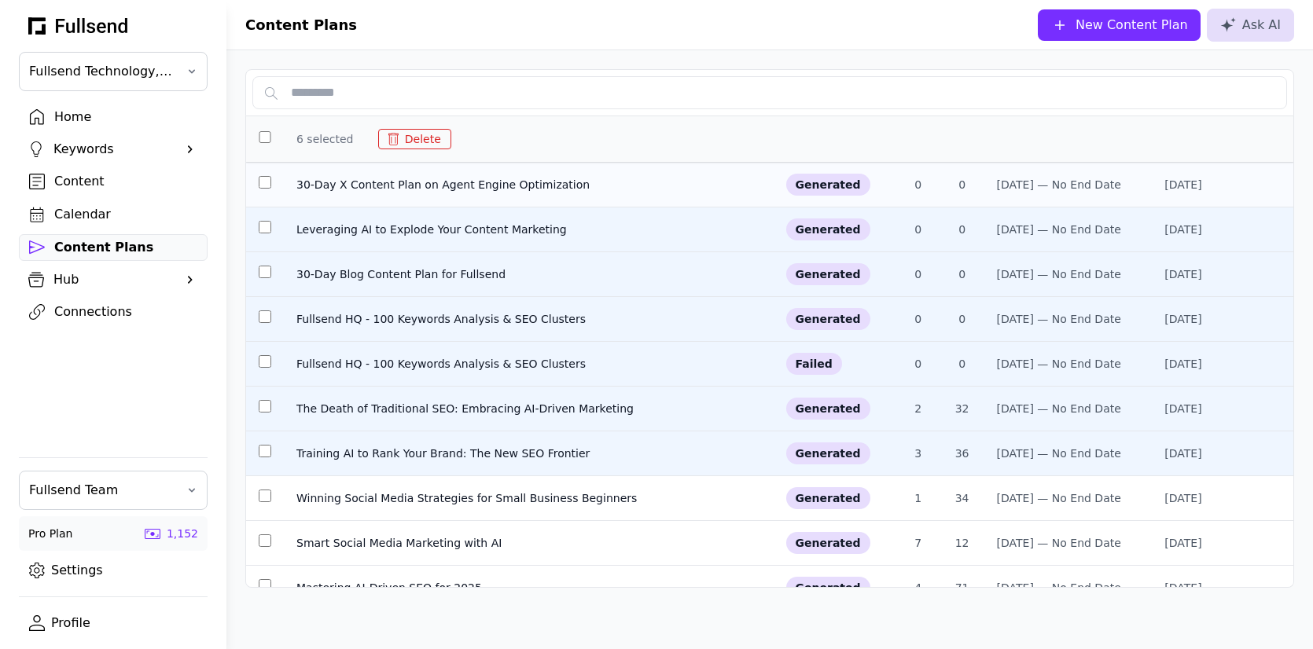
click at [263, 176] on td at bounding box center [265, 185] width 38 height 45
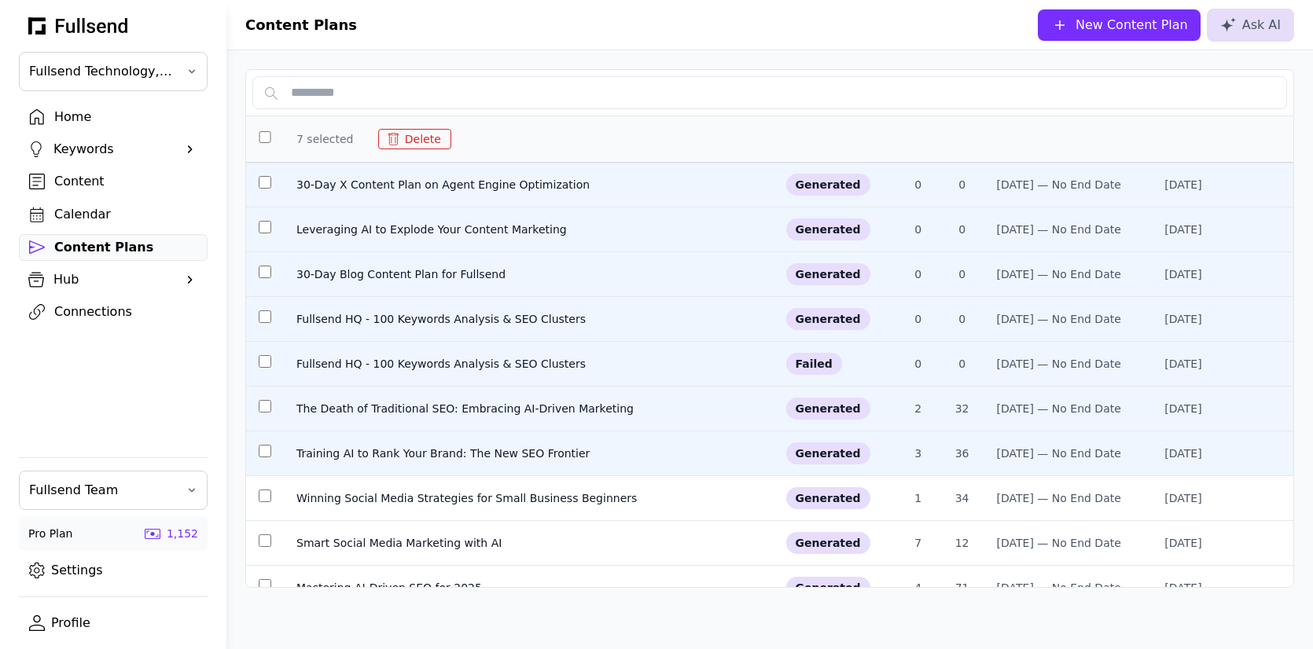
click at [423, 137] on button "Delete" at bounding box center [414, 139] width 73 height 20
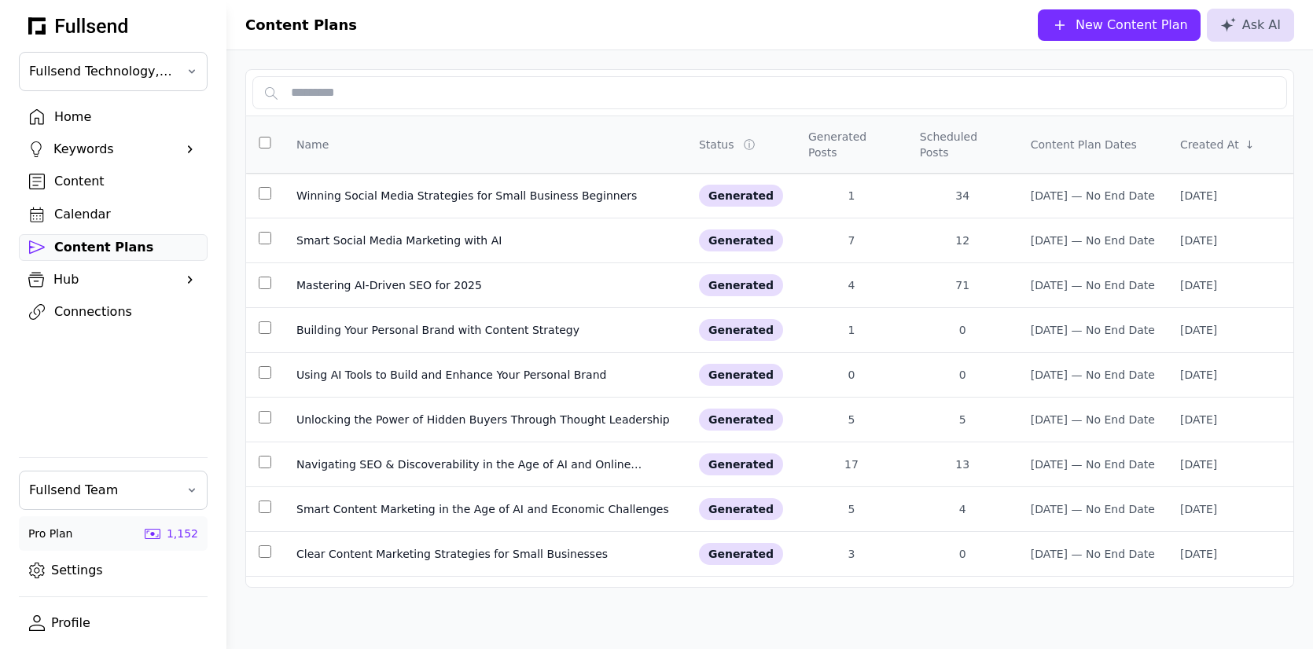
click at [82, 212] on div "Calendar" at bounding box center [125, 214] width 143 height 19
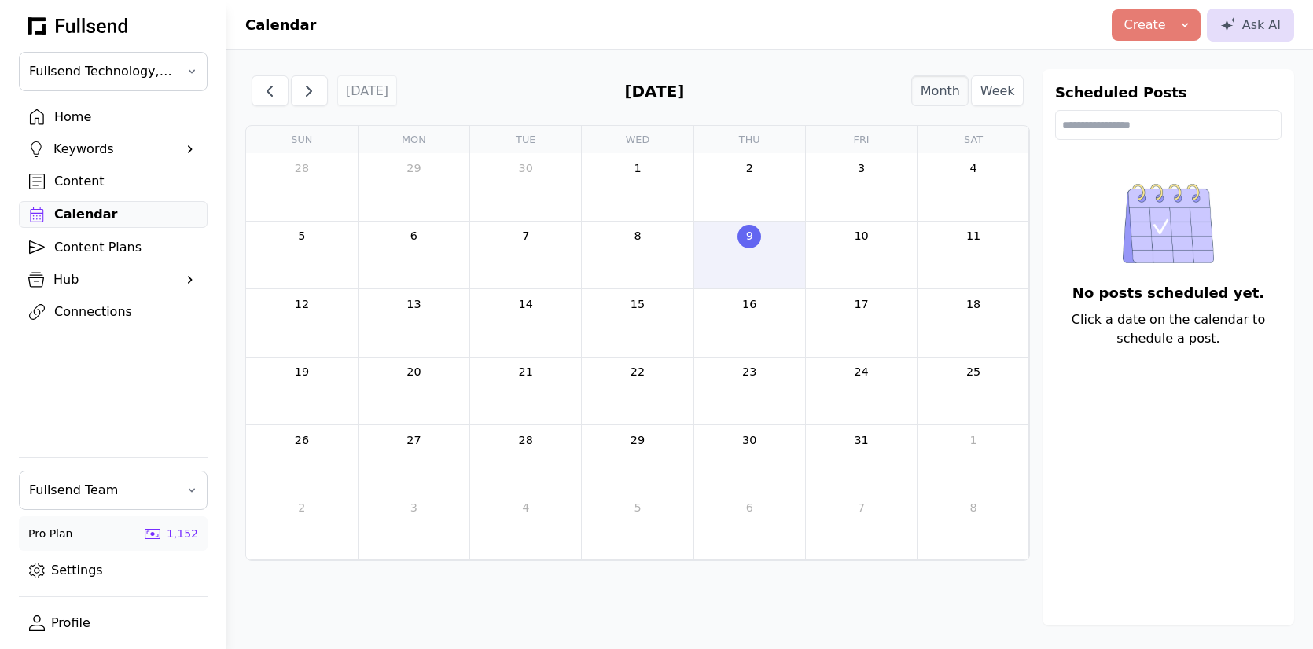
click at [81, 116] on div "Home" at bounding box center [125, 117] width 143 height 19
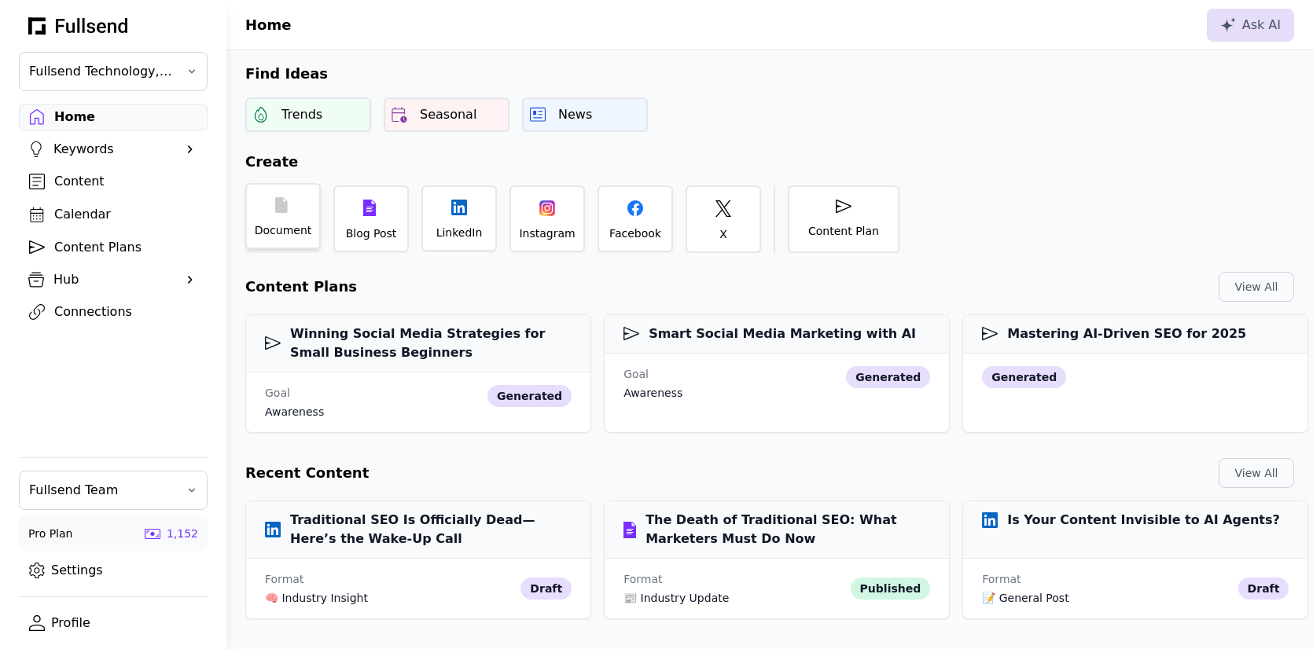
click at [259, 230] on div "Document" at bounding box center [283, 230] width 57 height 16
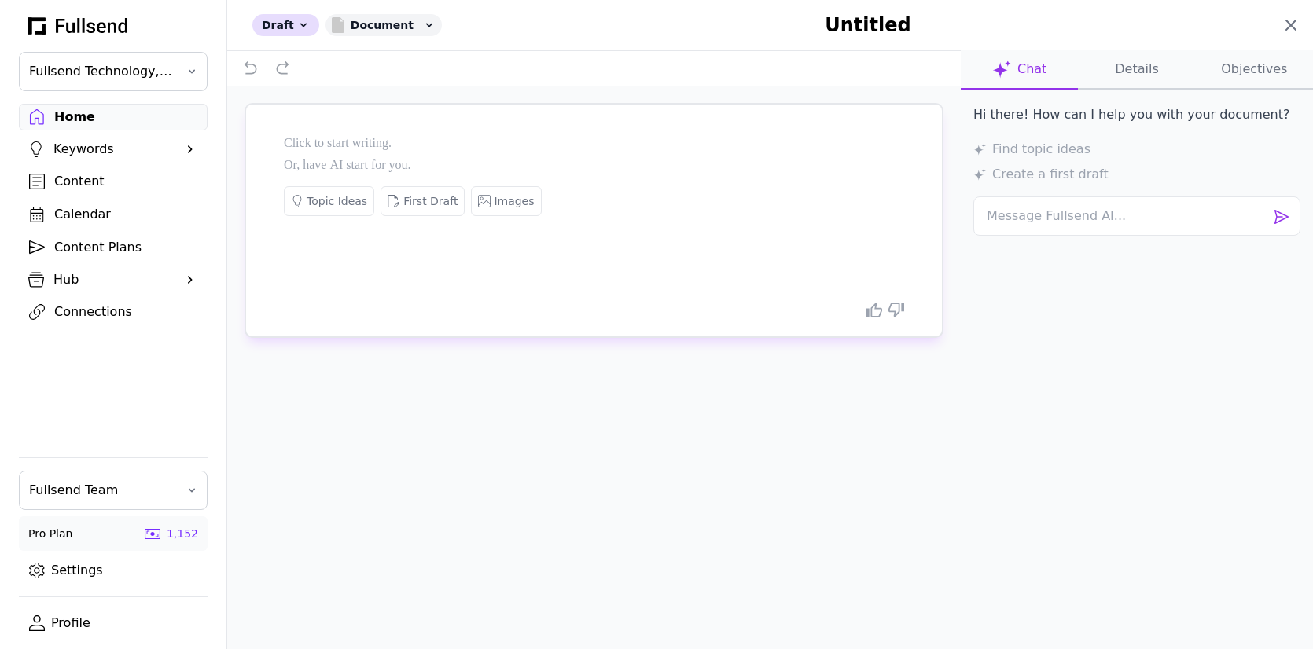
click at [1296, 22] on icon at bounding box center [1290, 25] width 19 height 19
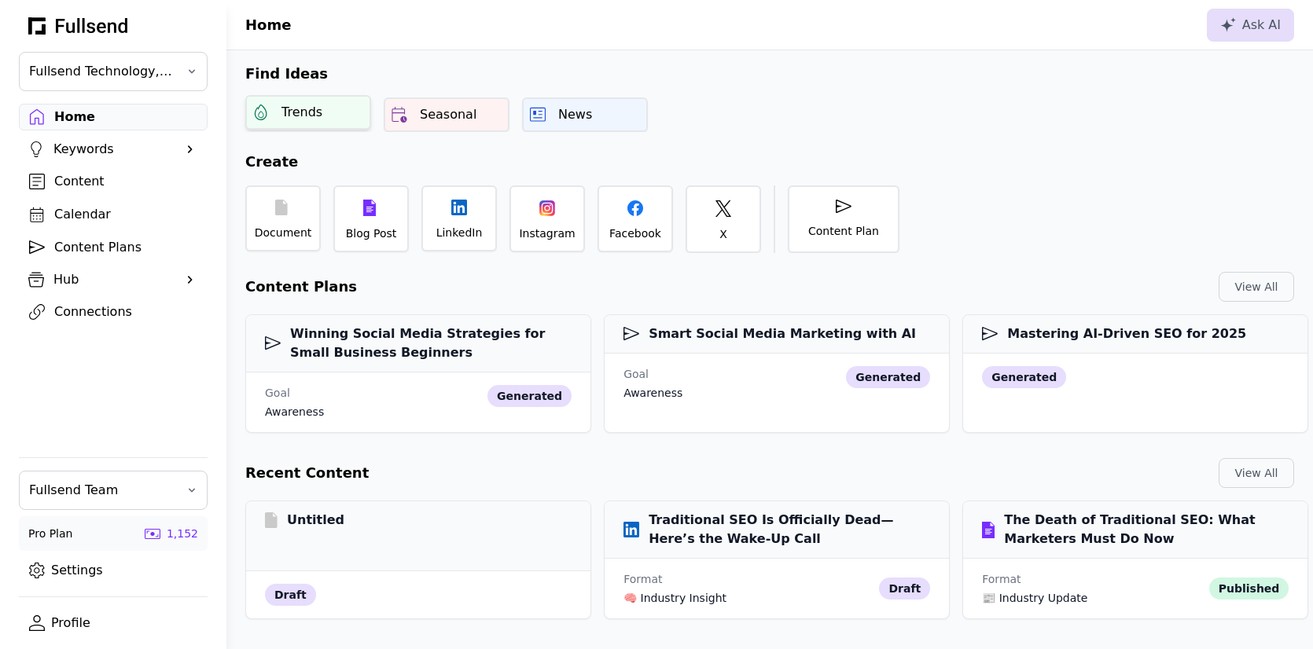
click at [303, 105] on div "Trends" at bounding box center [301, 112] width 41 height 19
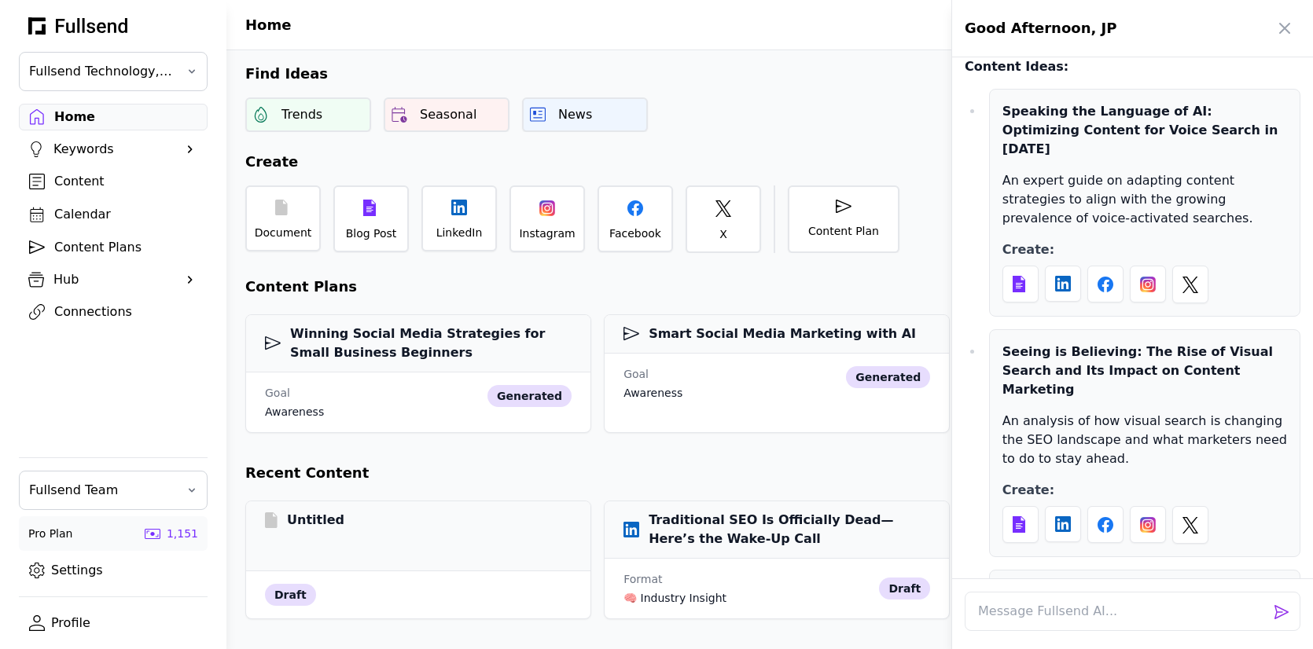
scroll to position [2742, 0]
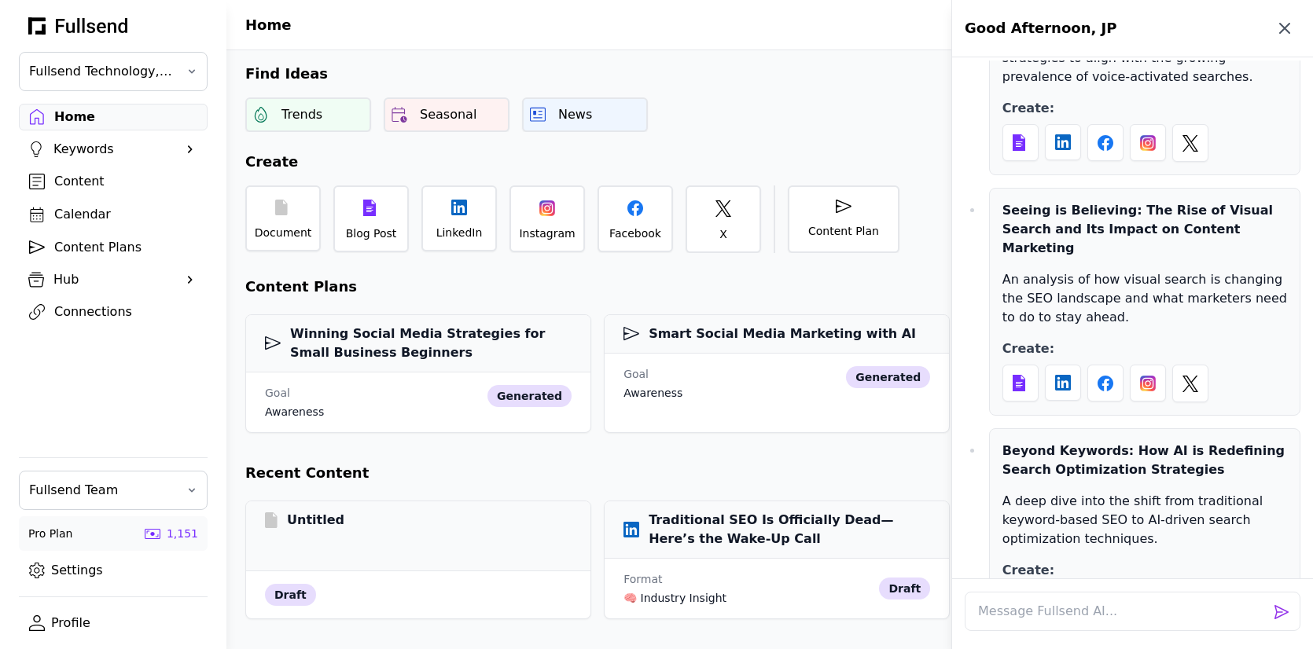
click at [1285, 24] on icon "button" at bounding box center [1284, 28] width 19 height 19
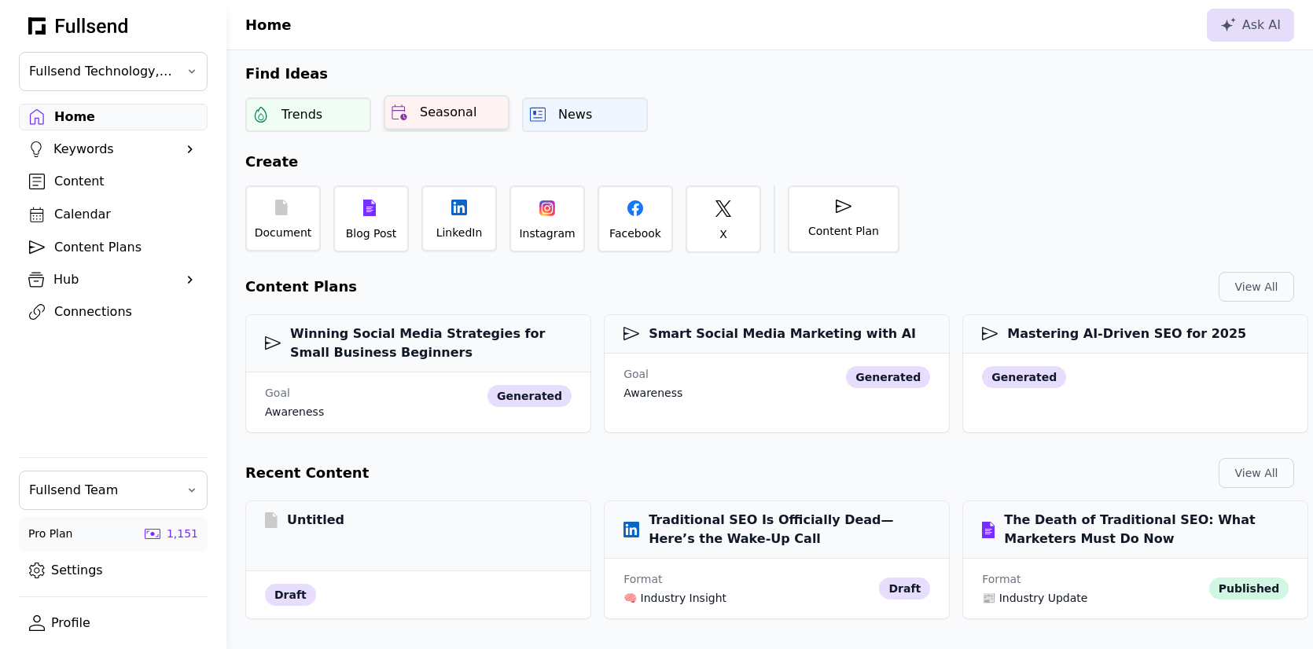
click at [477, 113] on div "Seasonal" at bounding box center [447, 112] width 126 height 35
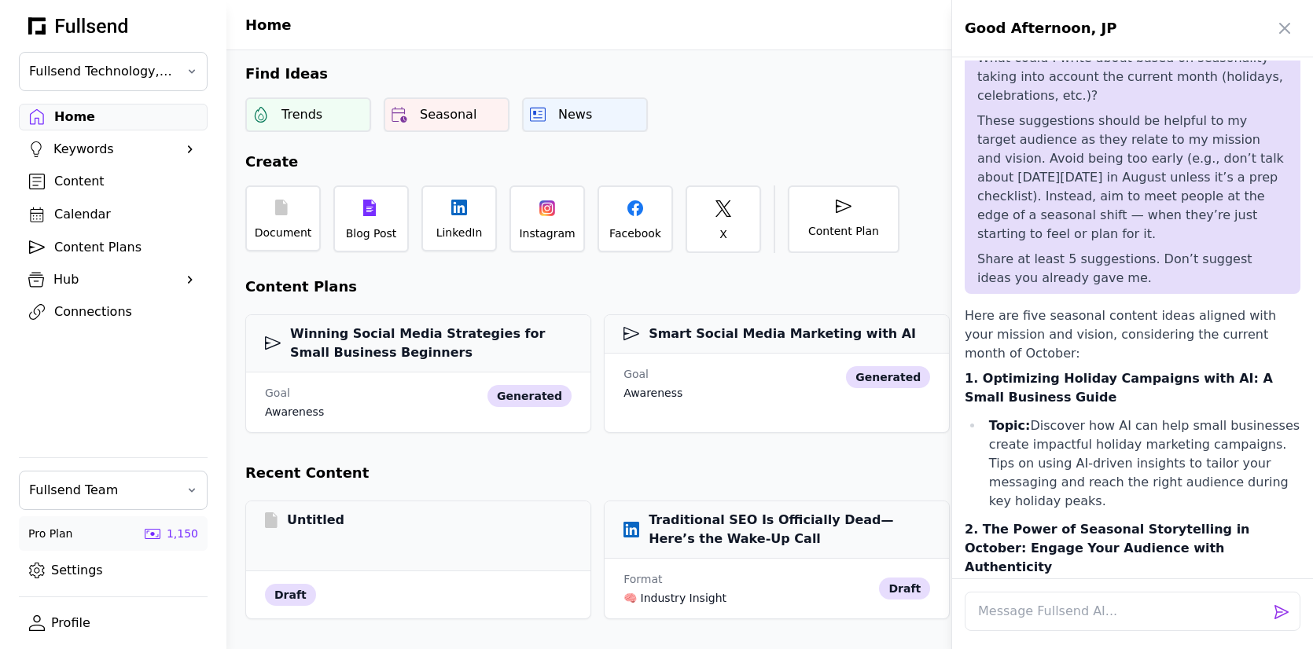
scroll to position [3719, 0]
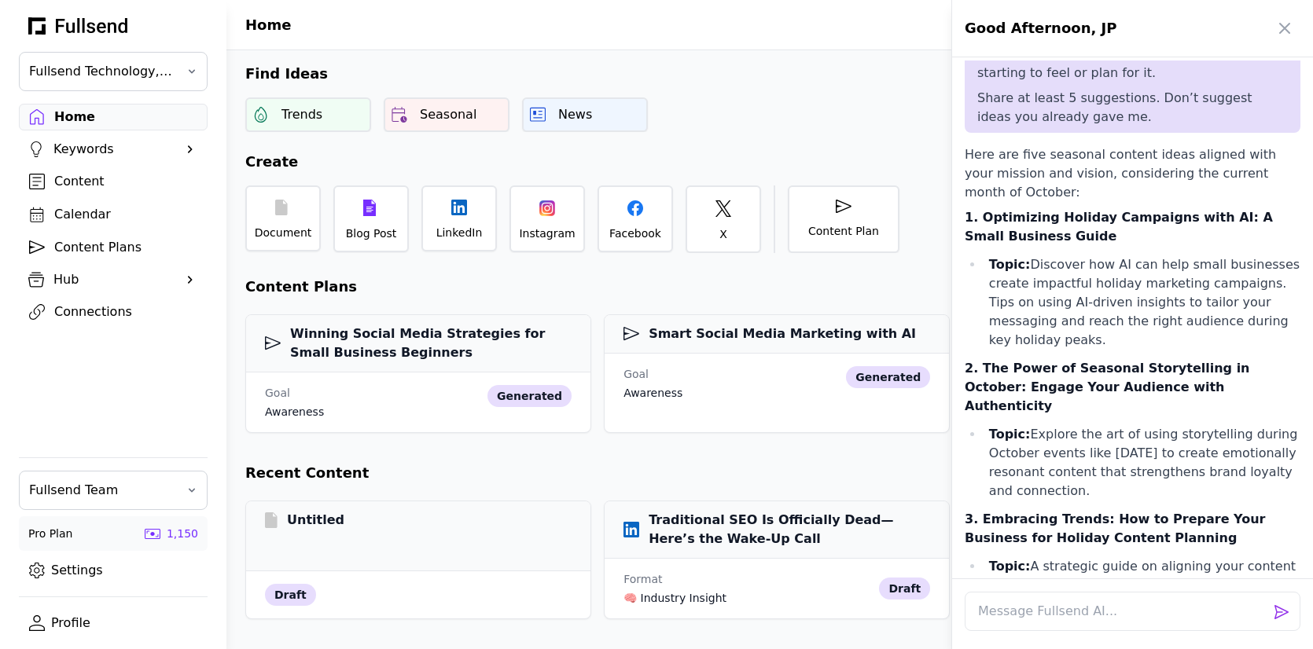
click at [561, 113] on div at bounding box center [656, 324] width 1313 height 649
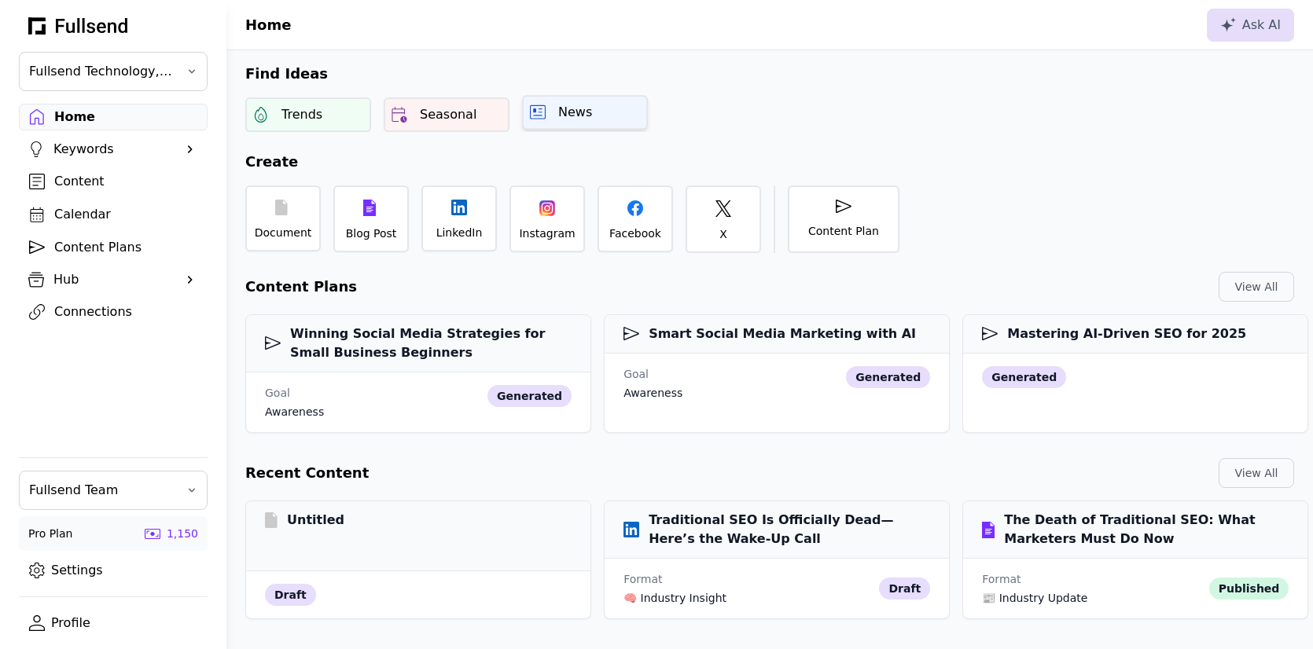
click at [576, 114] on div "News" at bounding box center [575, 112] width 34 height 19
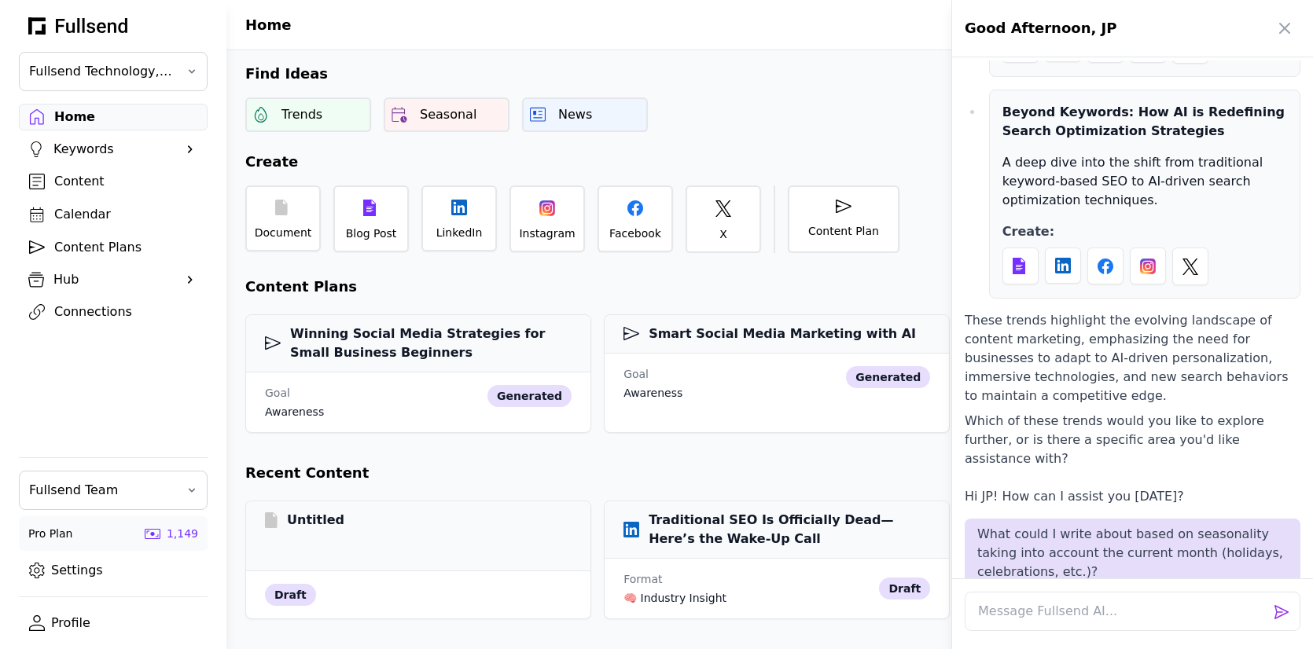
scroll to position [3065, 0]
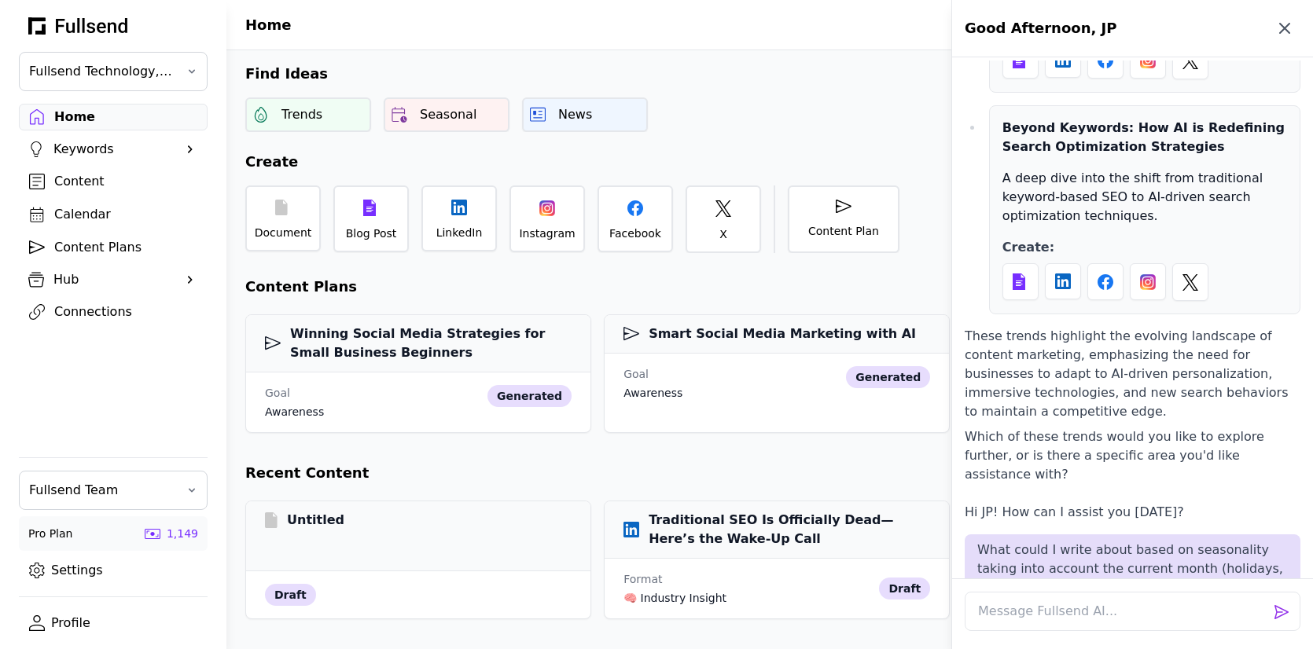
click at [1283, 28] on icon "button" at bounding box center [1284, 28] width 9 height 9
